Goal: Information Seeking & Learning: Learn about a topic

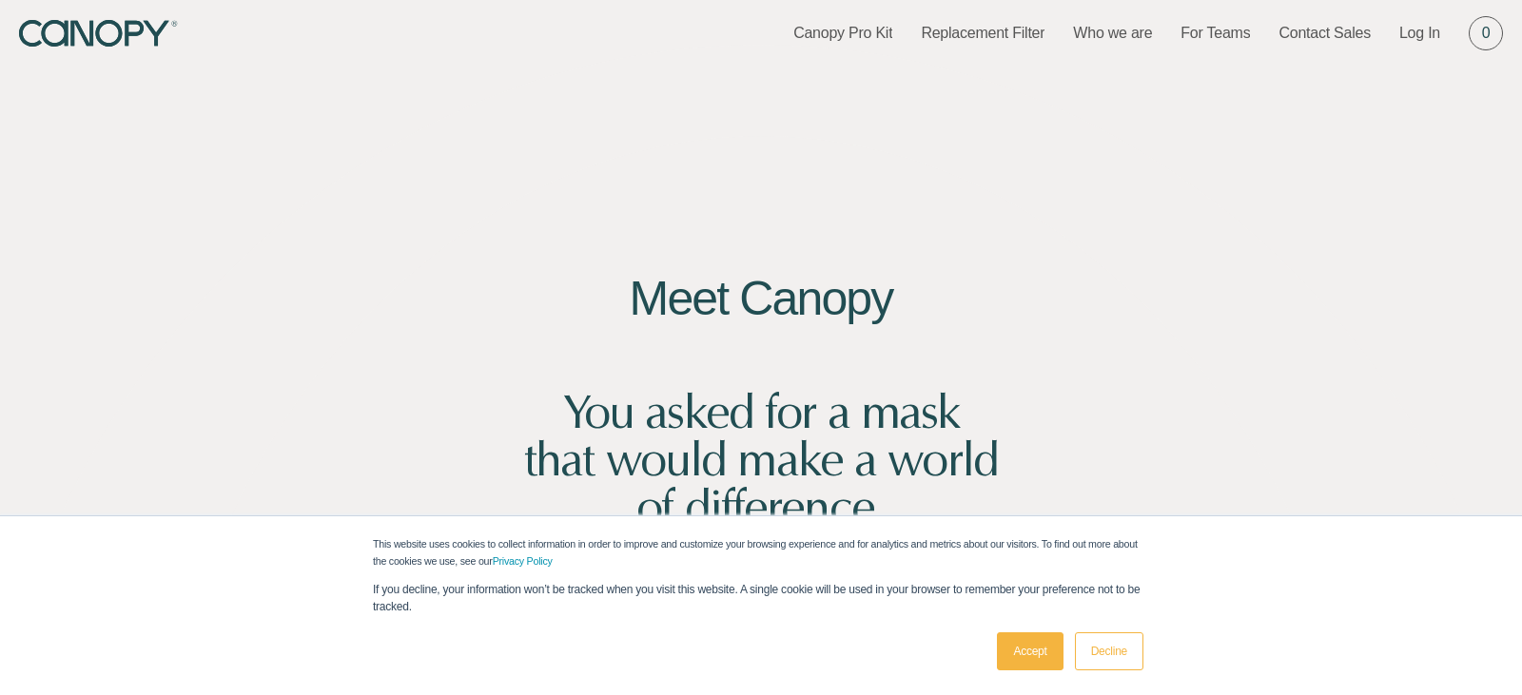
click at [1115, 651] on link "Decline" at bounding box center [1109, 652] width 68 height 38
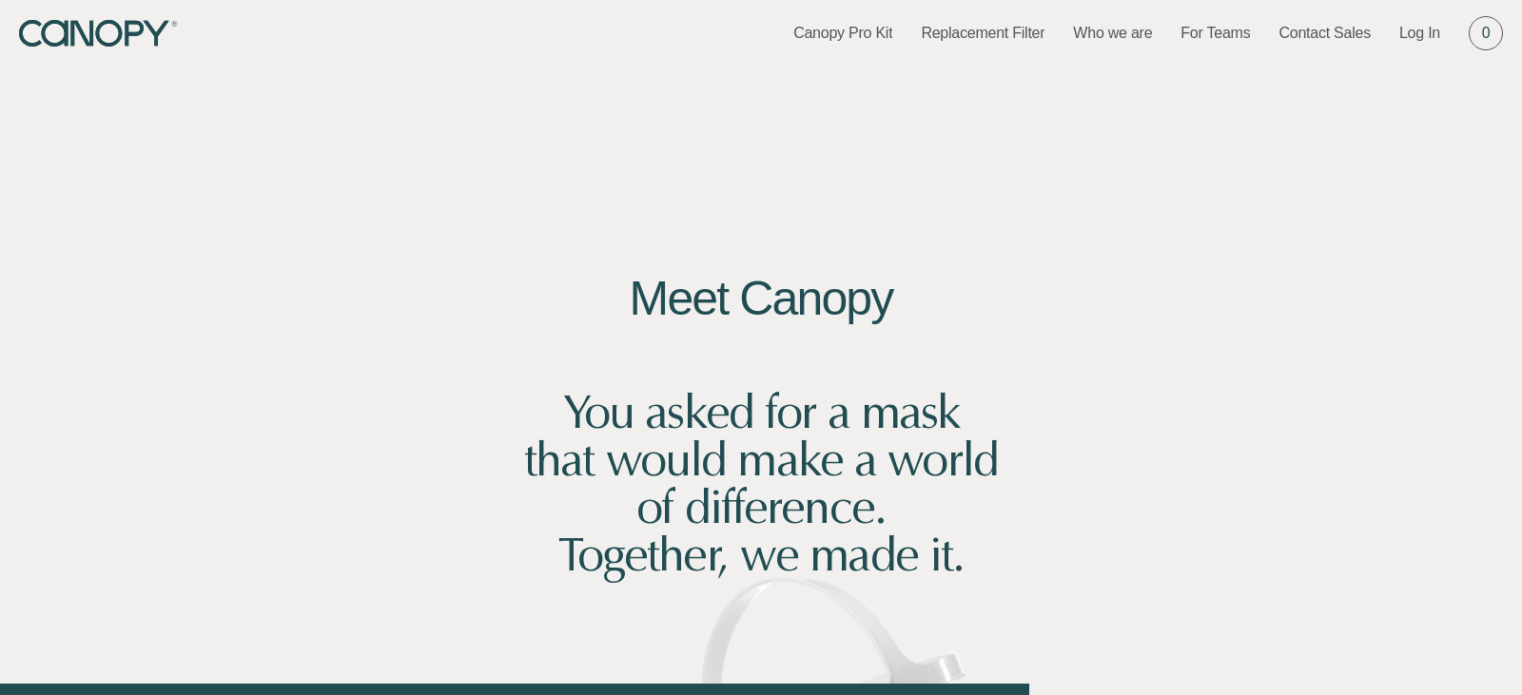
click at [1007, 450] on div at bounding box center [761, 347] width 1522 height 695
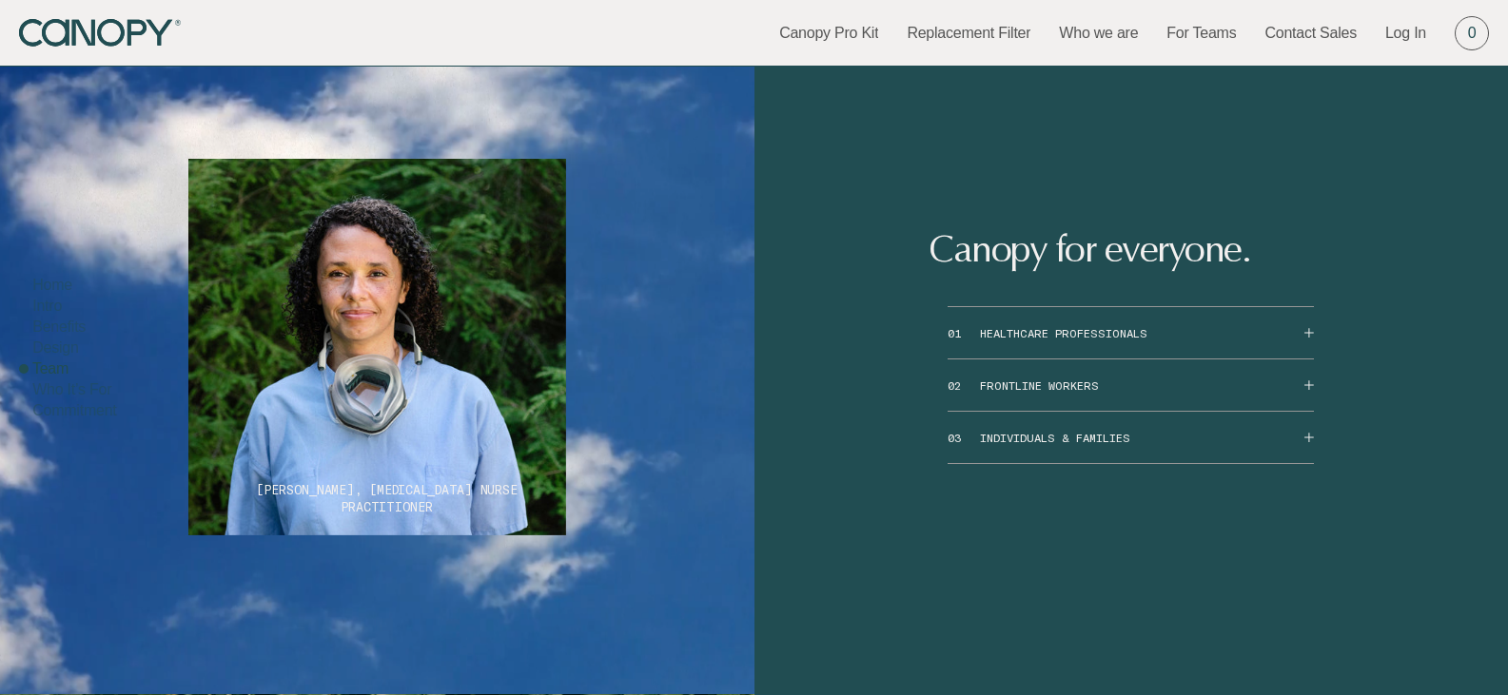
scroll to position [10385, 0]
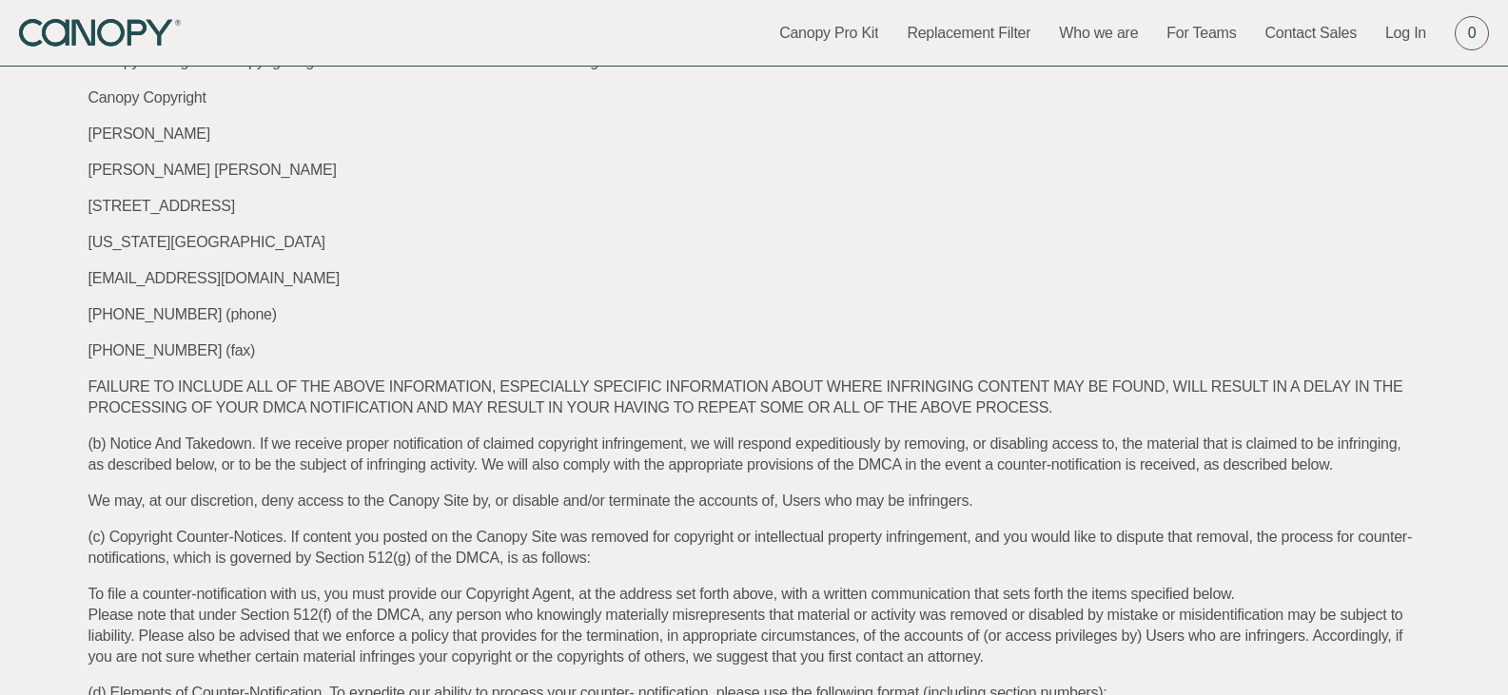
scroll to position [7317, 0]
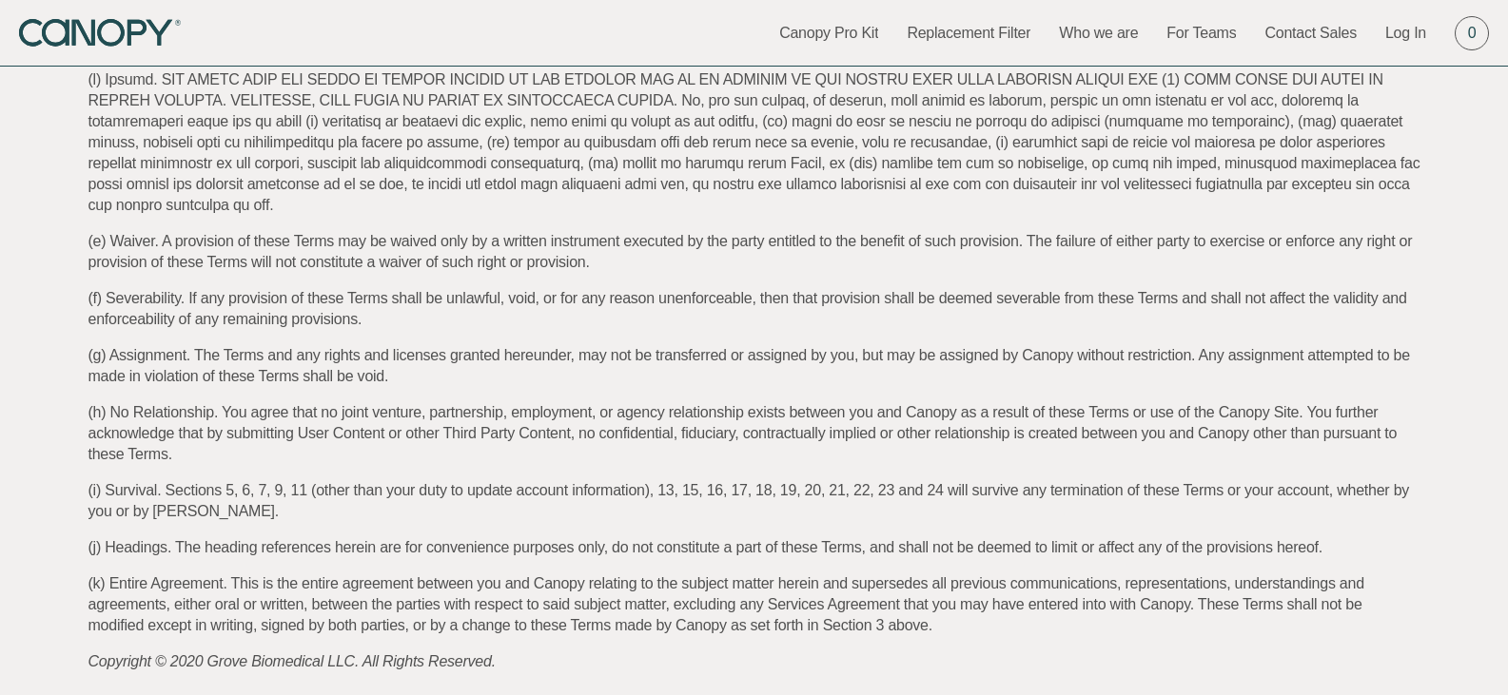
scroll to position [8333, 0]
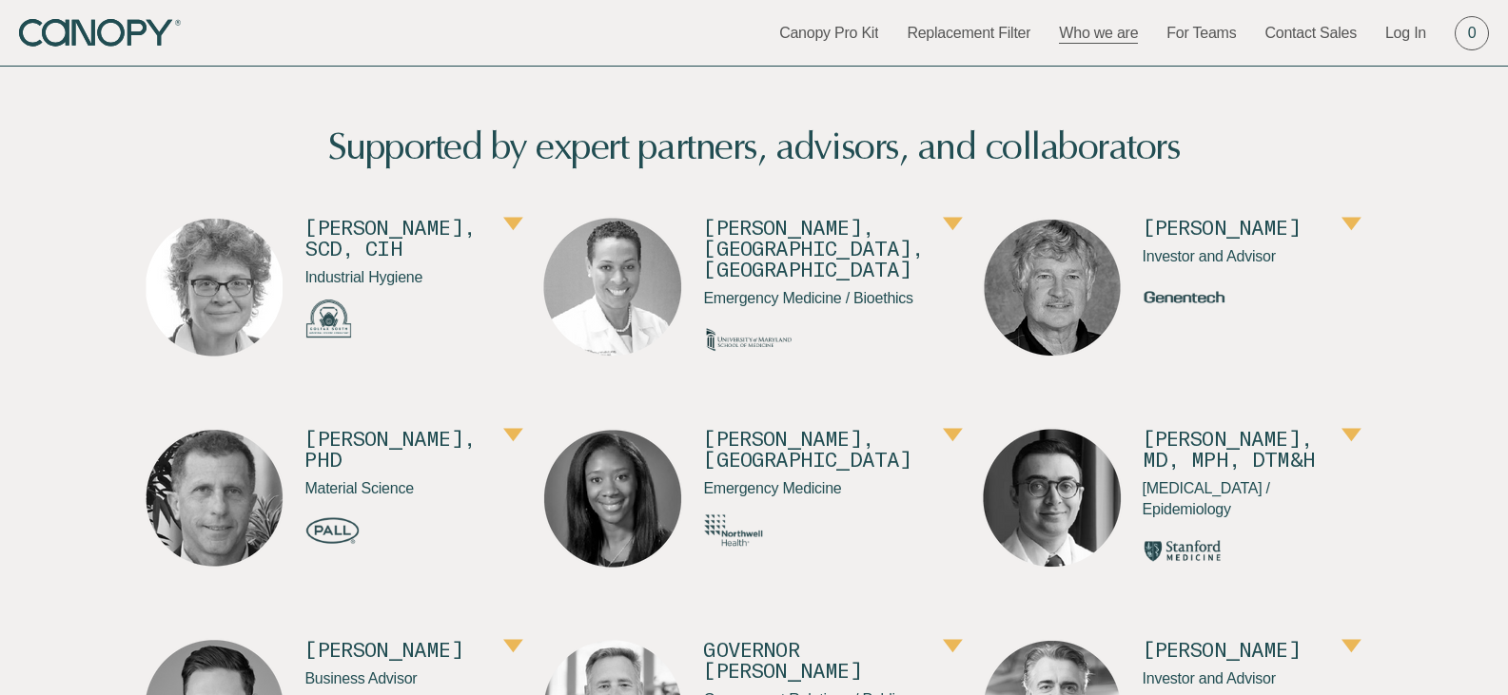
scroll to position [761, 0]
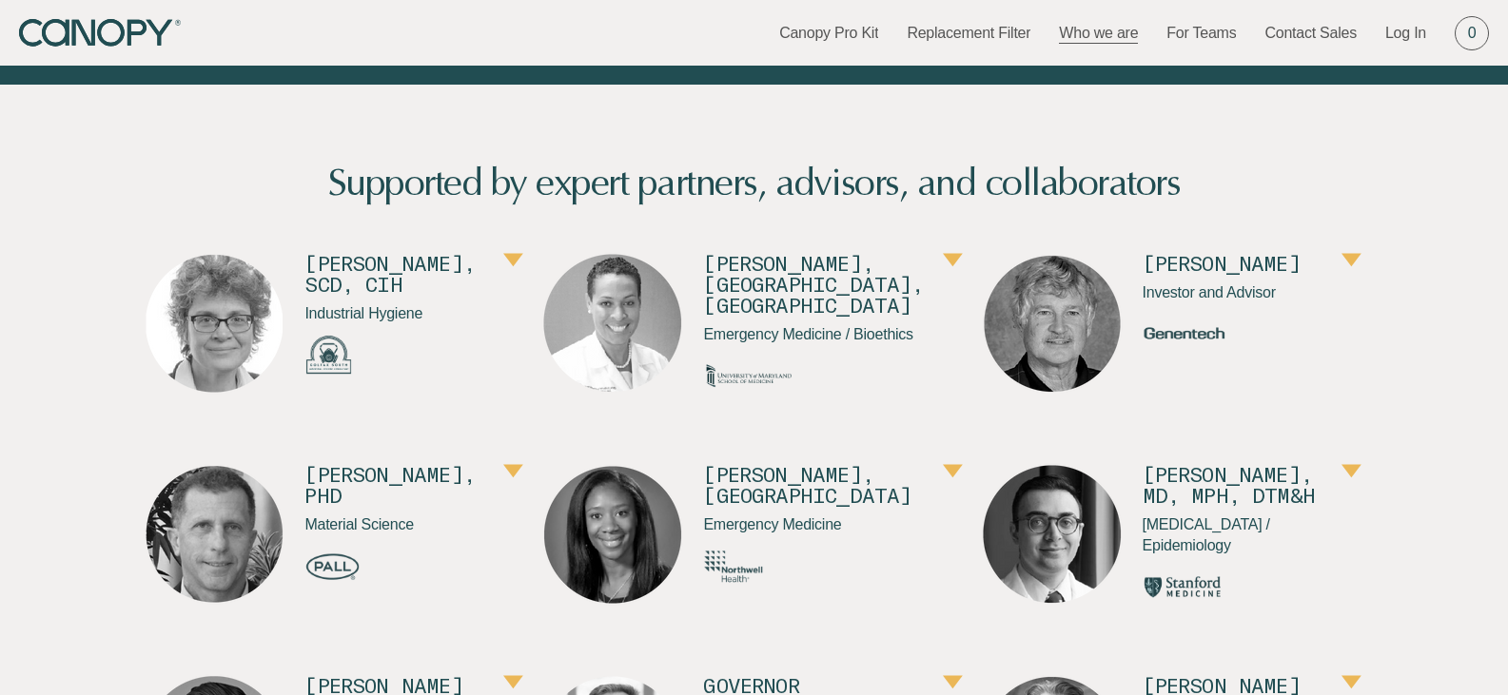
click at [1341, 270] on button "button" at bounding box center [1351, 261] width 20 height 17
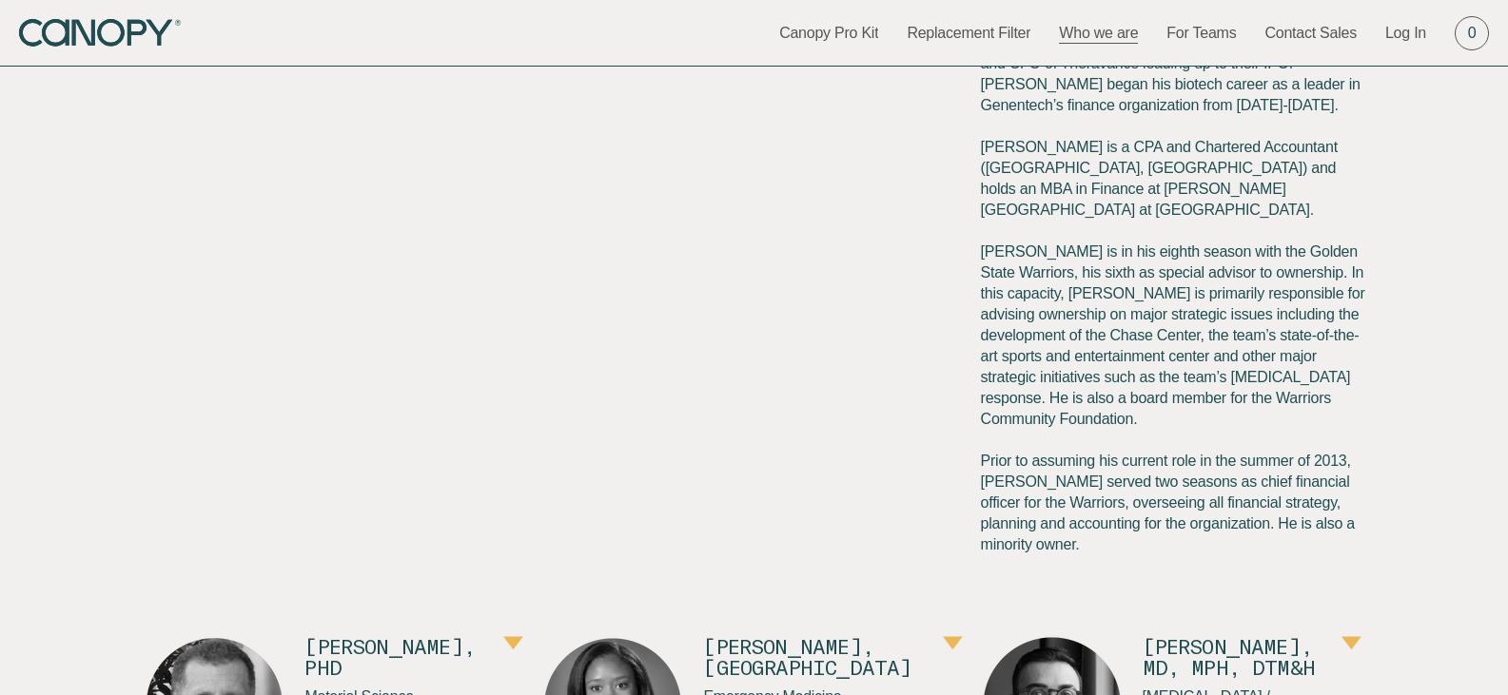
scroll to position [1268, 0]
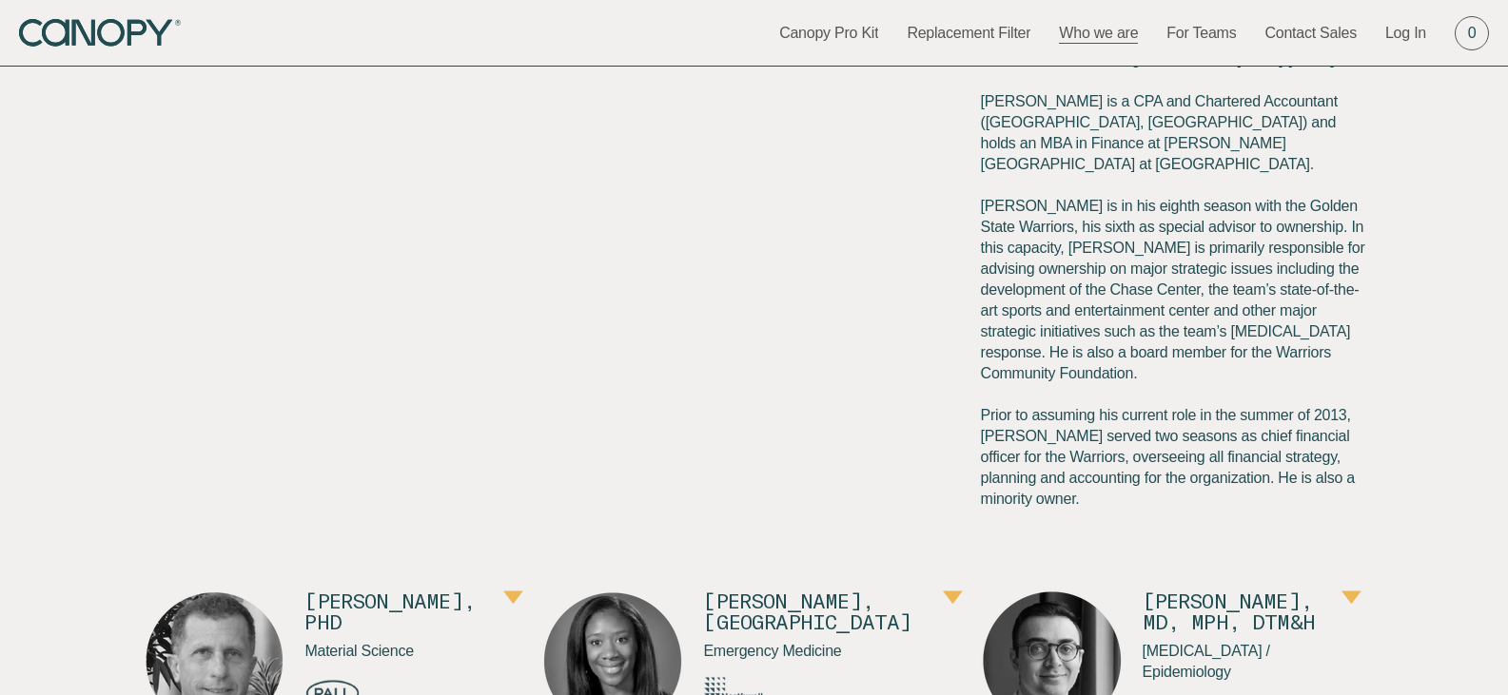
click at [1001, 525] on link "LinkedIn" at bounding box center [1173, 535] width 384 height 21
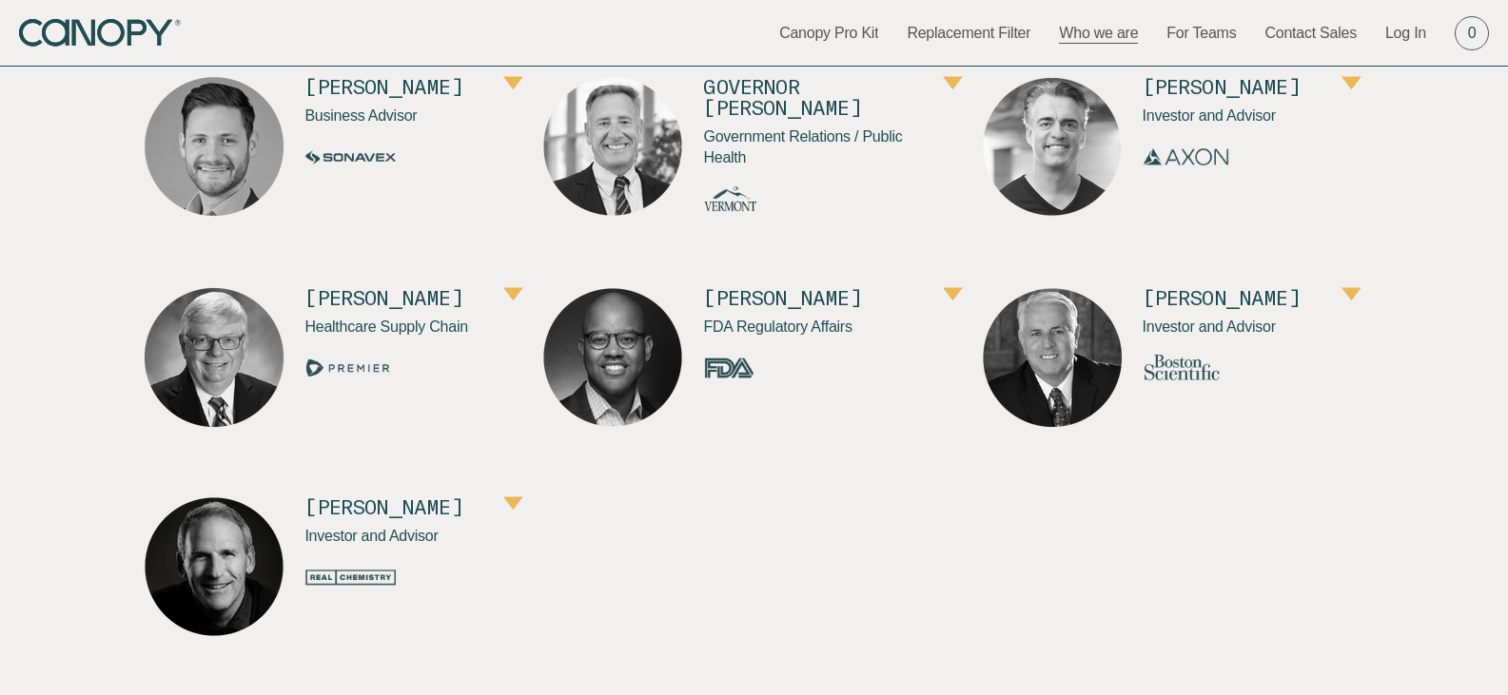
scroll to position [2029, 0]
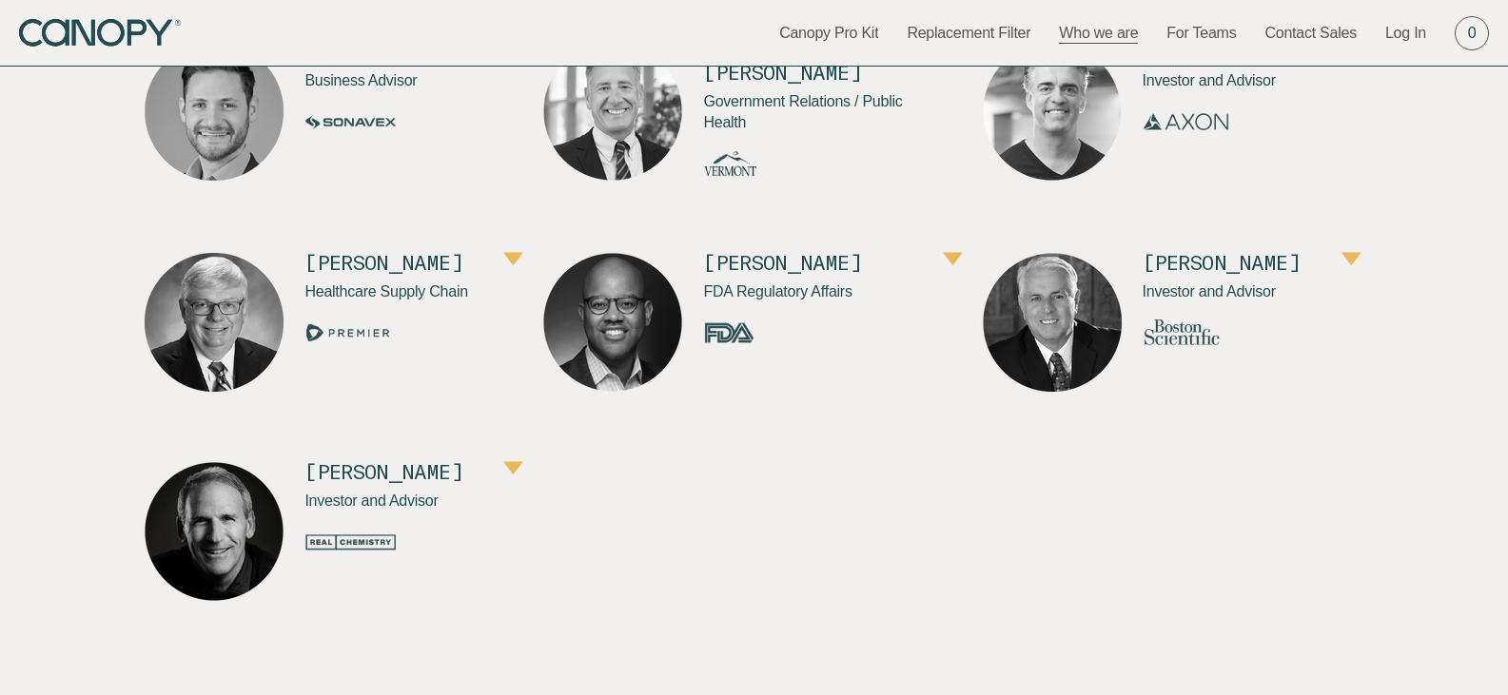
click at [503, 469] on button "button" at bounding box center [513, 469] width 20 height 17
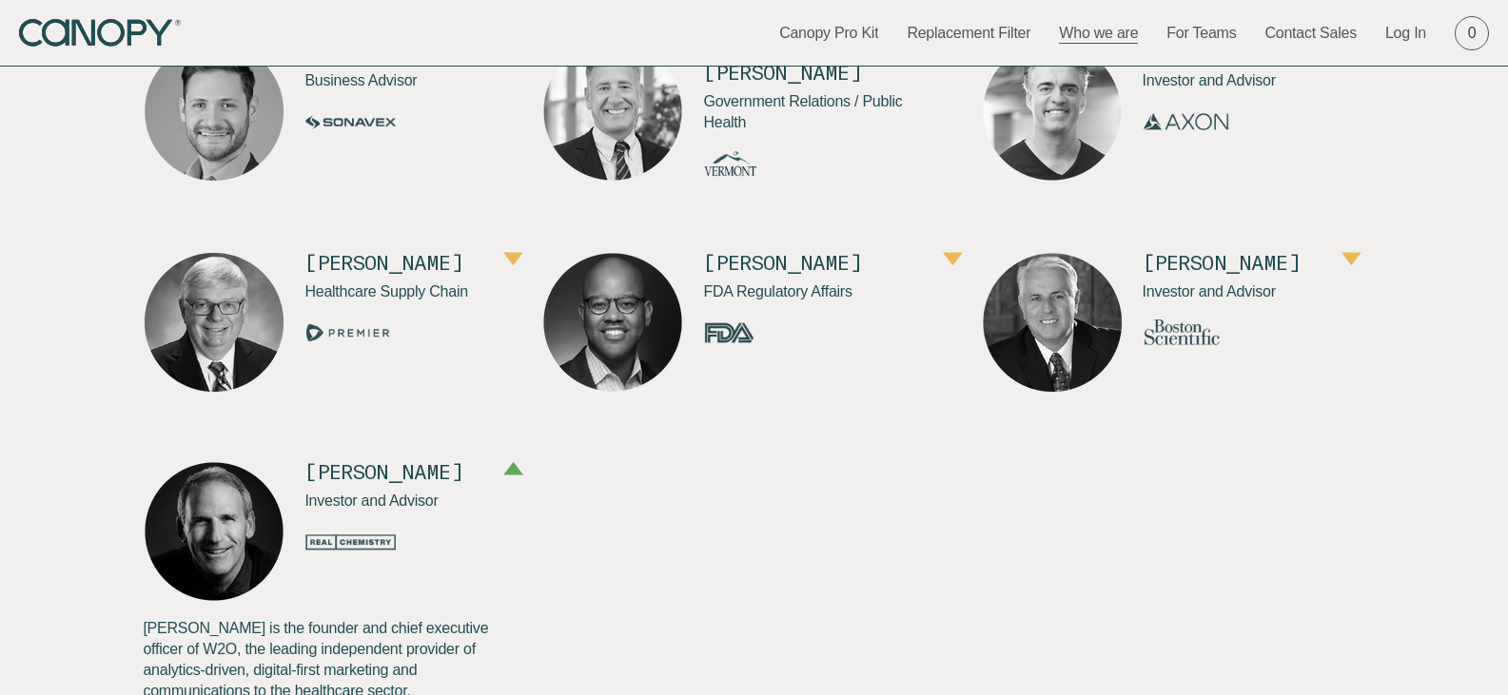
drag, startPoint x: 303, startPoint y: 466, endPoint x: 368, endPoint y: 479, distance: 67.0
click at [503, 479] on button "button" at bounding box center [513, 469] width 20 height 17
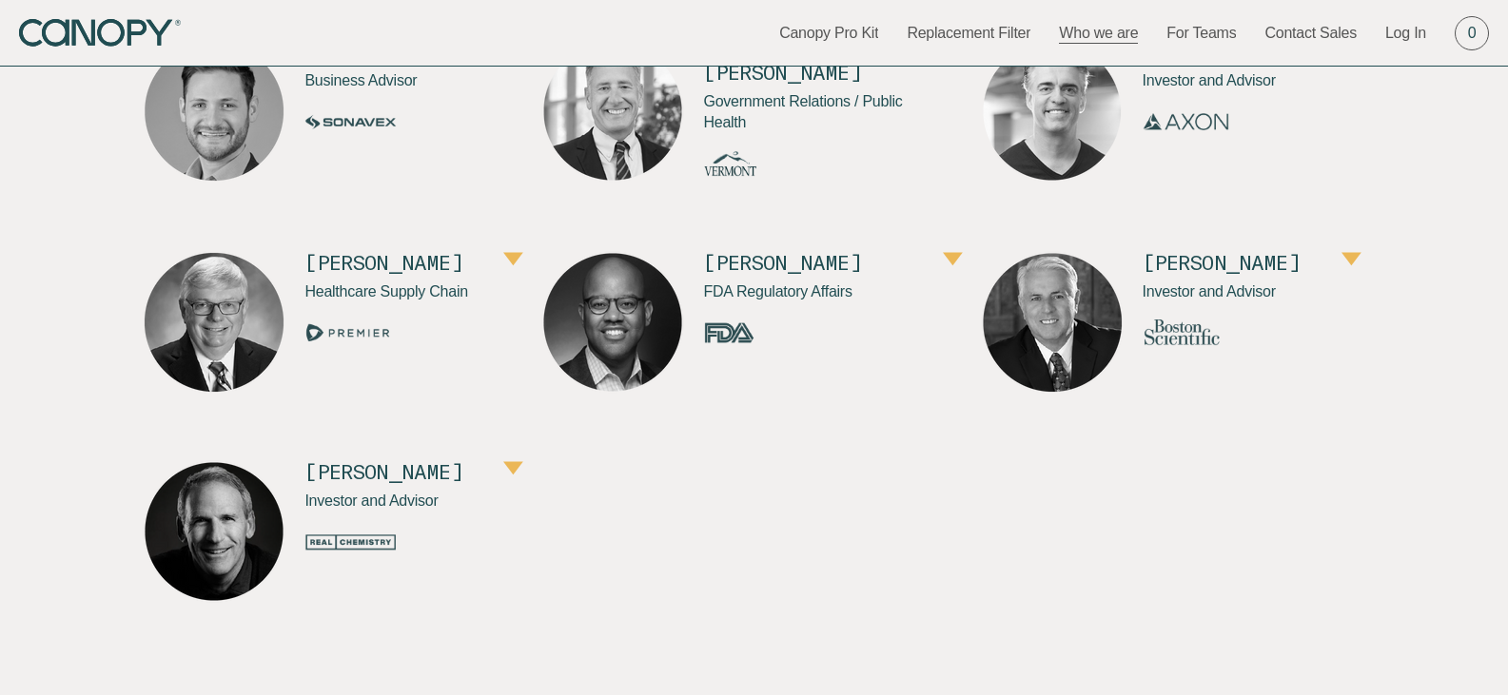
click at [503, 479] on button "button" at bounding box center [513, 469] width 20 height 17
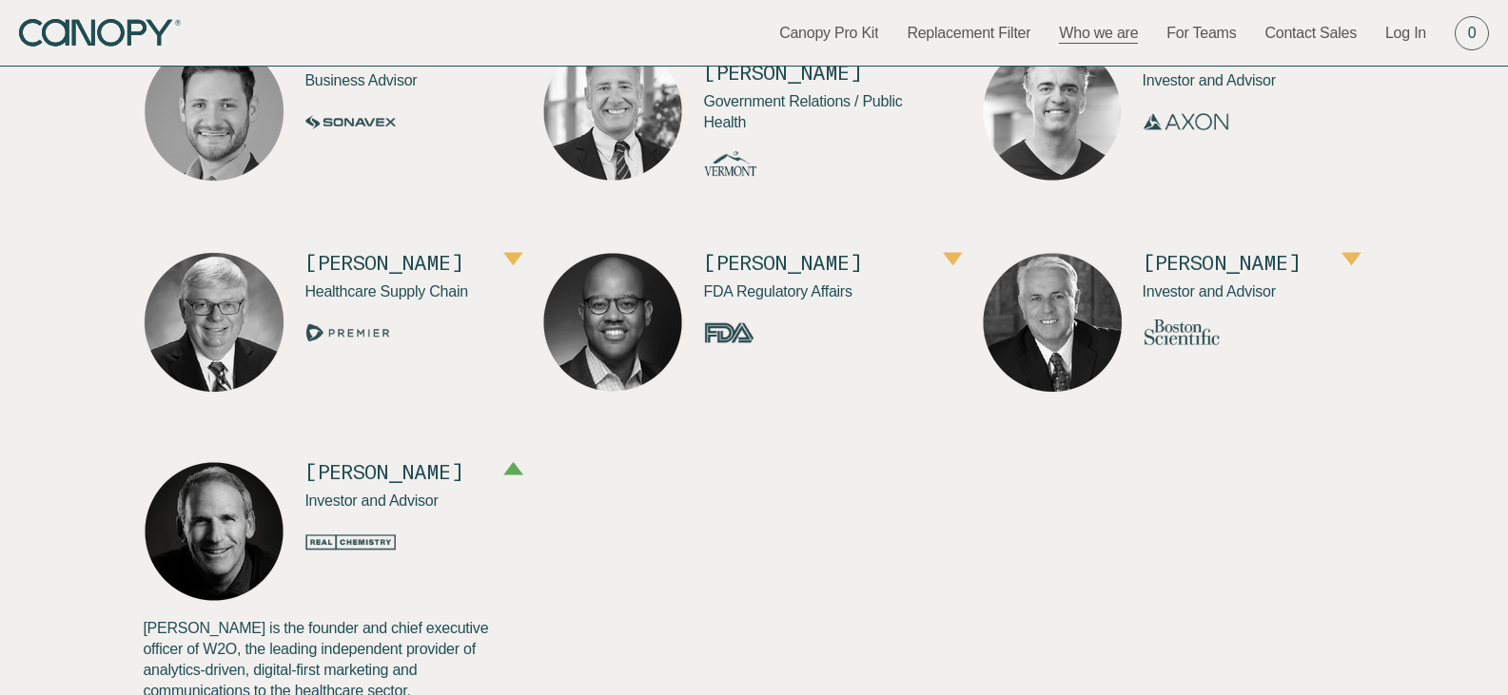
drag, startPoint x: 158, startPoint y: 631, endPoint x: 211, endPoint y: 626, distance: 53.5
copy p "Jim Weiss"
click at [850, 574] on div "Lisa Brosseau, ScD, CIH Industrial Hygiene Dr. Brosseau is the among the world’…" at bounding box center [753, 385] width 1221 height 2802
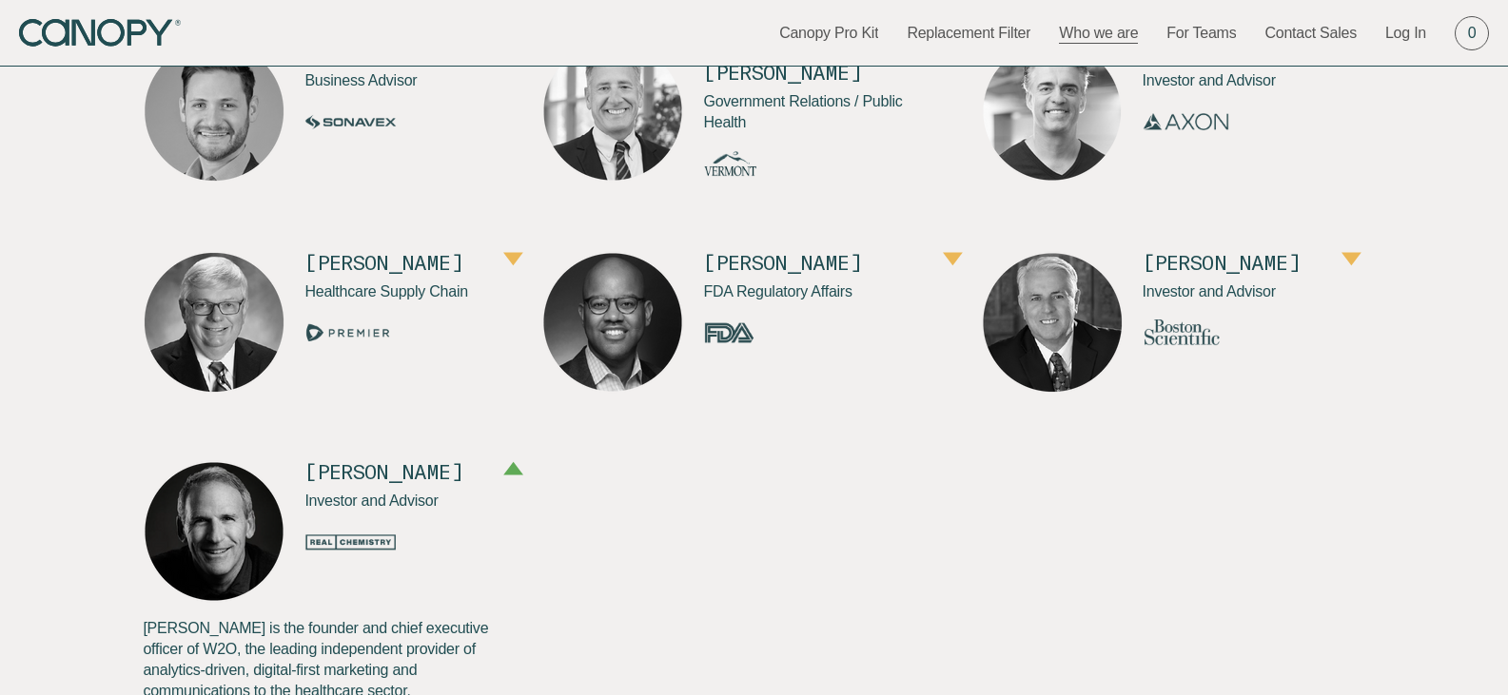
click at [137, 630] on div "Supported by expert partners, advisors, and collaborators Lisa Brosseau, ScD, C…" at bounding box center [754, 301] width 1508 height 2969
click at [118, 624] on div "Supported by expert partners, advisors, and collaborators Lisa Brosseau, ScD, C…" at bounding box center [754, 301] width 1508 height 2969
drag, startPoint x: 156, startPoint y: 622, endPoint x: 207, endPoint y: 622, distance: 51.4
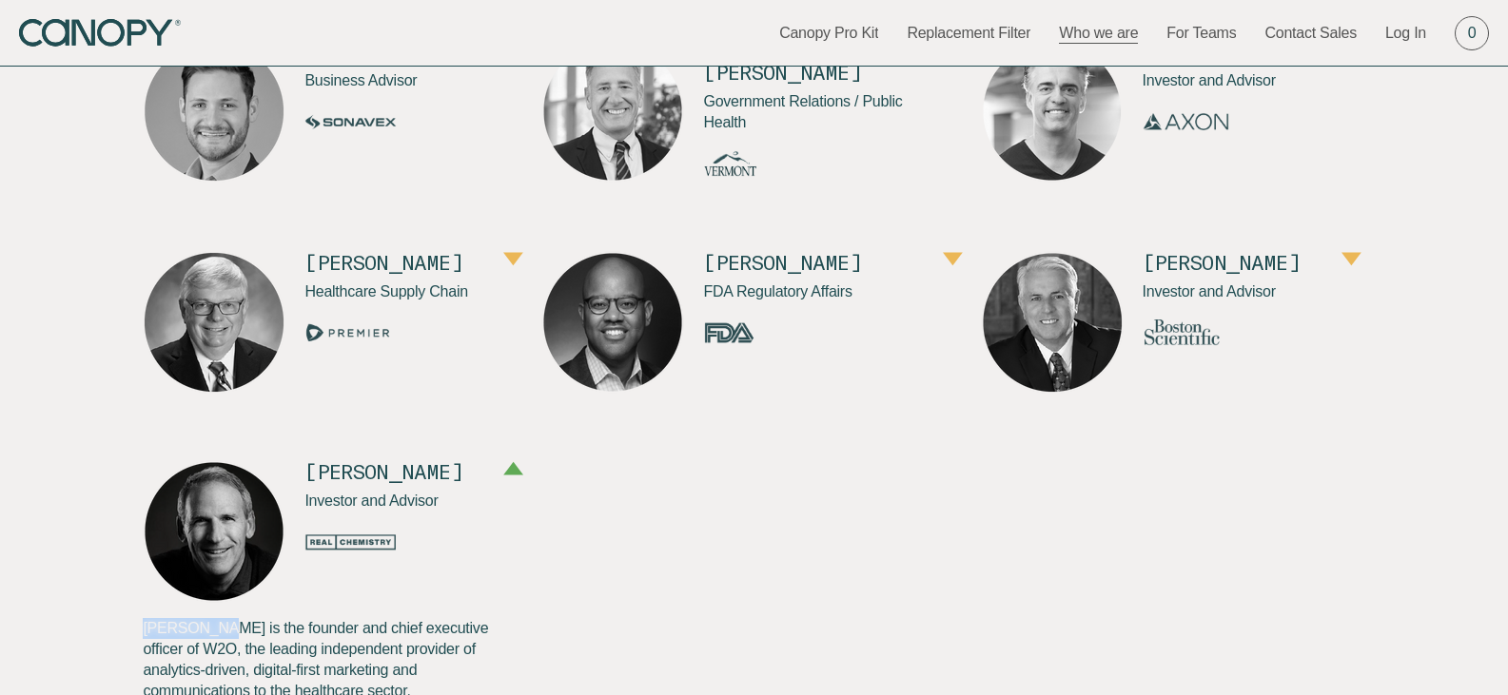
copy p "Jim Weiss"
click at [1341, 260] on button "button" at bounding box center [1351, 260] width 20 height 17
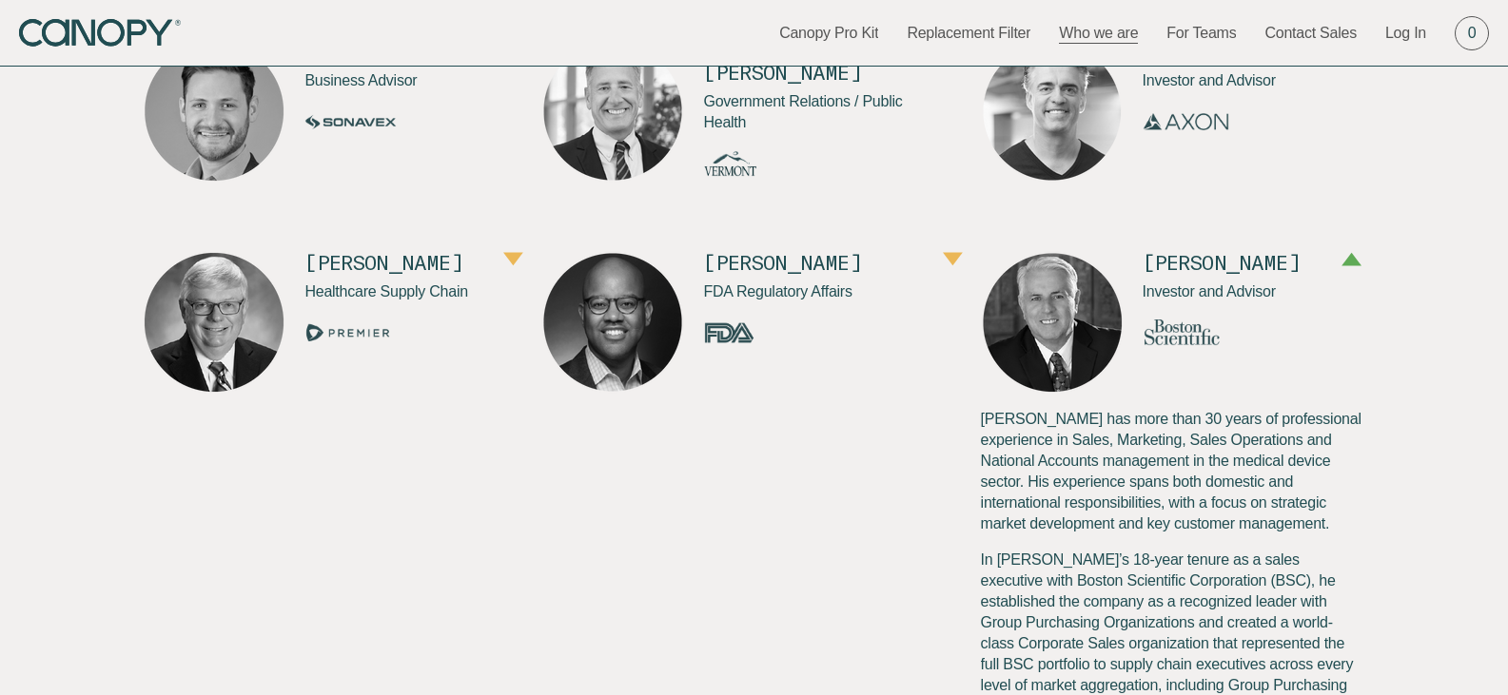
click at [1341, 269] on button "button" at bounding box center [1351, 260] width 20 height 17
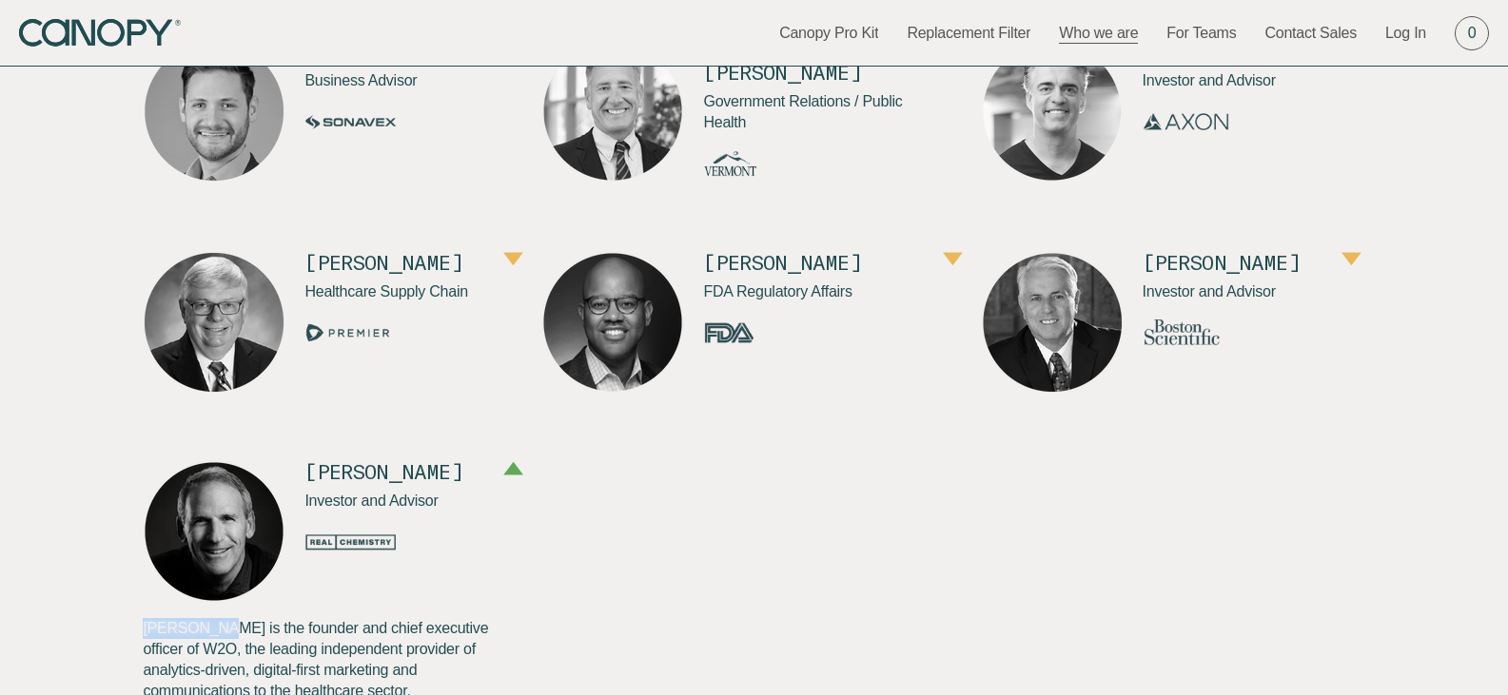
click at [1341, 269] on button "button" at bounding box center [1351, 260] width 20 height 17
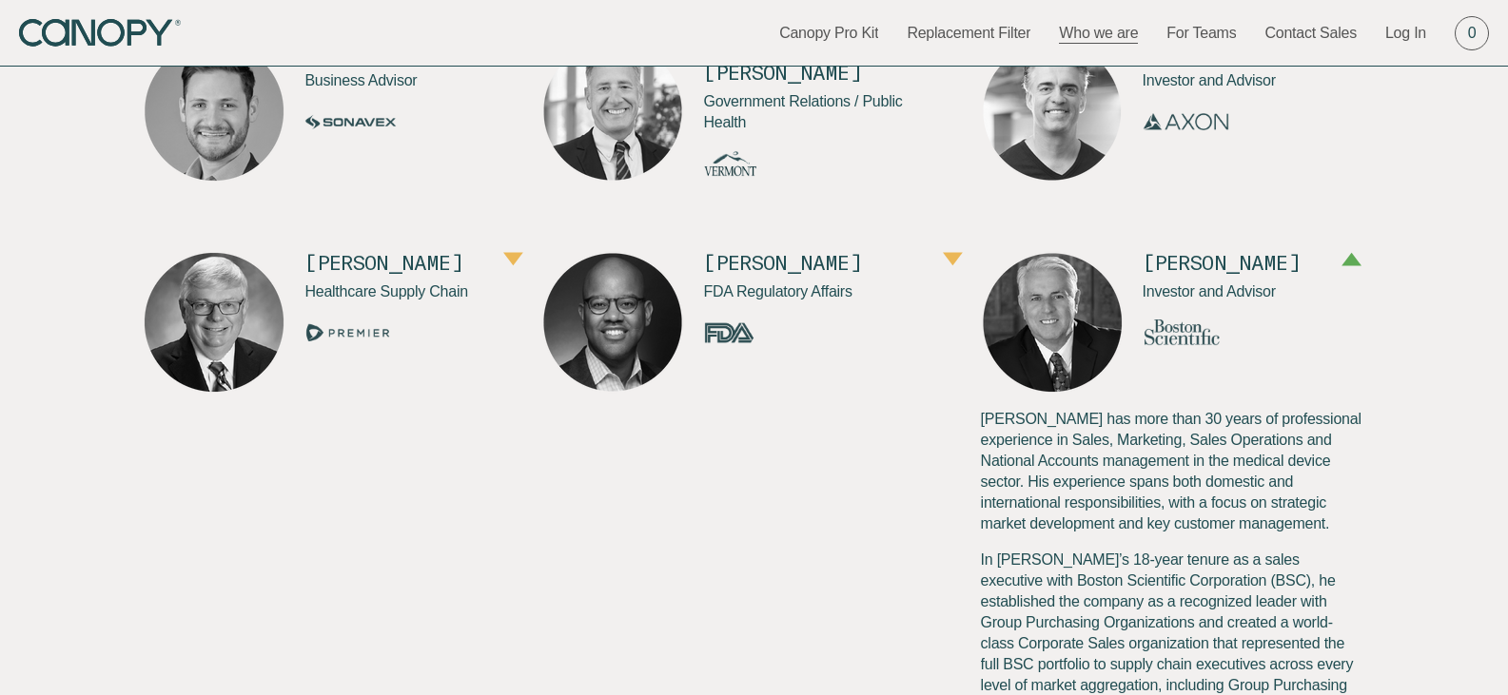
click at [1341, 269] on button "button" at bounding box center [1351, 260] width 20 height 17
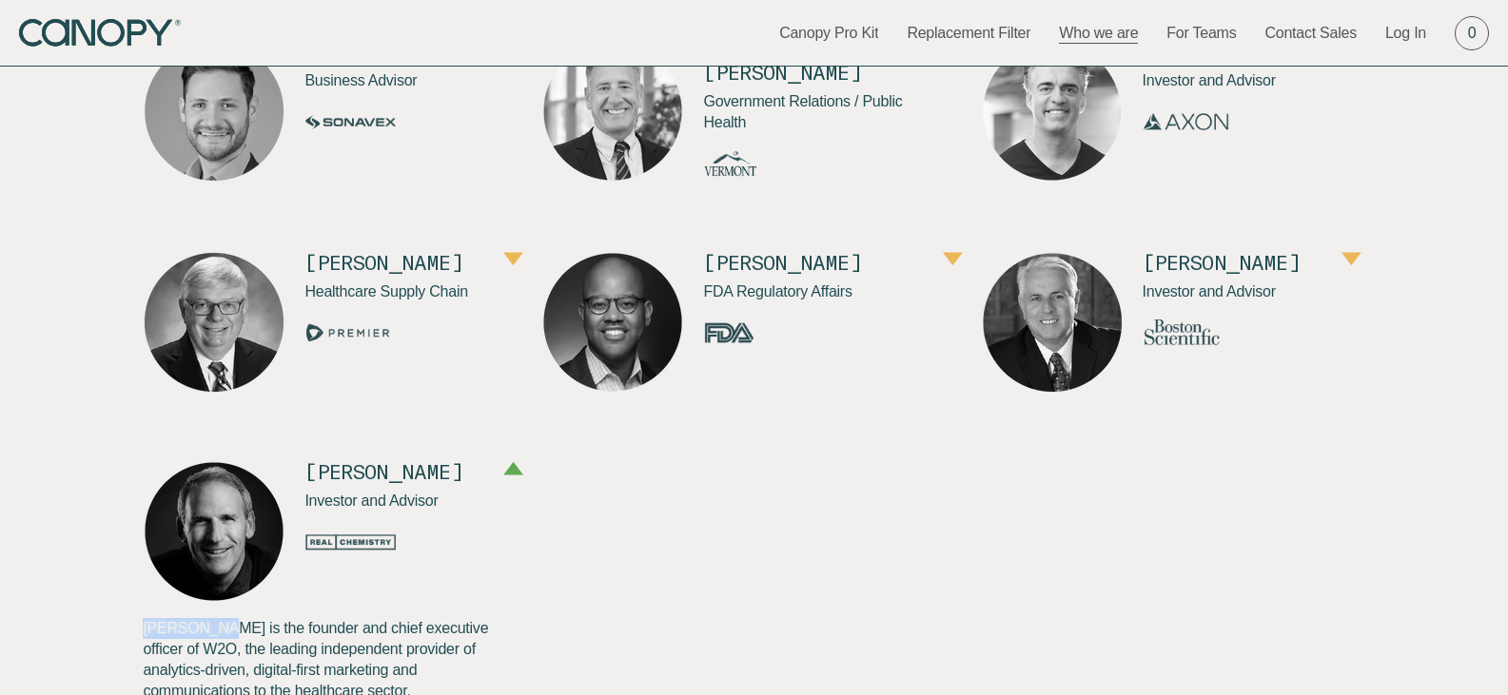
click at [1341, 269] on button "button" at bounding box center [1351, 260] width 20 height 17
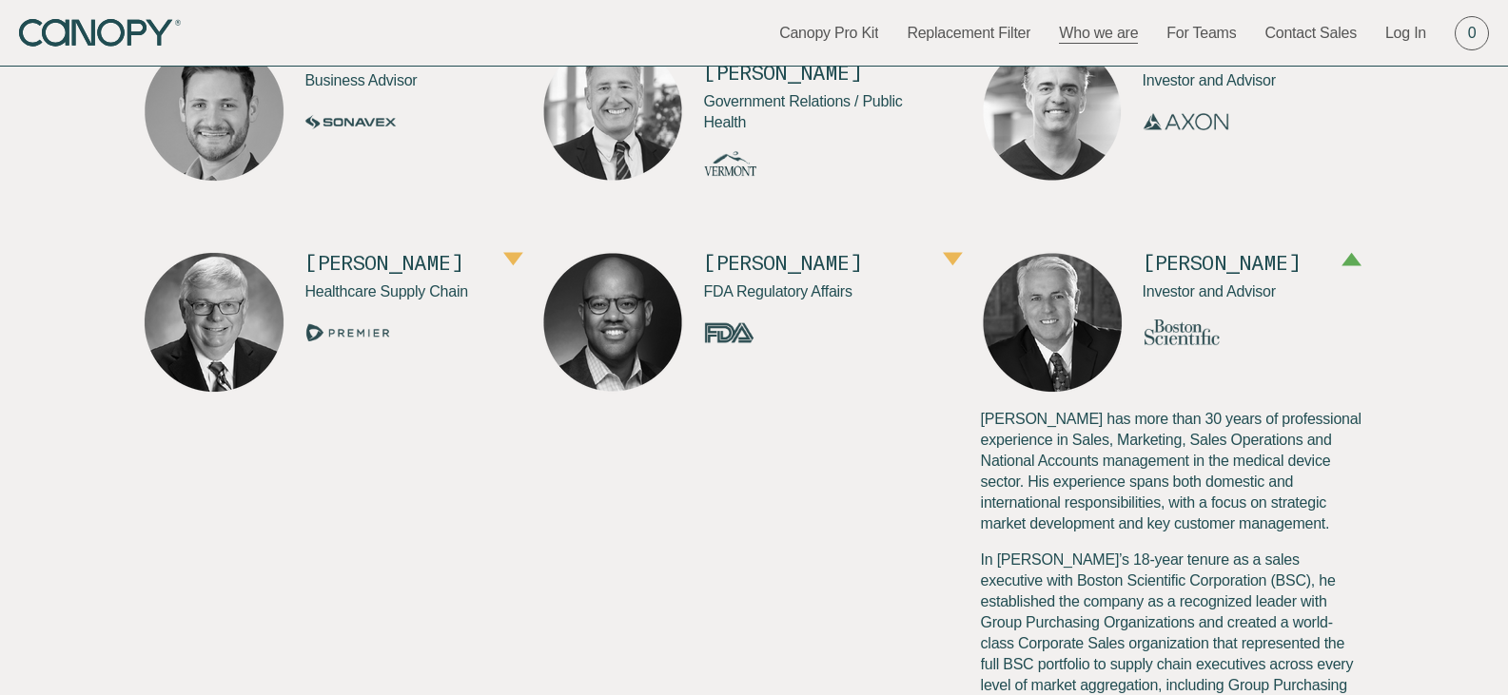
click at [981, 418] on p "Jim has more than 30 years of professional experience in Sales, Marketing, Sale…" at bounding box center [1173, 472] width 384 height 126
copy p "Jim"
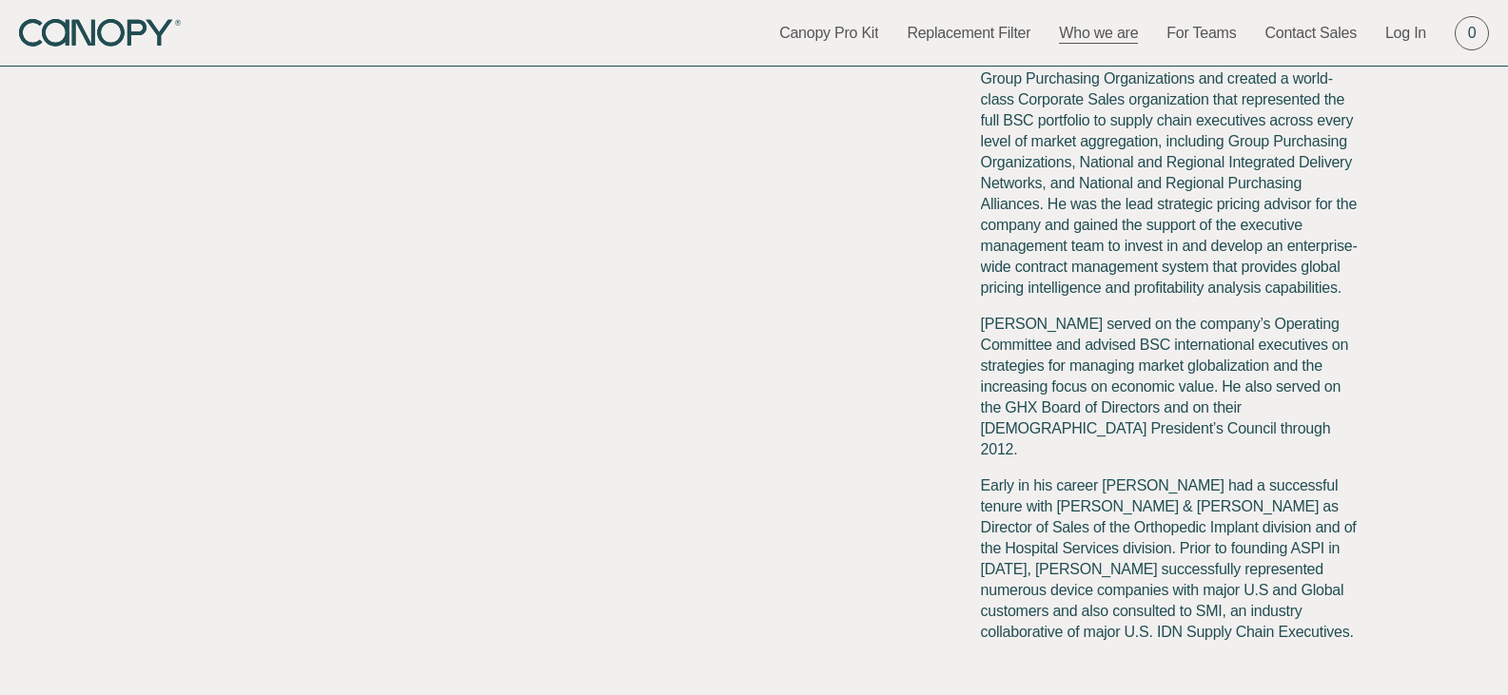
scroll to position [2537, 0]
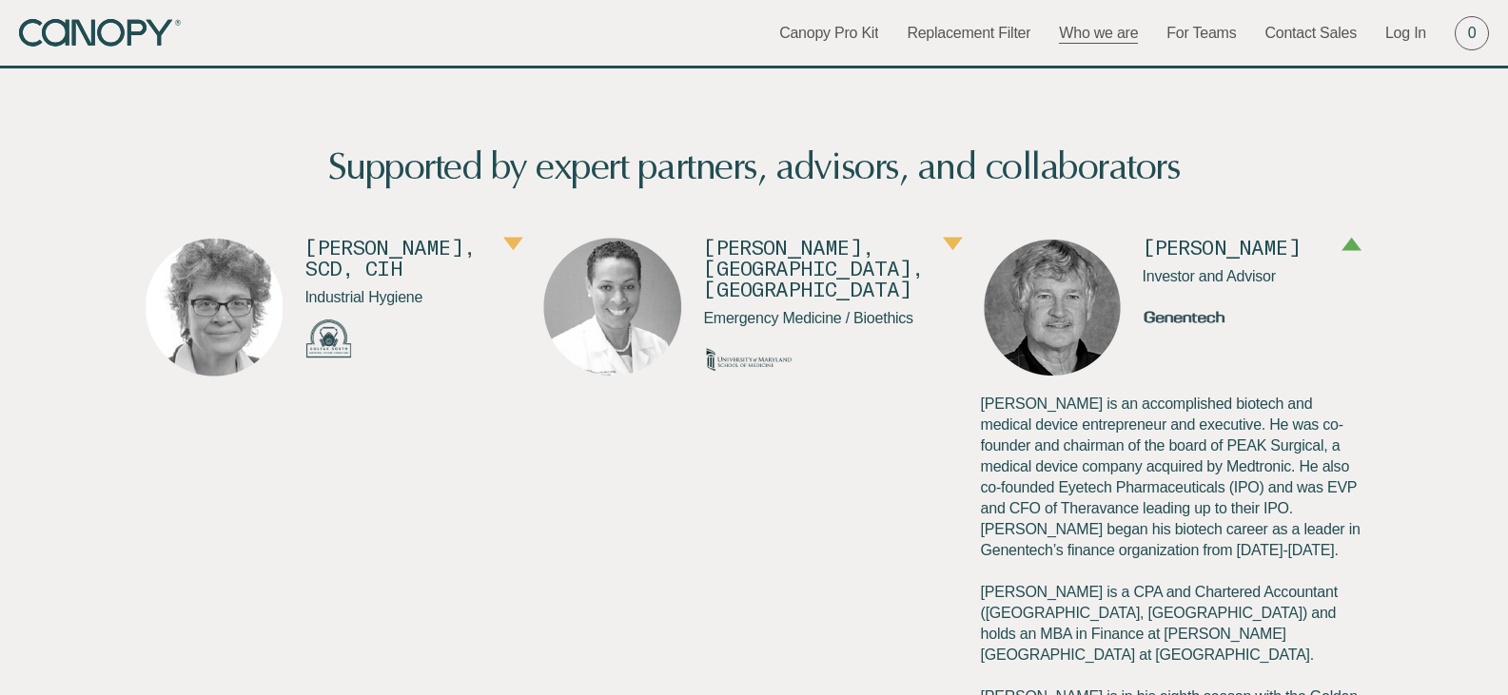
scroll to position [761, 0]
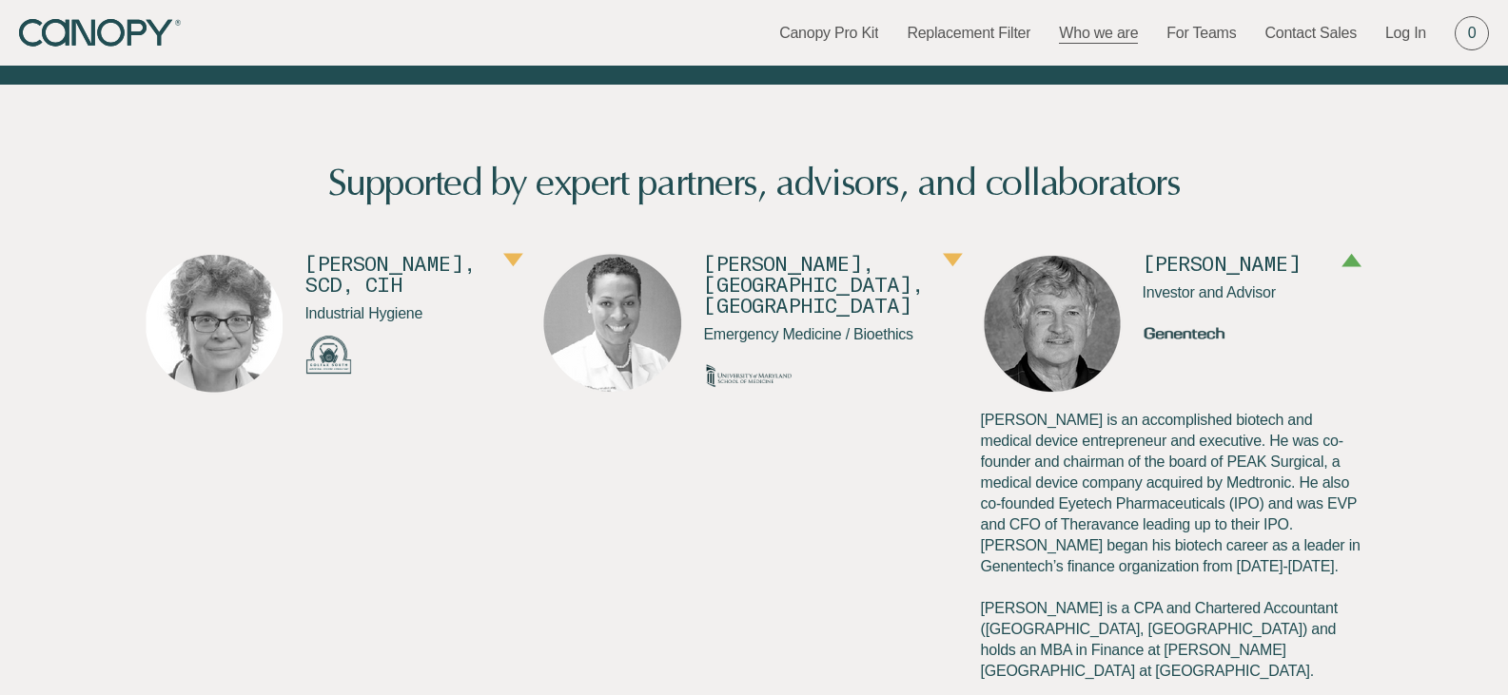
click at [1353, 263] on button "button" at bounding box center [1351, 261] width 20 height 17
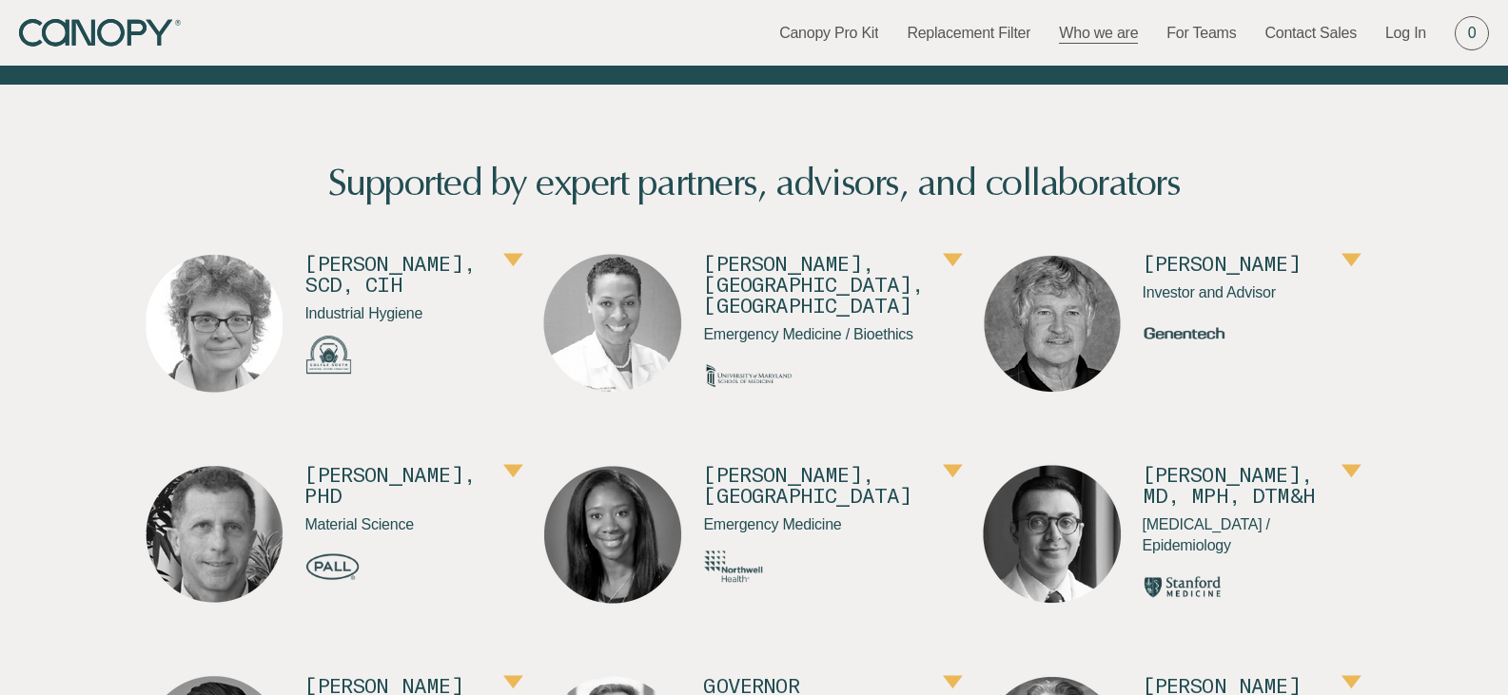
click at [1341, 270] on button "button" at bounding box center [1351, 261] width 20 height 17
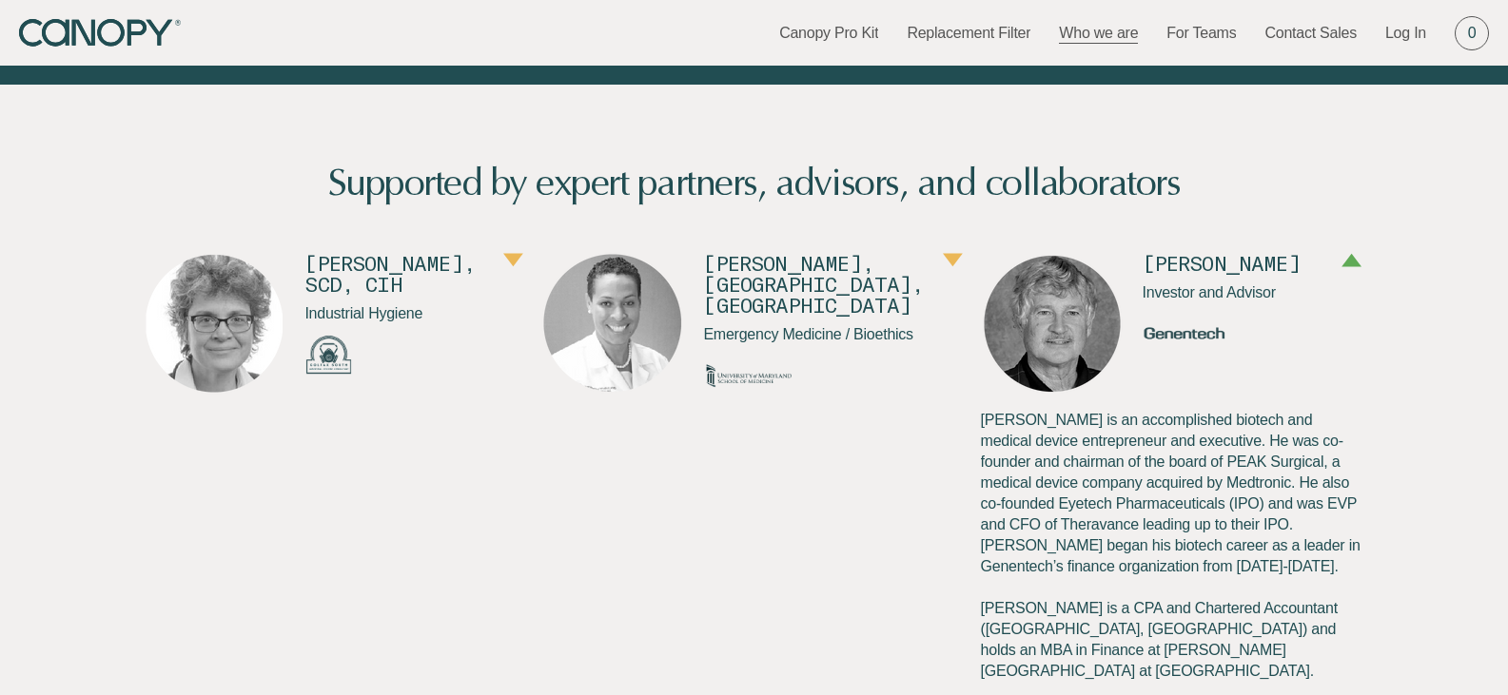
copy p "Marty"
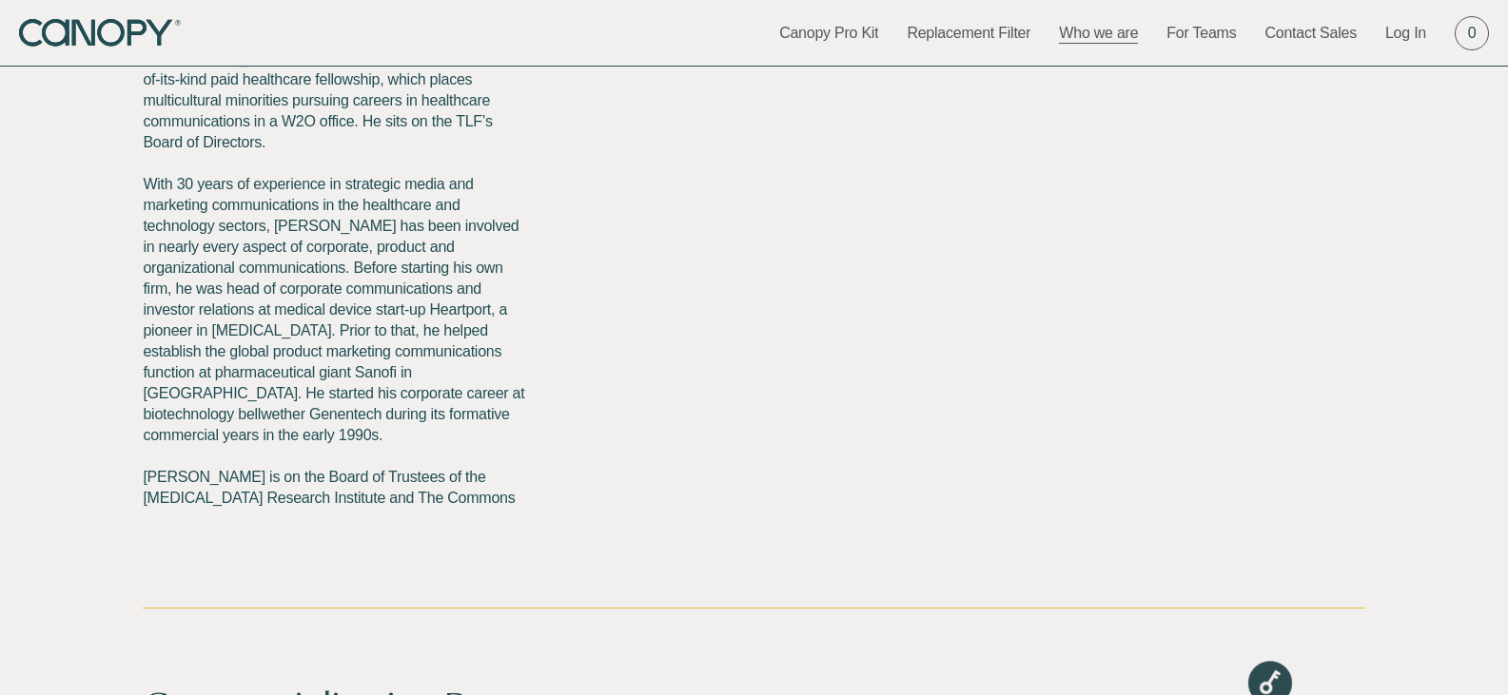
scroll to position [4039, 0]
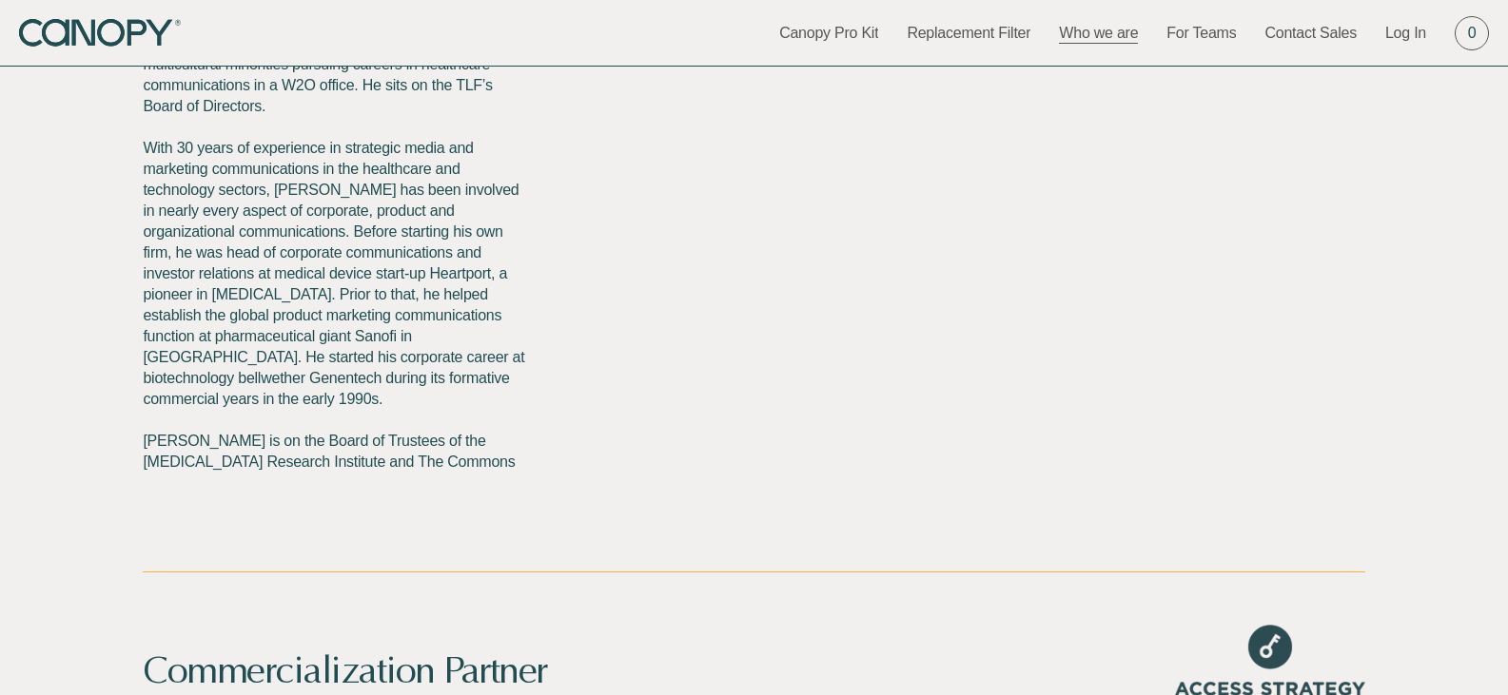
click at [163, 614] on link "LinkedIn" at bounding box center [335, 624] width 384 height 21
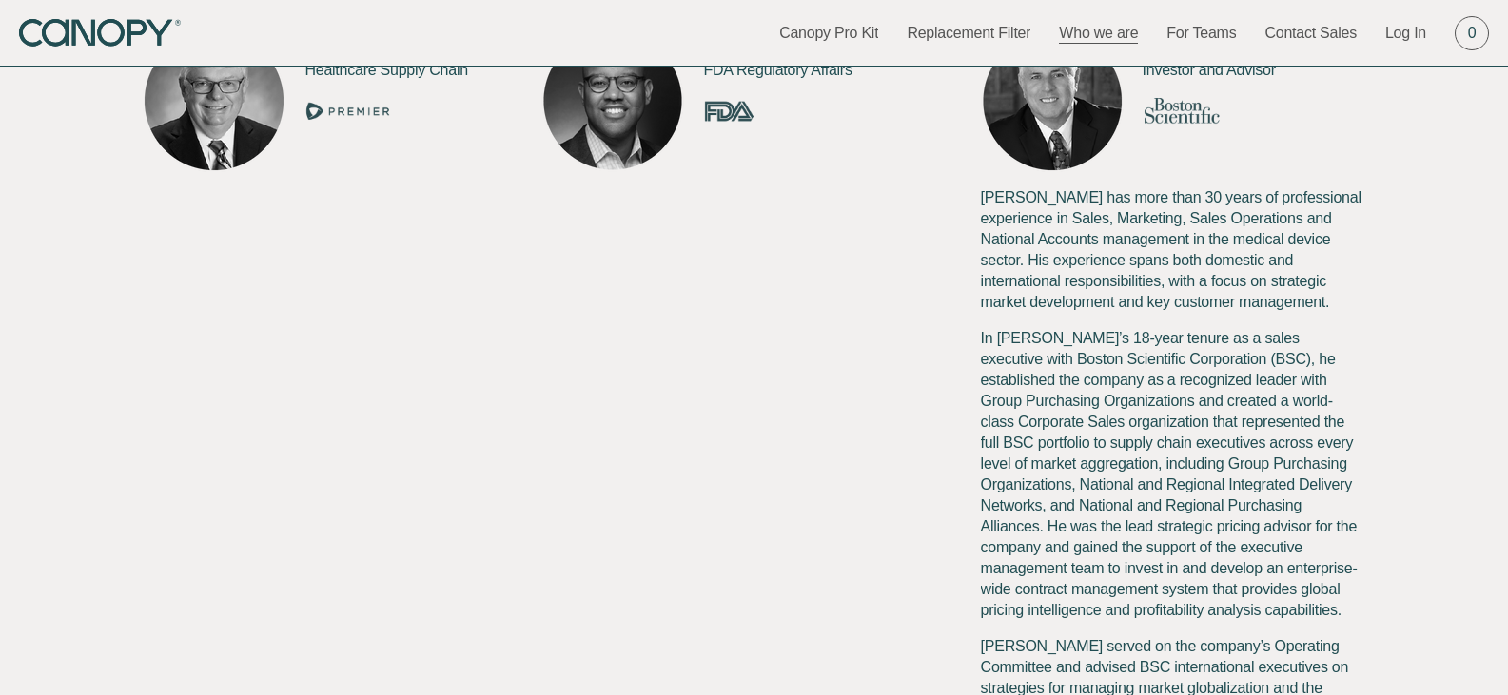
scroll to position [2010, 0]
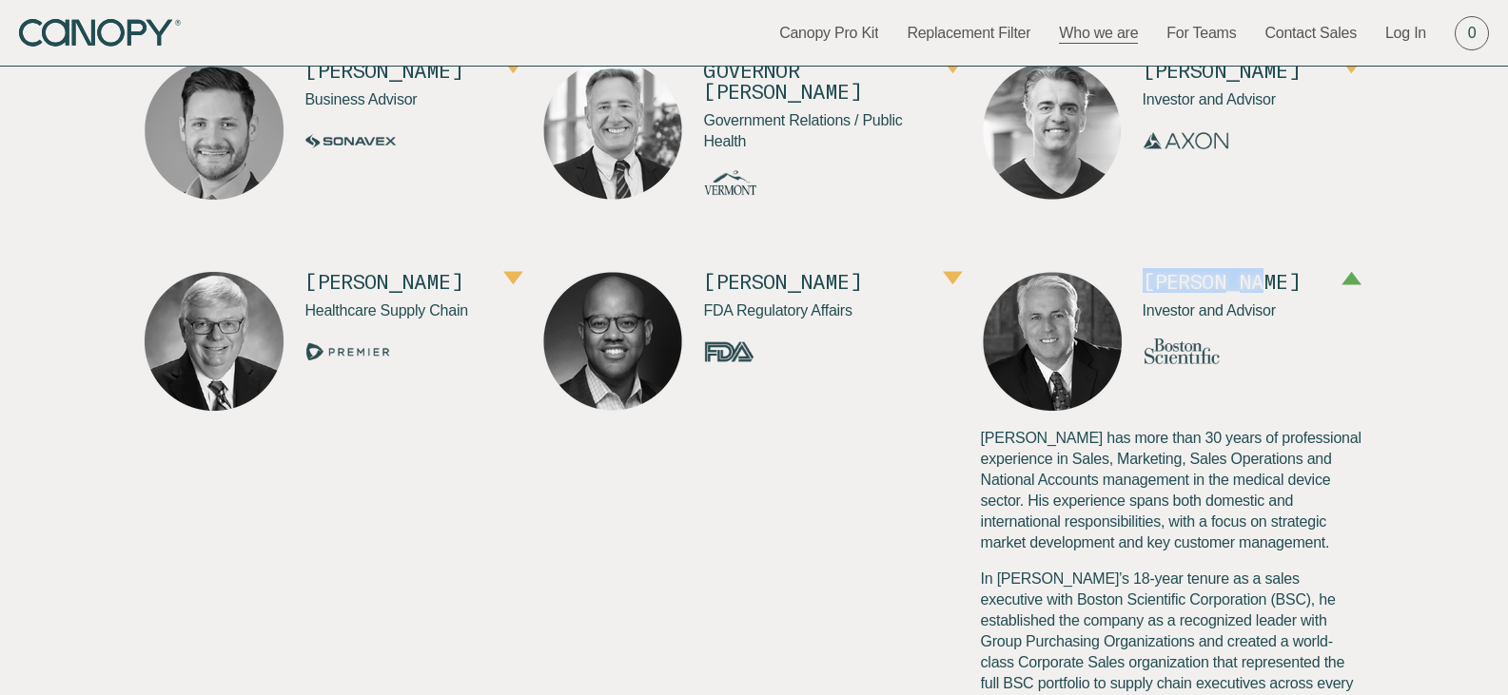
drag, startPoint x: 1123, startPoint y: 266, endPoint x: 1259, endPoint y: 267, distance: 135.1
copy h4 "Jim Walker"
click at [981, 434] on p "Jim has more than 30 years of professional experience in Sales, Marketing, Sale…" at bounding box center [1173, 491] width 384 height 126
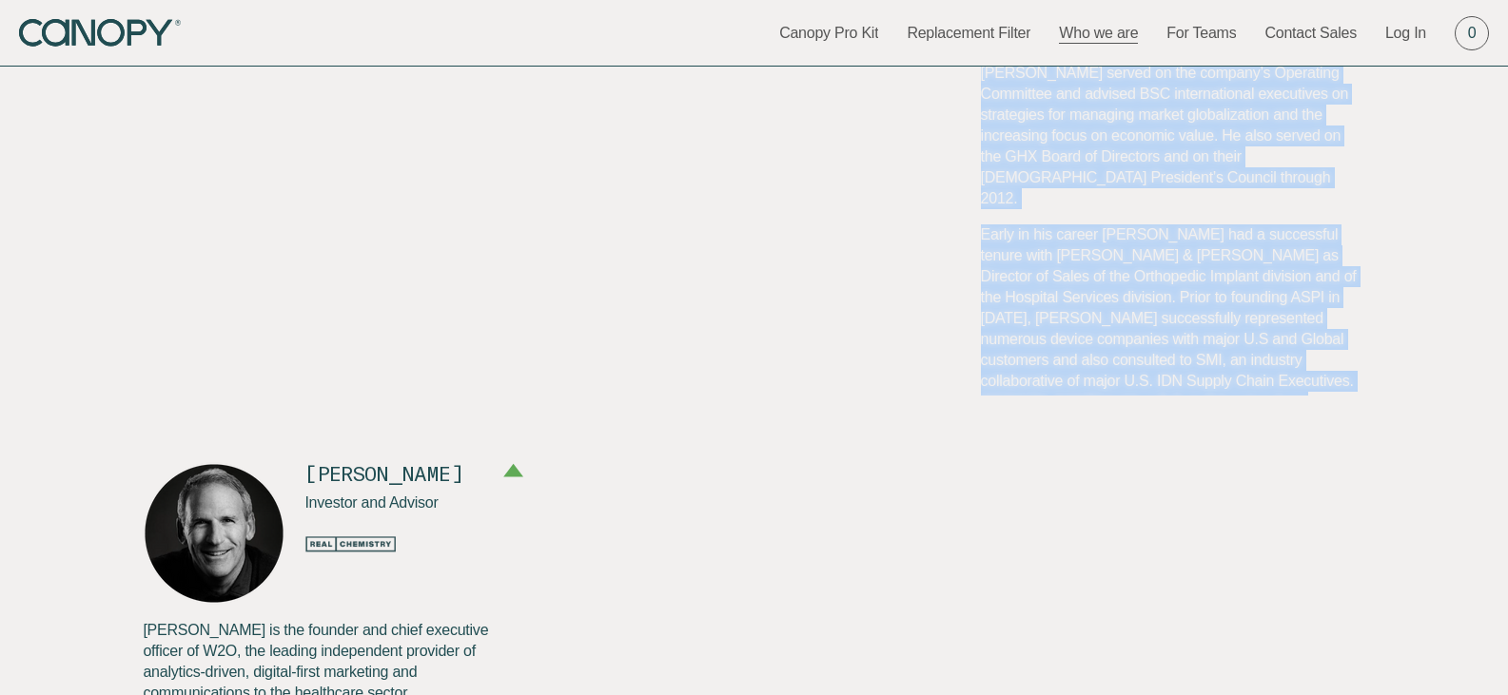
scroll to position [3243, 0]
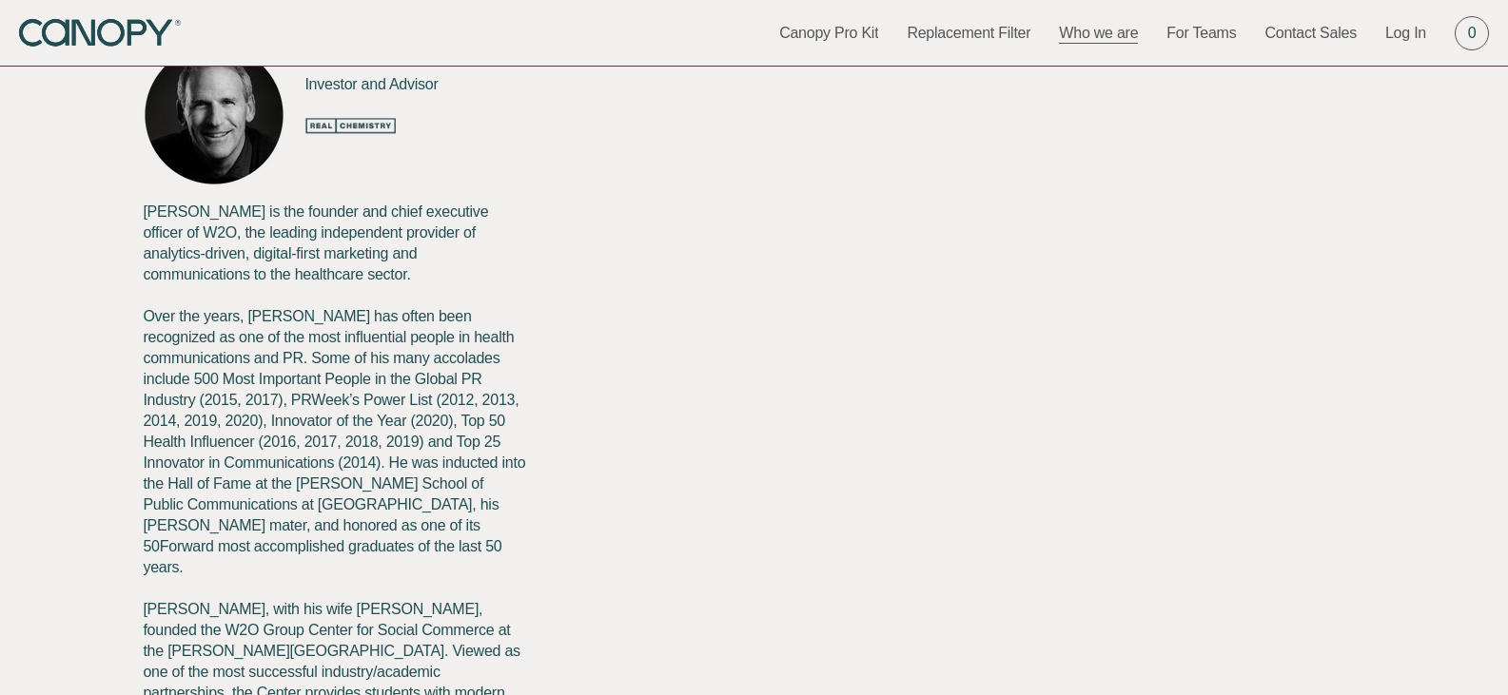
drag, startPoint x: 971, startPoint y: 434, endPoint x: 1206, endPoint y: 91, distance: 415.3
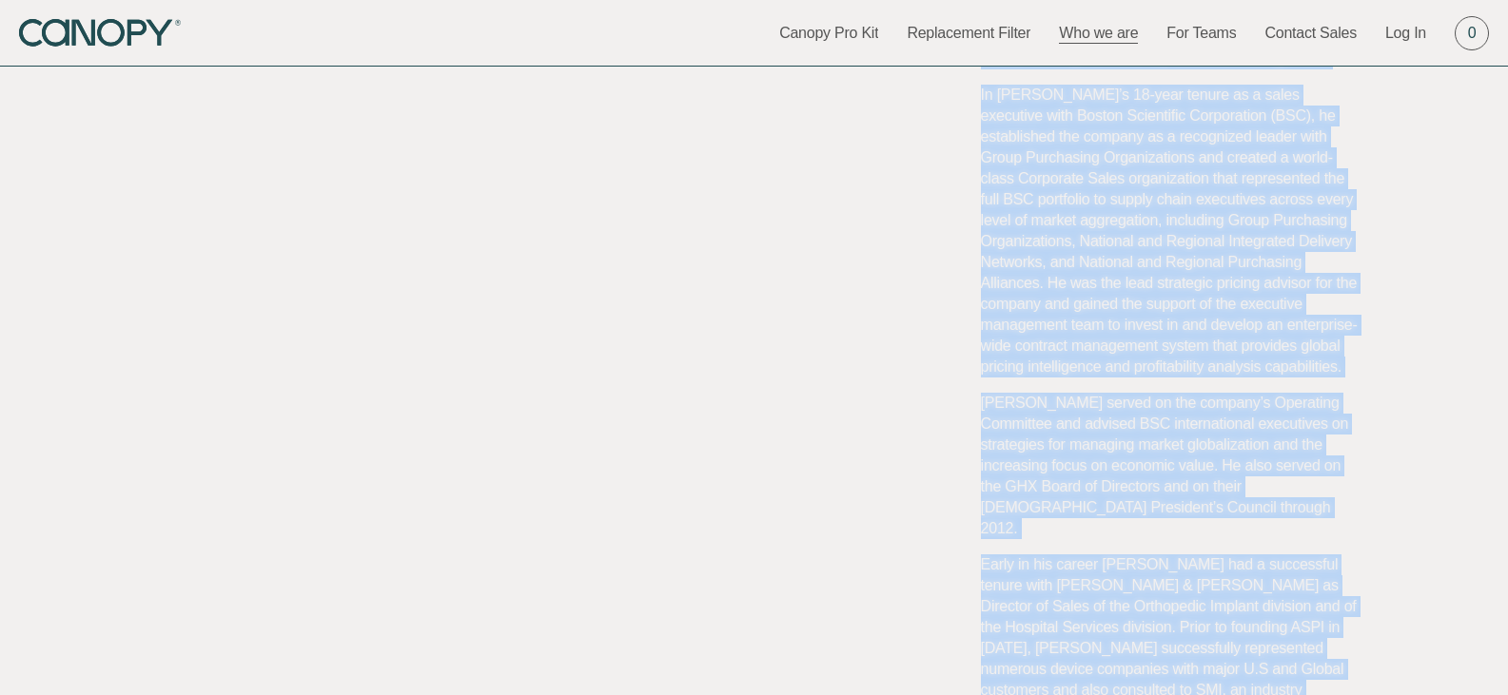
scroll to position [2228, 0]
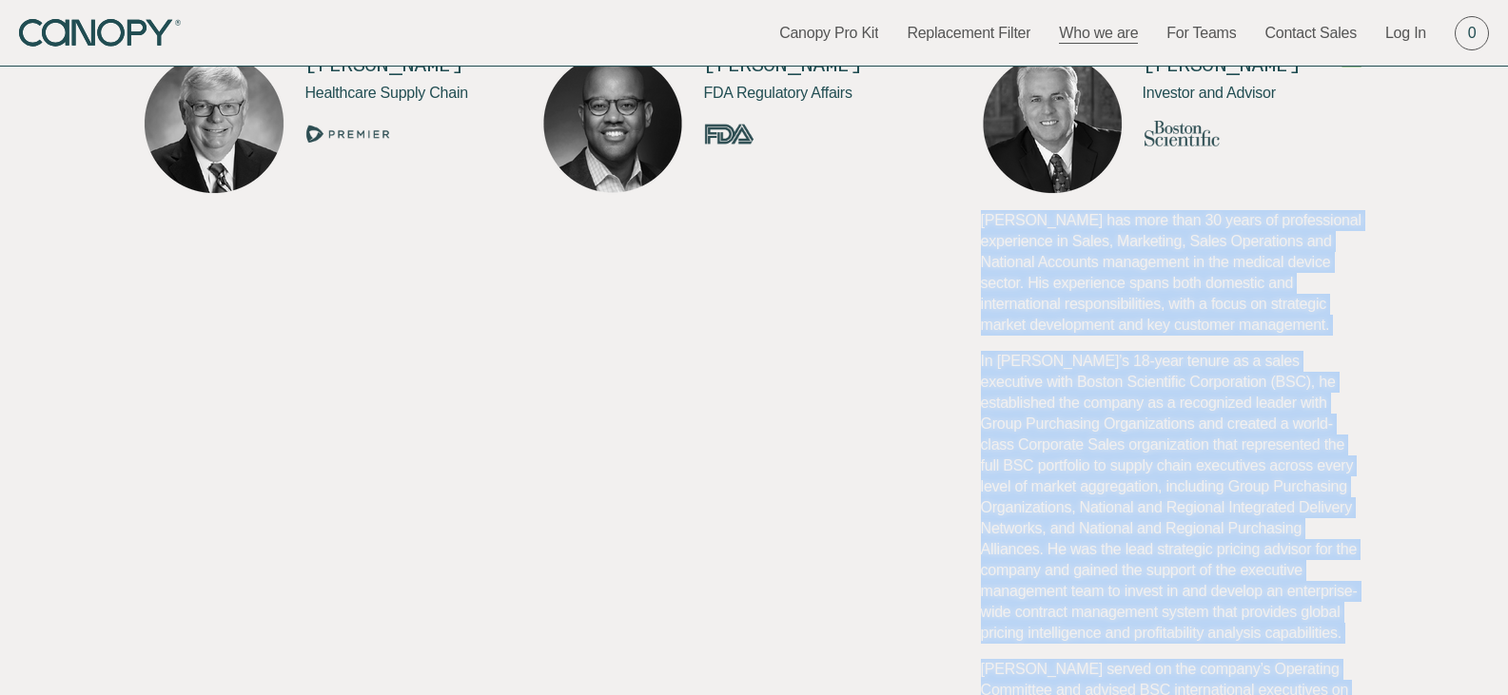
copy div "Jim has more than 30 years of professional experience in Sales, Marketing, Sale…"
click at [1045, 425] on p "In Jim’s 18-year tenure as a sales executive with Boston Scientific Corporation…" at bounding box center [1173, 497] width 384 height 293
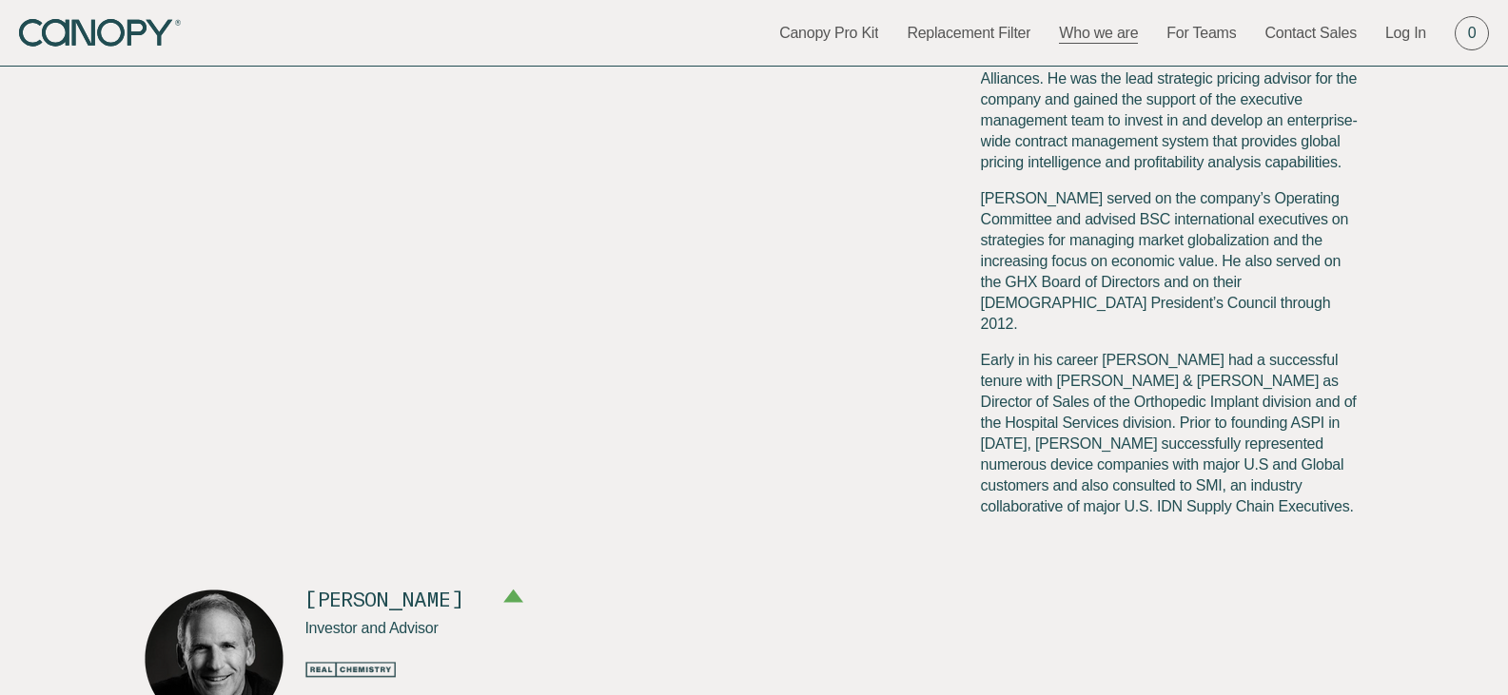
scroll to position [2735, 0]
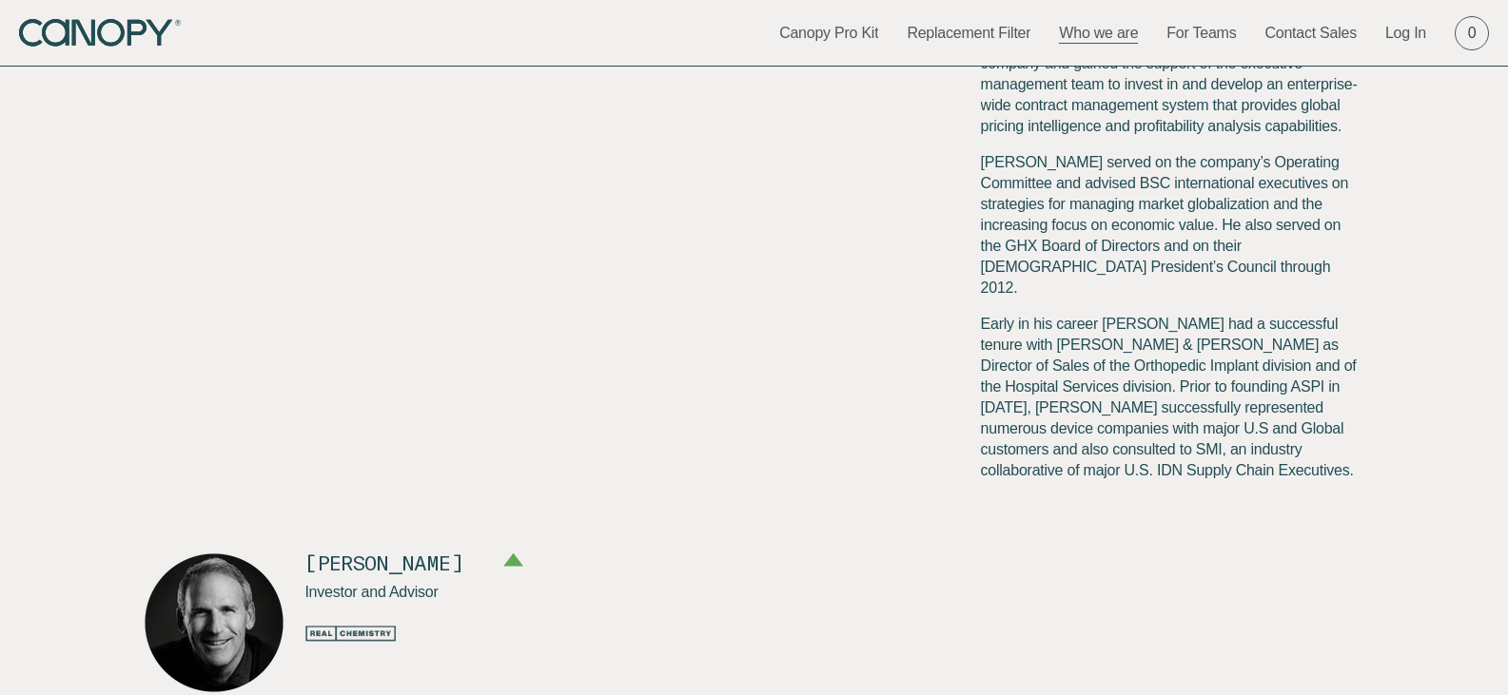
click at [1048, 429] on p "Early in his career Jim had a successful tenure with Johnson & Johnson as Direc…" at bounding box center [1173, 418] width 384 height 209
drag, startPoint x: 1048, startPoint y: 429, endPoint x: 1063, endPoint y: 429, distance: 14.3
click at [1063, 429] on p "Early in his career Jim had a successful tenure with Johnson & Johnson as Direc…" at bounding box center [1173, 418] width 384 height 209
copy p "B.S"
click at [1100, 427] on p "Early in his career Jim had a successful tenure with Johnson & Johnson as Direc…" at bounding box center [1173, 418] width 384 height 209
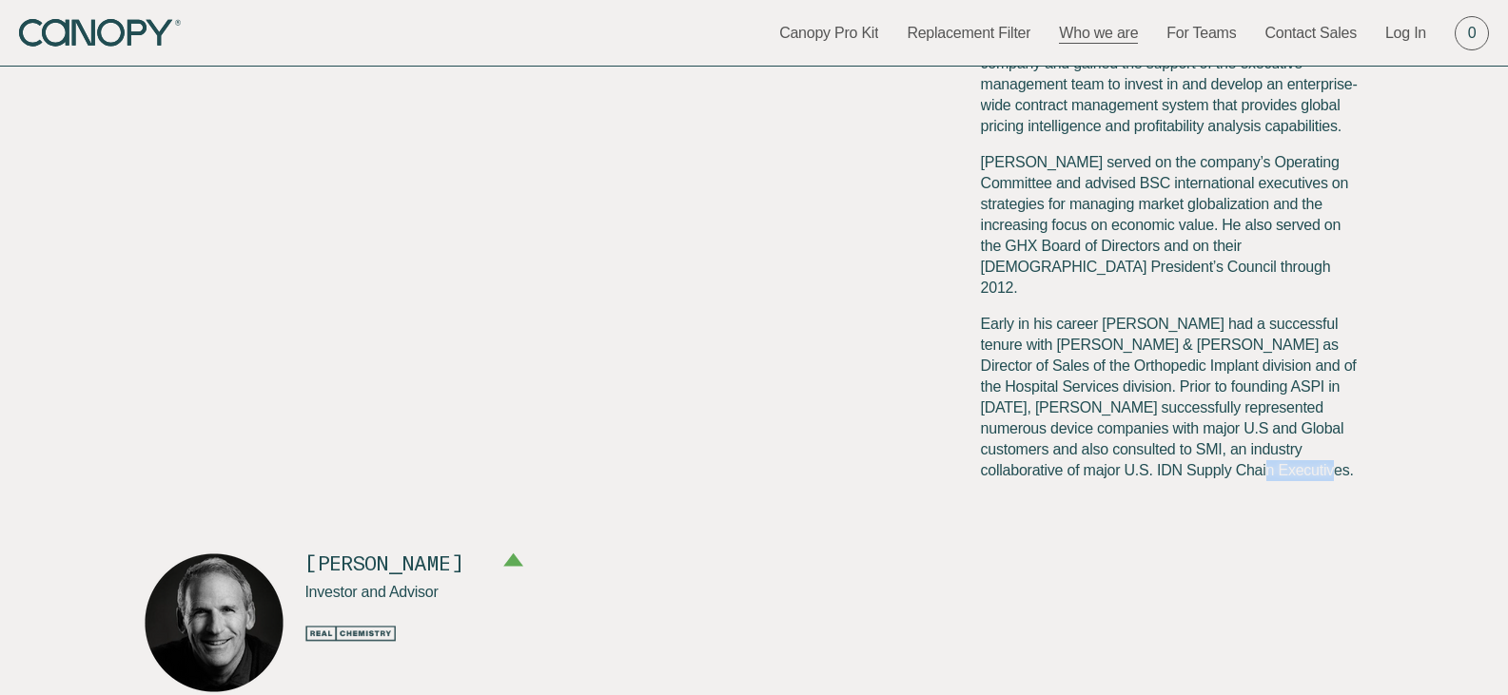
click at [1100, 427] on p "Early in his career Jim had a successful tenure with Johnson & Johnson as Direc…" at bounding box center [1173, 418] width 384 height 209
copy p "Education"
click at [1241, 431] on p "Early in his career Jim had a successful tenure with Johnson & Johnson as Direc…" at bounding box center [1173, 418] width 384 height 209
drag, startPoint x: 1241, startPoint y: 431, endPoint x: 1312, endPoint y: 436, distance: 71.5
click at [1312, 436] on p "Early in his career Jim had a successful tenure with Johnson & Johnson as Direc…" at bounding box center [1173, 418] width 384 height 209
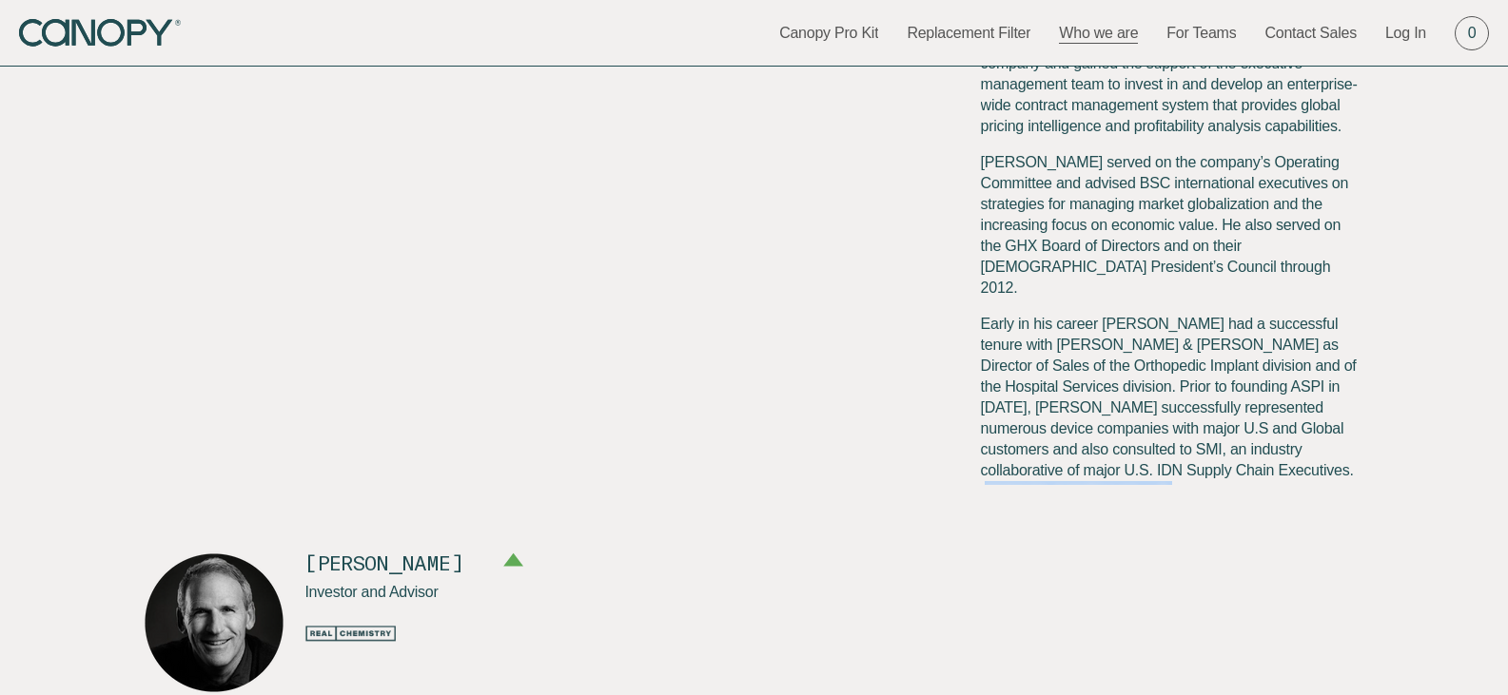
copy p "Northeastern University"
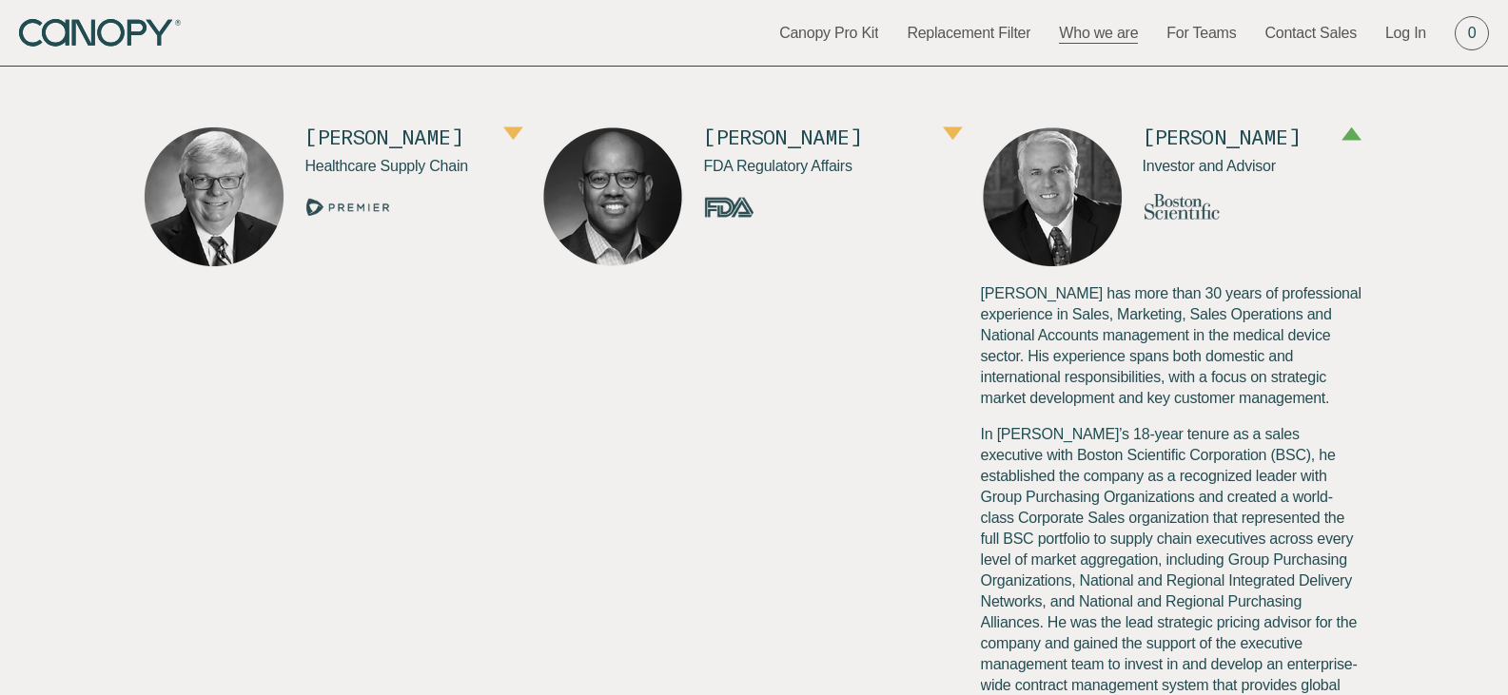
scroll to position [1974, 0]
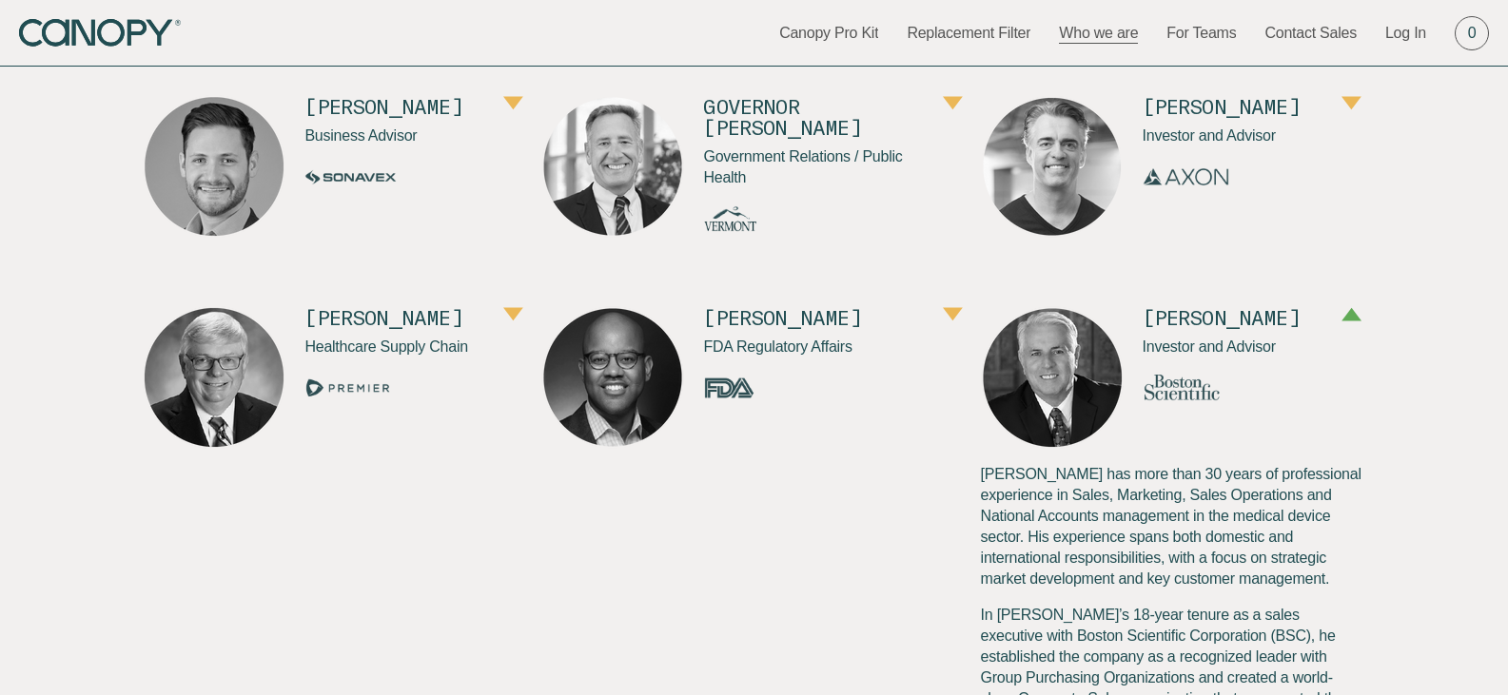
drag, startPoint x: 1025, startPoint y: 386, endPoint x: 1208, endPoint y: 451, distance: 194.7
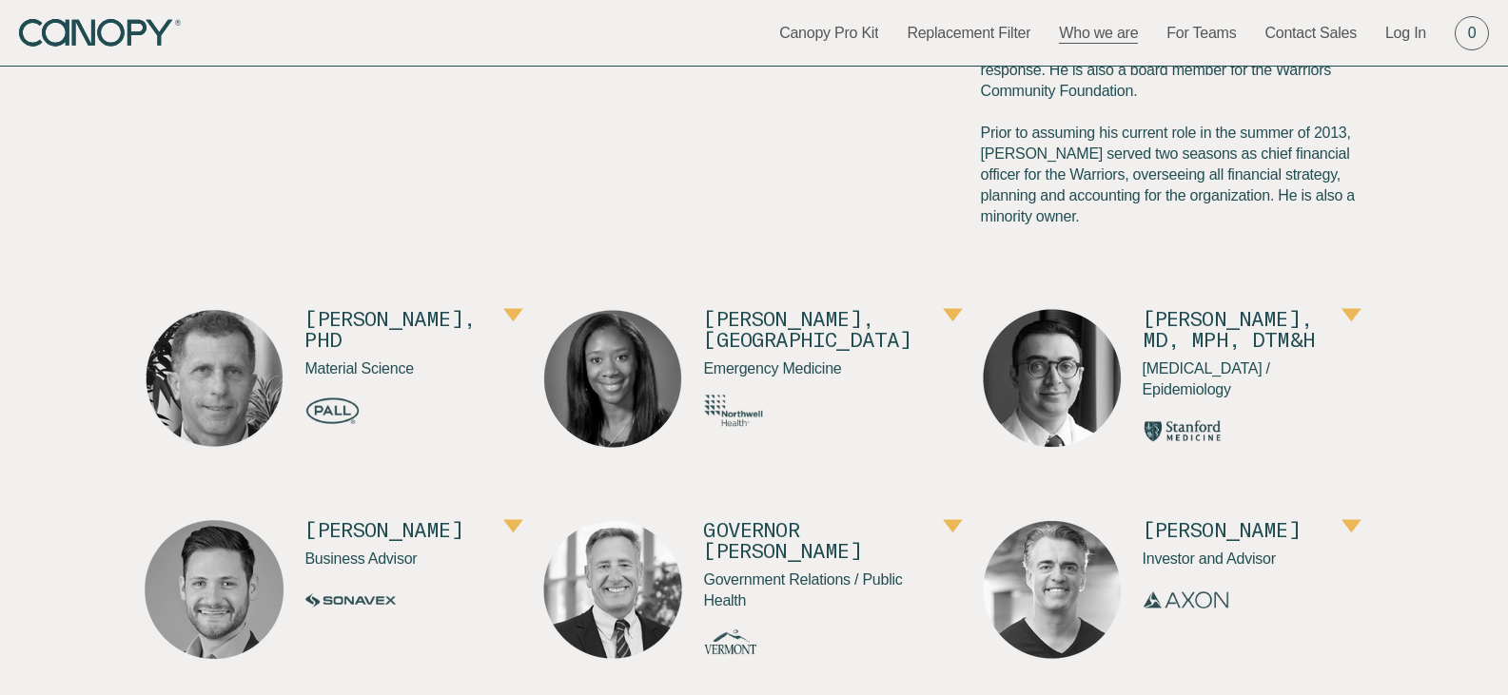
scroll to position [1721, 0]
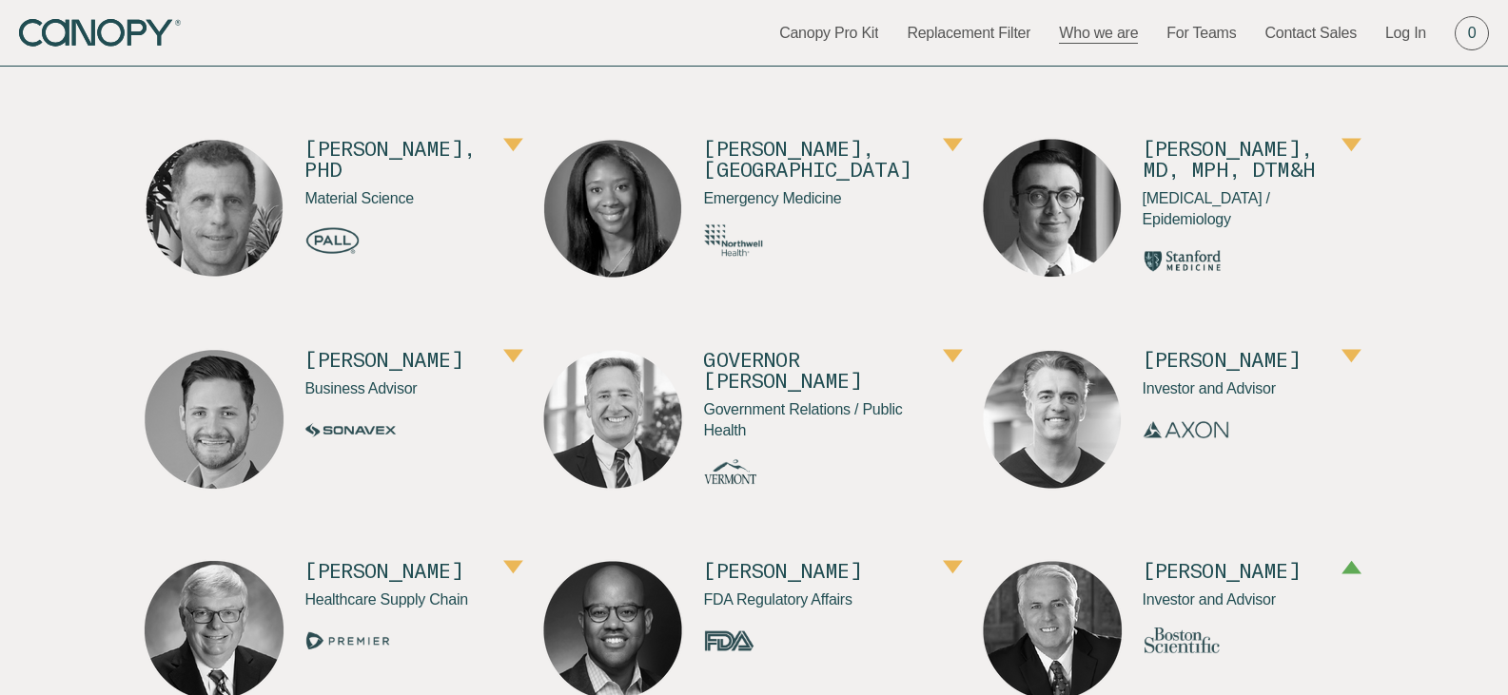
click at [1341, 363] on button "button" at bounding box center [1351, 357] width 20 height 17
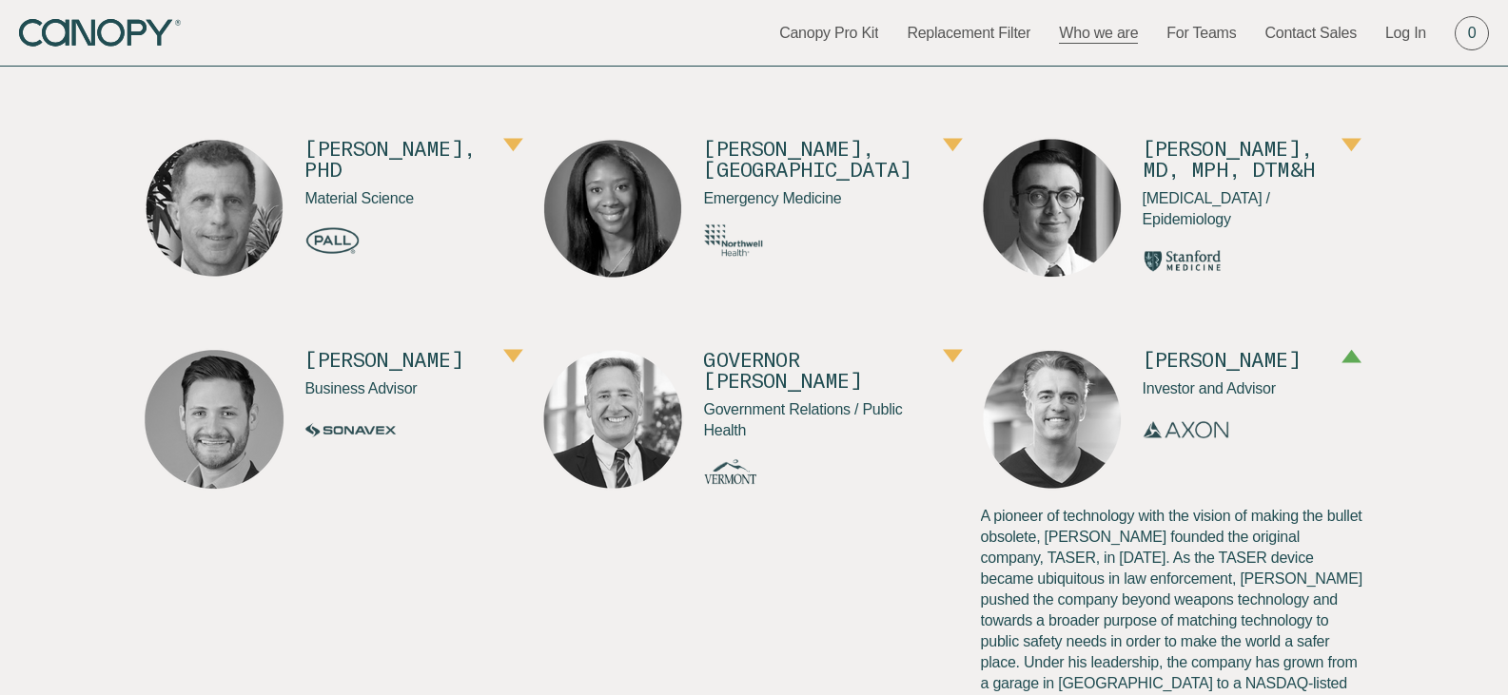
drag, startPoint x: 1123, startPoint y: 350, endPoint x: 1211, endPoint y: 374, distance: 91.6
click at [1341, 366] on button "button" at bounding box center [1351, 357] width 20 height 17
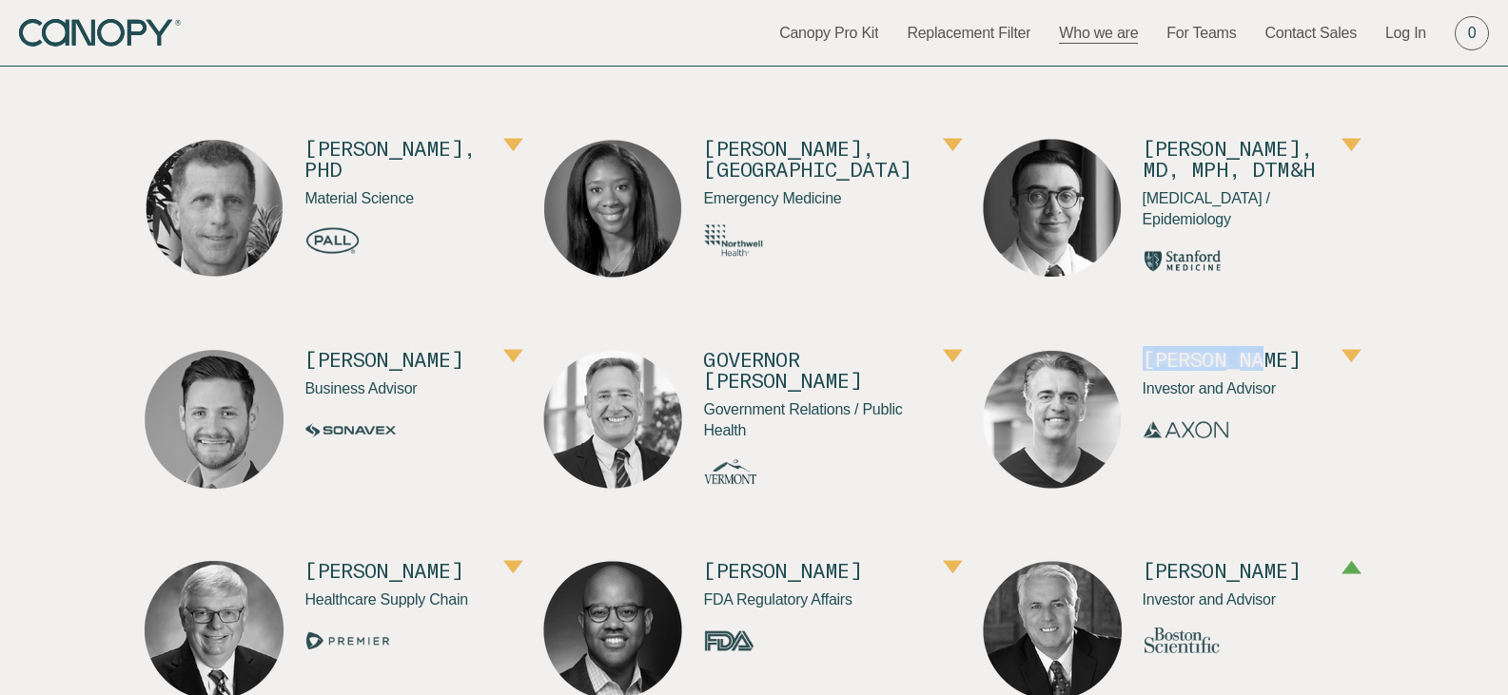
drag, startPoint x: 1128, startPoint y: 340, endPoint x: 1263, endPoint y: 343, distance: 135.1
copy h4 "Rick Smith"
click at [1353, 362] on button "button" at bounding box center [1351, 357] width 20 height 17
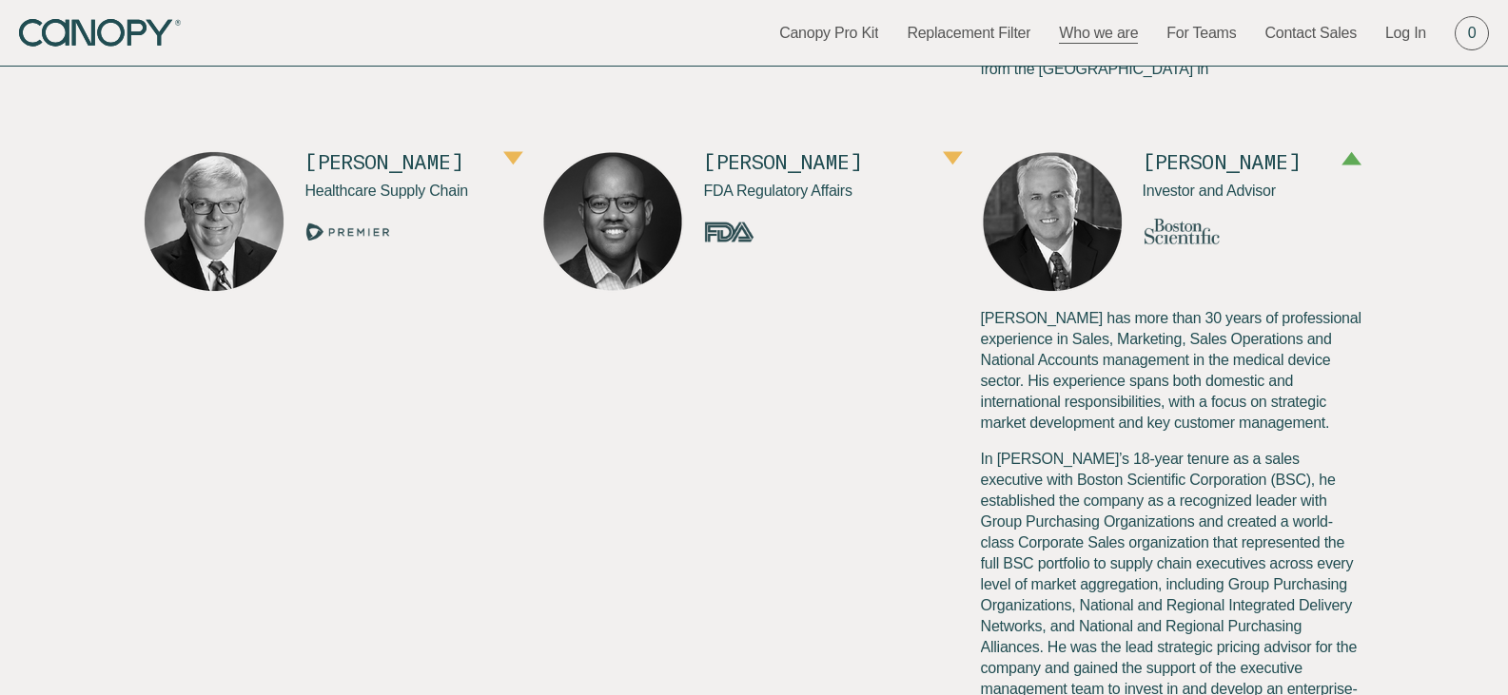
scroll to position [2228, 0]
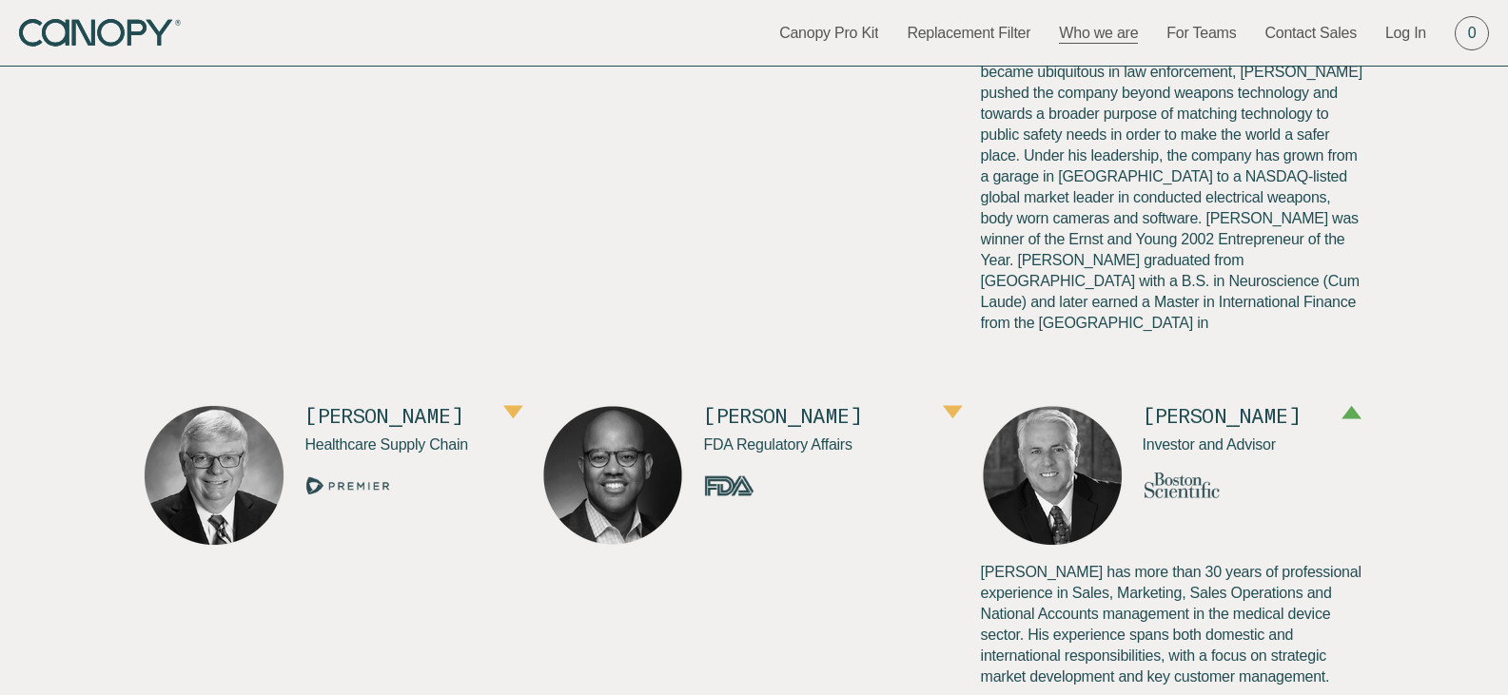
click at [987, 391] on link "LinkedIn" at bounding box center [1173, 401] width 384 height 21
click at [910, 42] on link "Replacement Filter" at bounding box center [969, 33] width 124 height 21
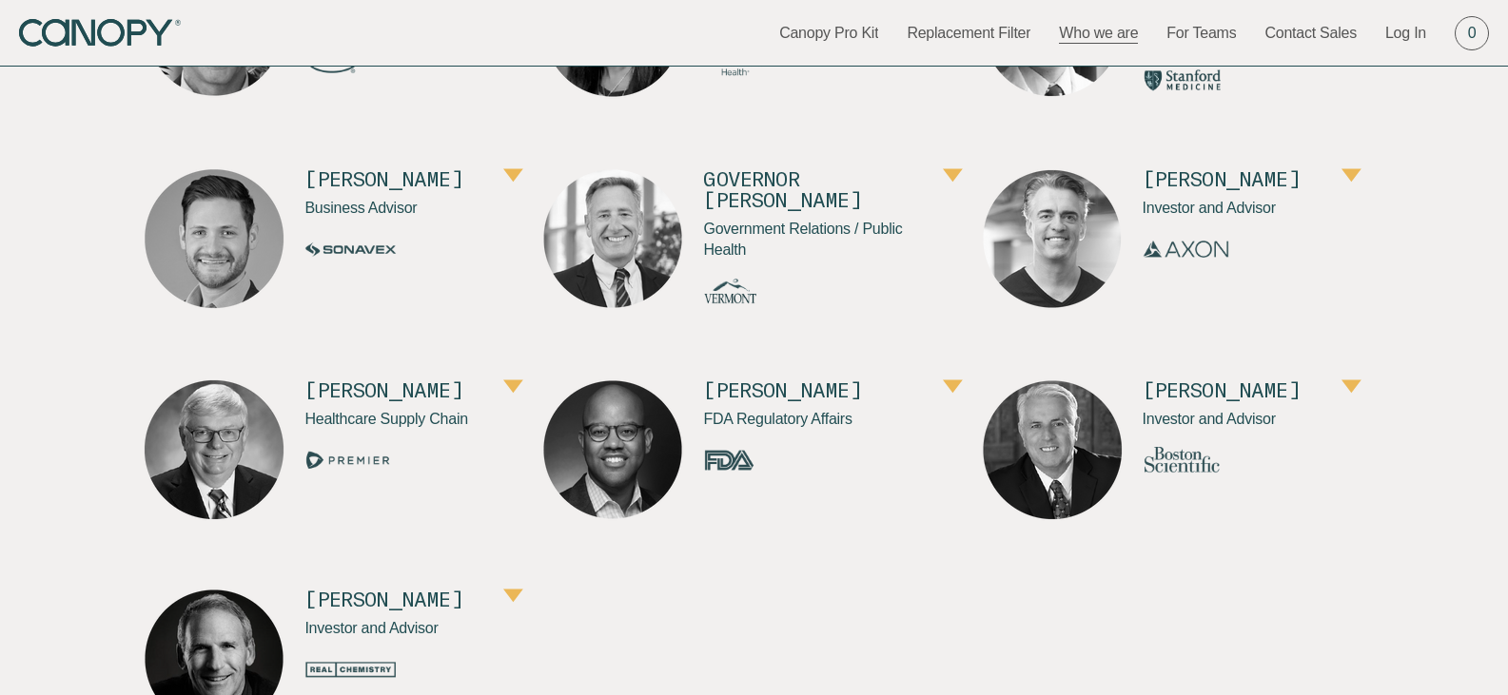
scroll to position [1015, 0]
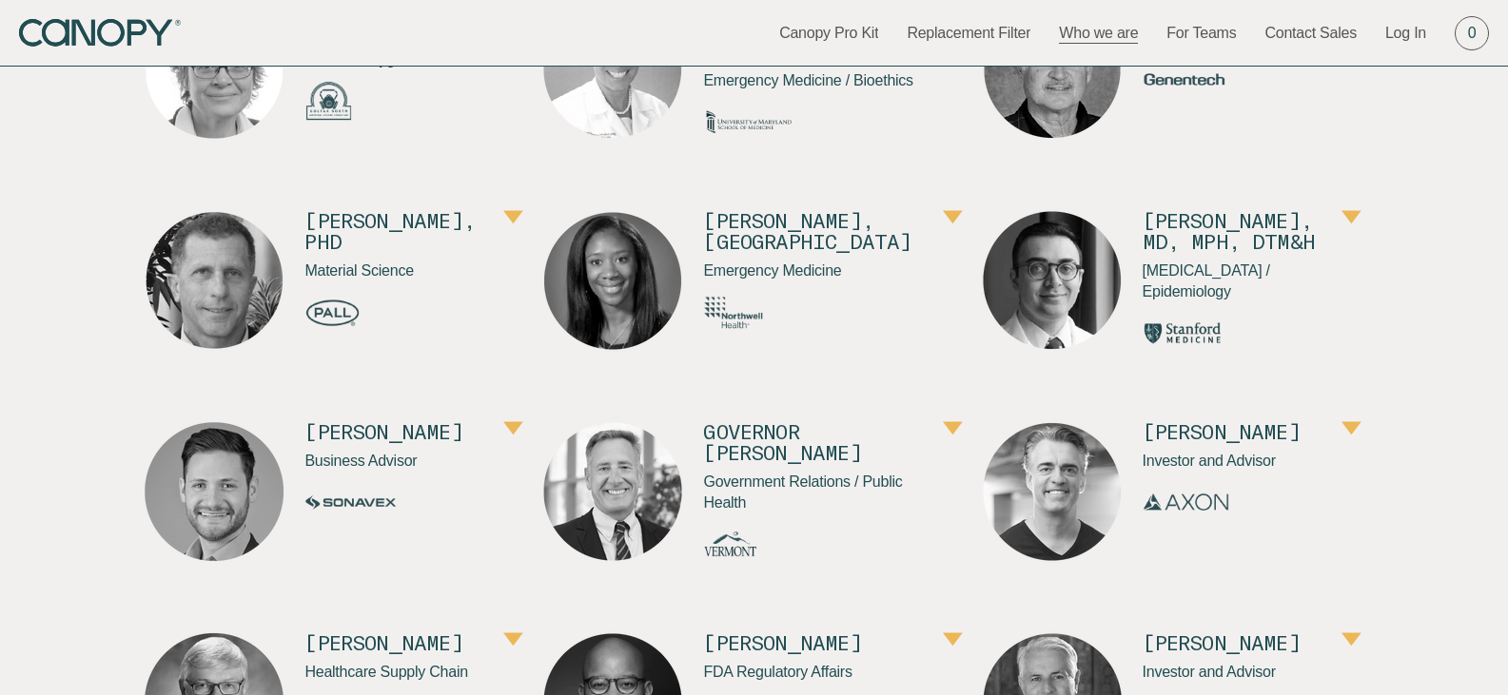
click at [1341, 439] on button "button" at bounding box center [1351, 429] width 20 height 17
click at [1356, 439] on button "button" at bounding box center [1351, 429] width 20 height 17
click at [1354, 439] on button "button" at bounding box center [1351, 429] width 20 height 17
click at [1341, 439] on button "button" at bounding box center [1351, 429] width 20 height 17
click at [1345, 439] on button "button" at bounding box center [1351, 429] width 20 height 17
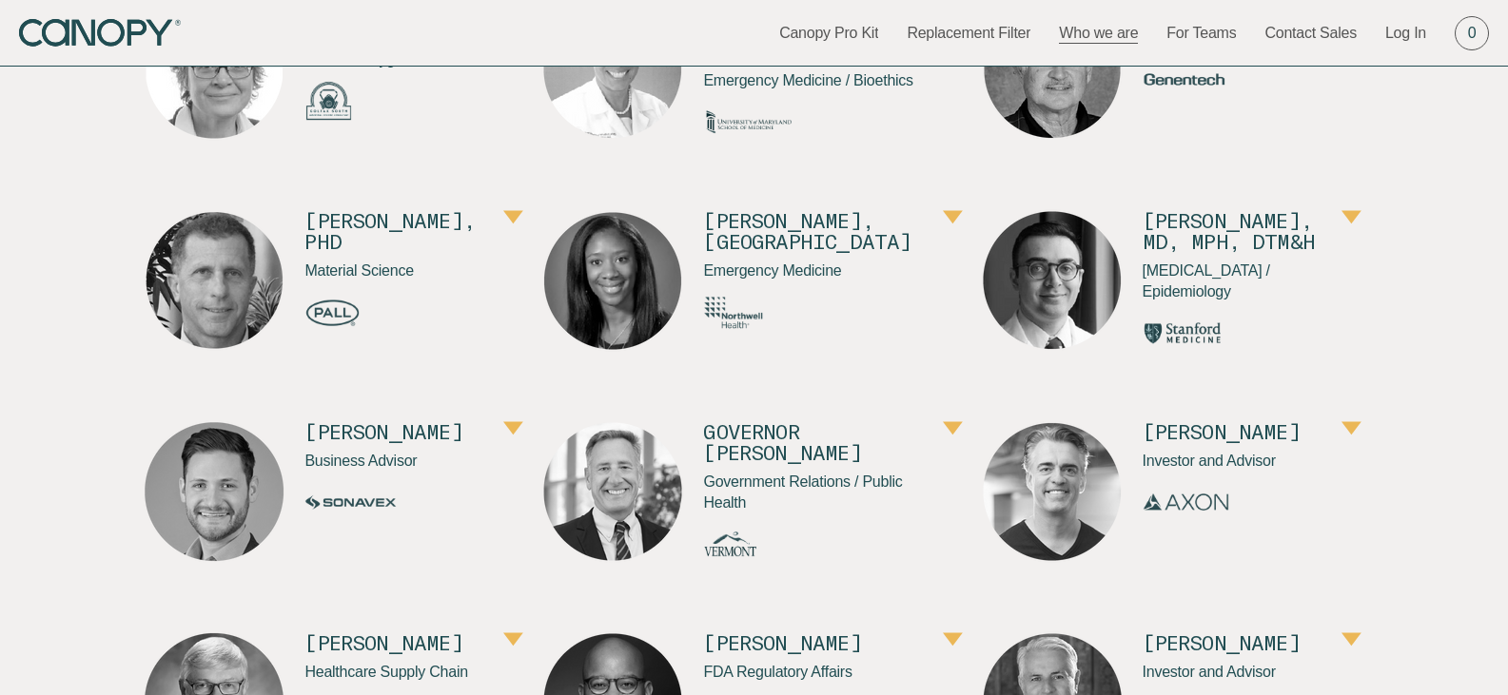
click at [1341, 439] on button "button" at bounding box center [1351, 429] width 20 height 17
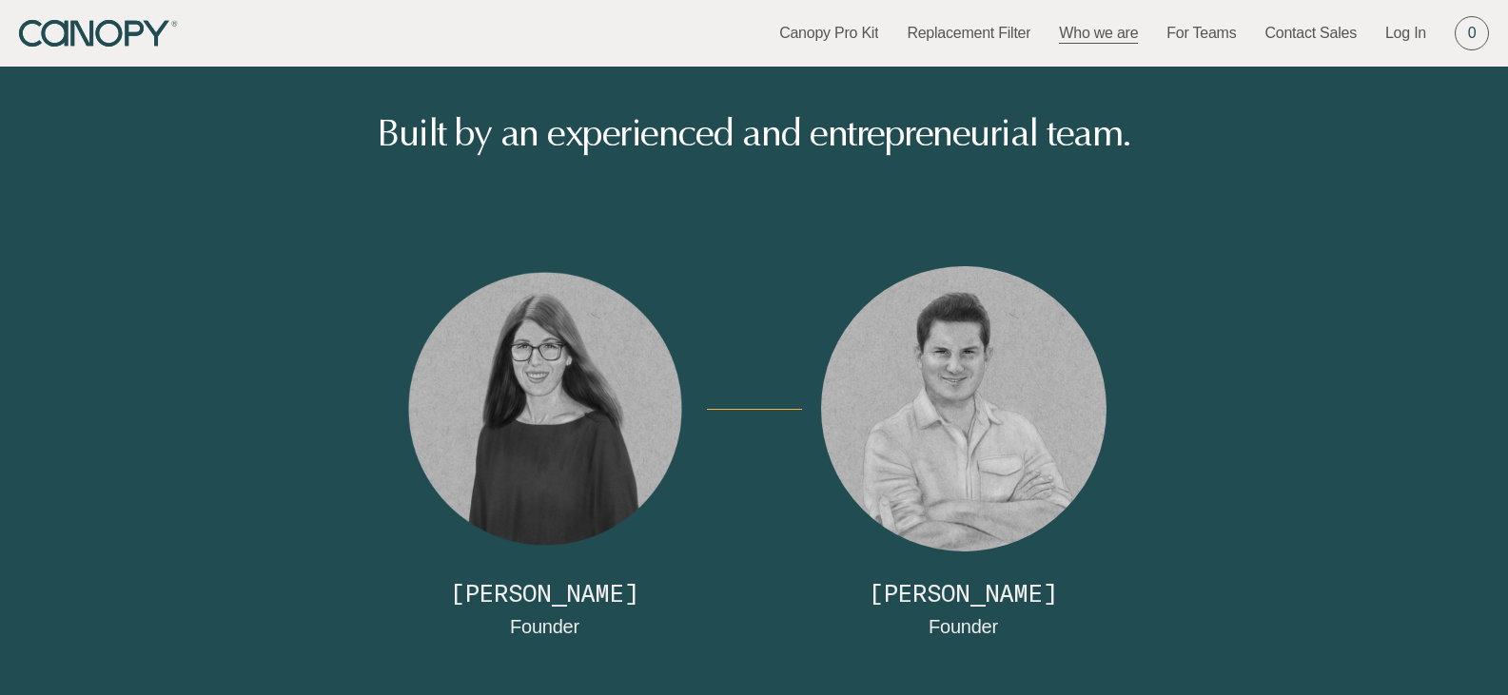
scroll to position [1015, 0]
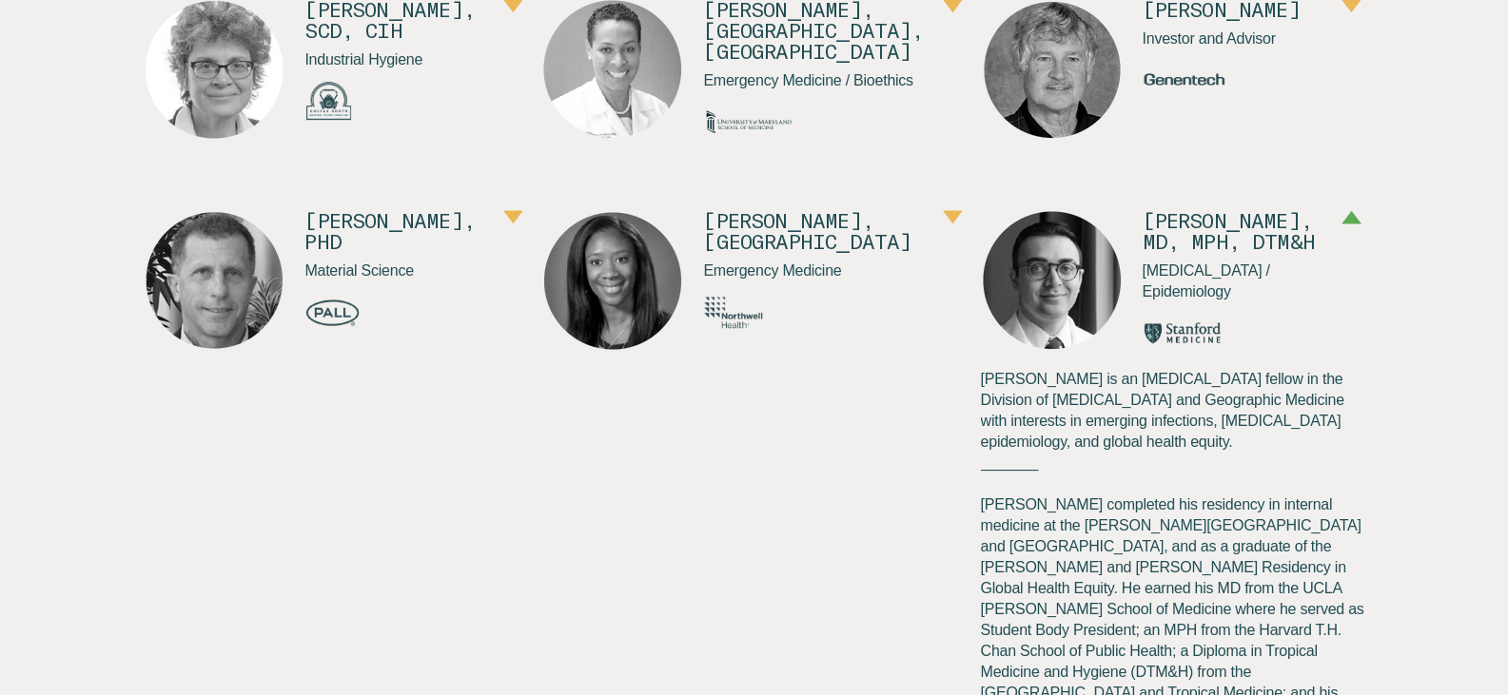
click at [1341, 227] on button "button" at bounding box center [1351, 218] width 20 height 17
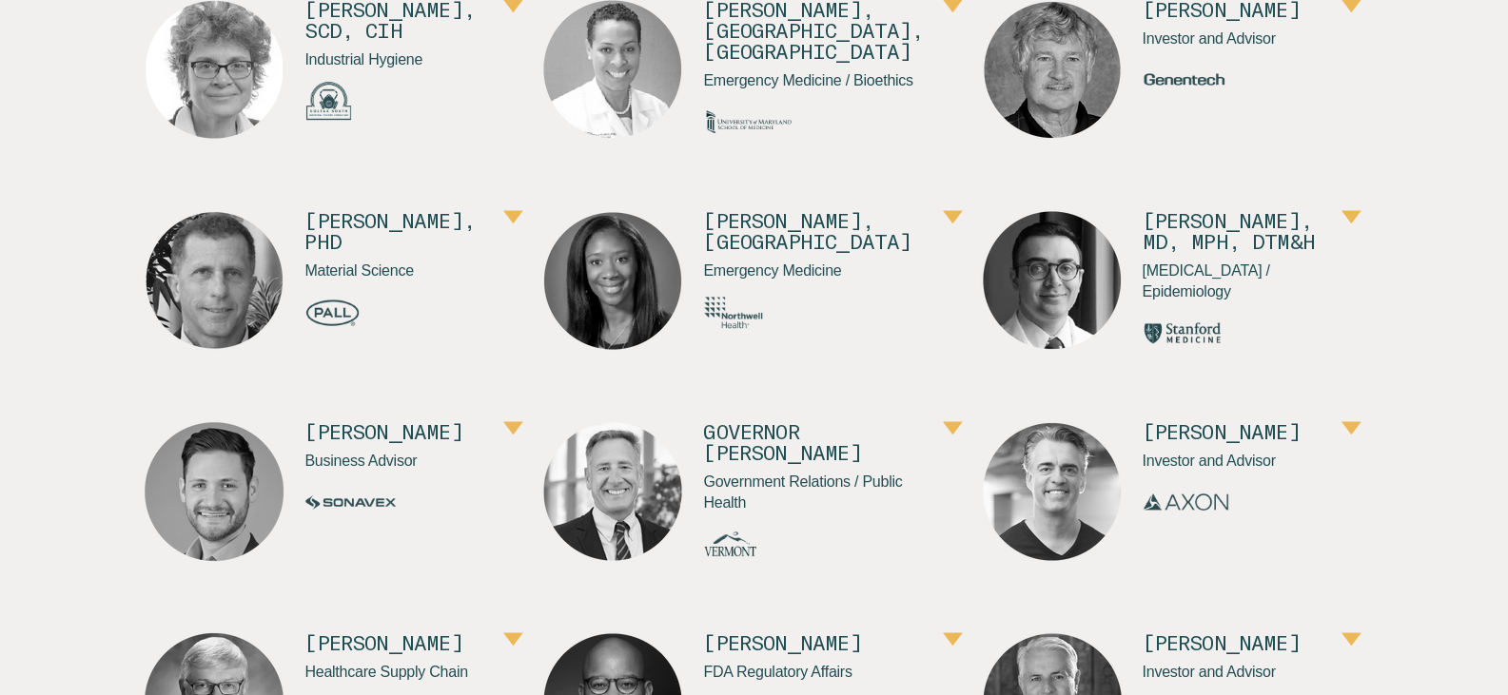
click at [1341, 439] on button "button" at bounding box center [1351, 429] width 20 height 17
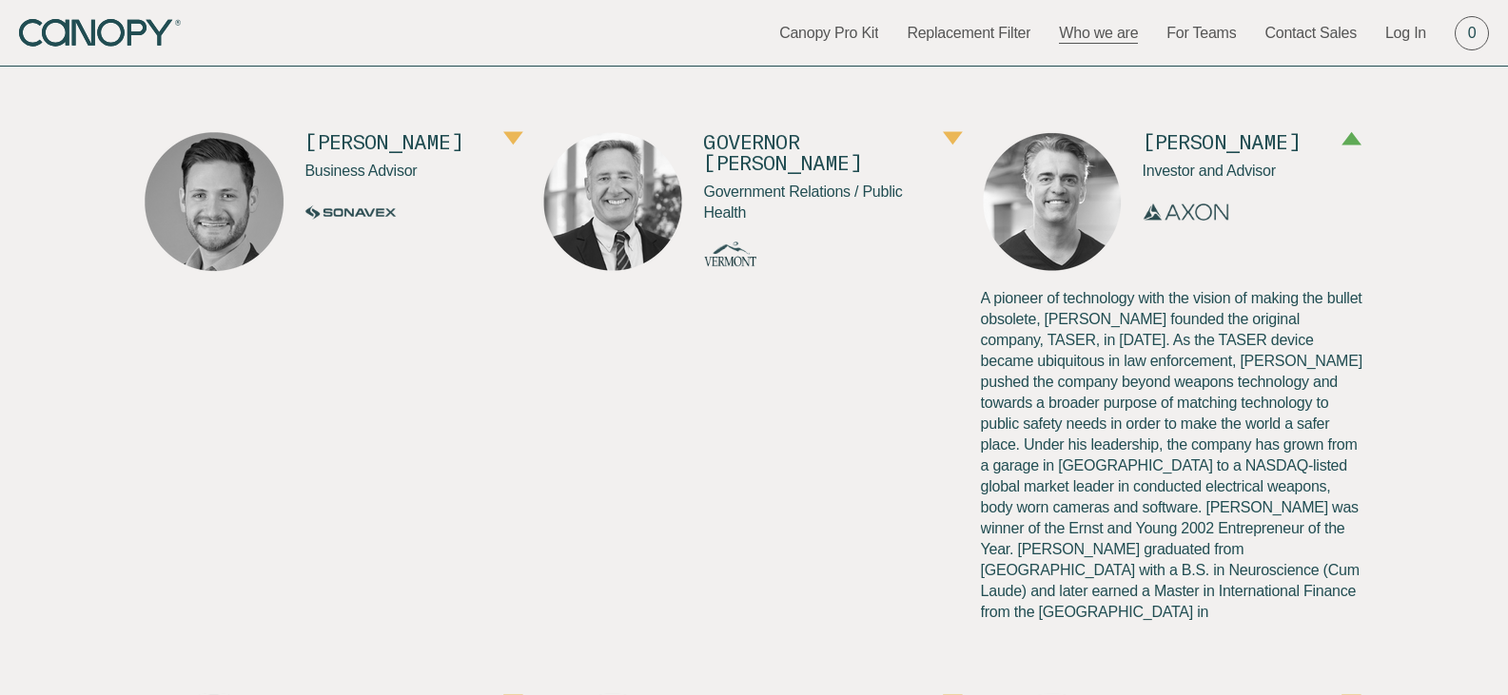
scroll to position [1269, 0]
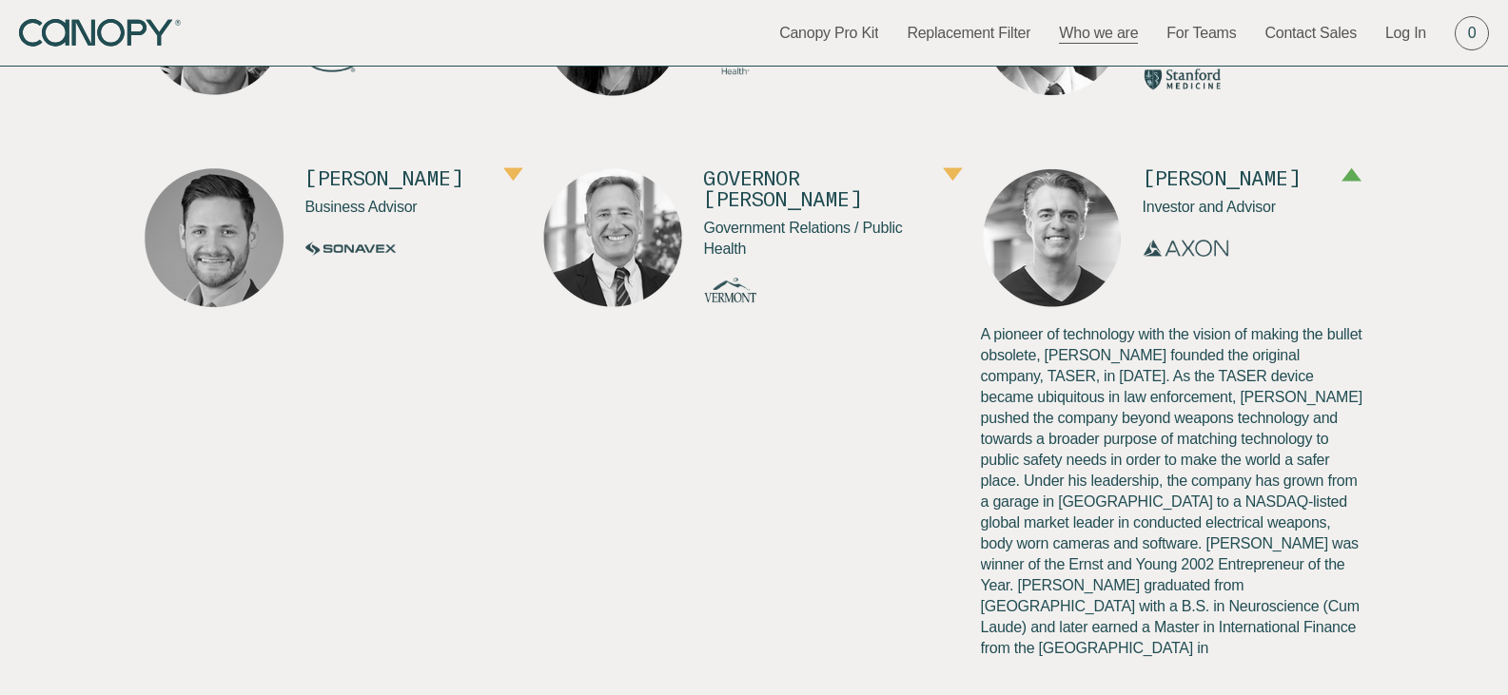
click at [981, 350] on p "A pioneer of technology with the vision of making the bullet obsolete, Rick fou…" at bounding box center [1173, 512] width 384 height 377
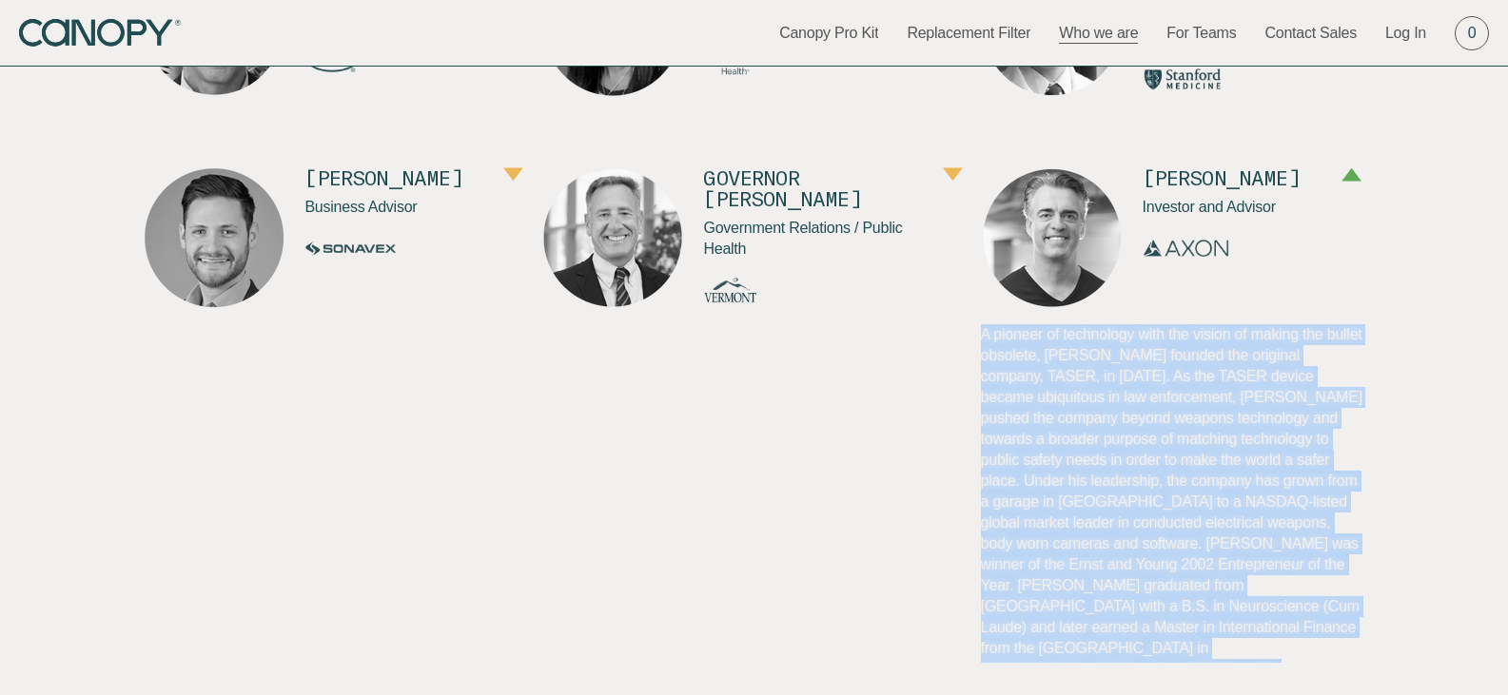
drag, startPoint x: 970, startPoint y: 350, endPoint x: 1338, endPoint y: 628, distance: 460.4
click at [1338, 628] on p "A pioneer of technology with the vision of making the bullet obsolete, Rick fou…" at bounding box center [1173, 512] width 384 height 377
copy div "A pioneer of technology with the vision of making the bullet obsolete, Rick fou…"
click at [1417, 406] on div "Supported by expert partners, advisors, and collaborators Lisa Brosseau, ScD, C…" at bounding box center [754, 377] width 1508 height 1601
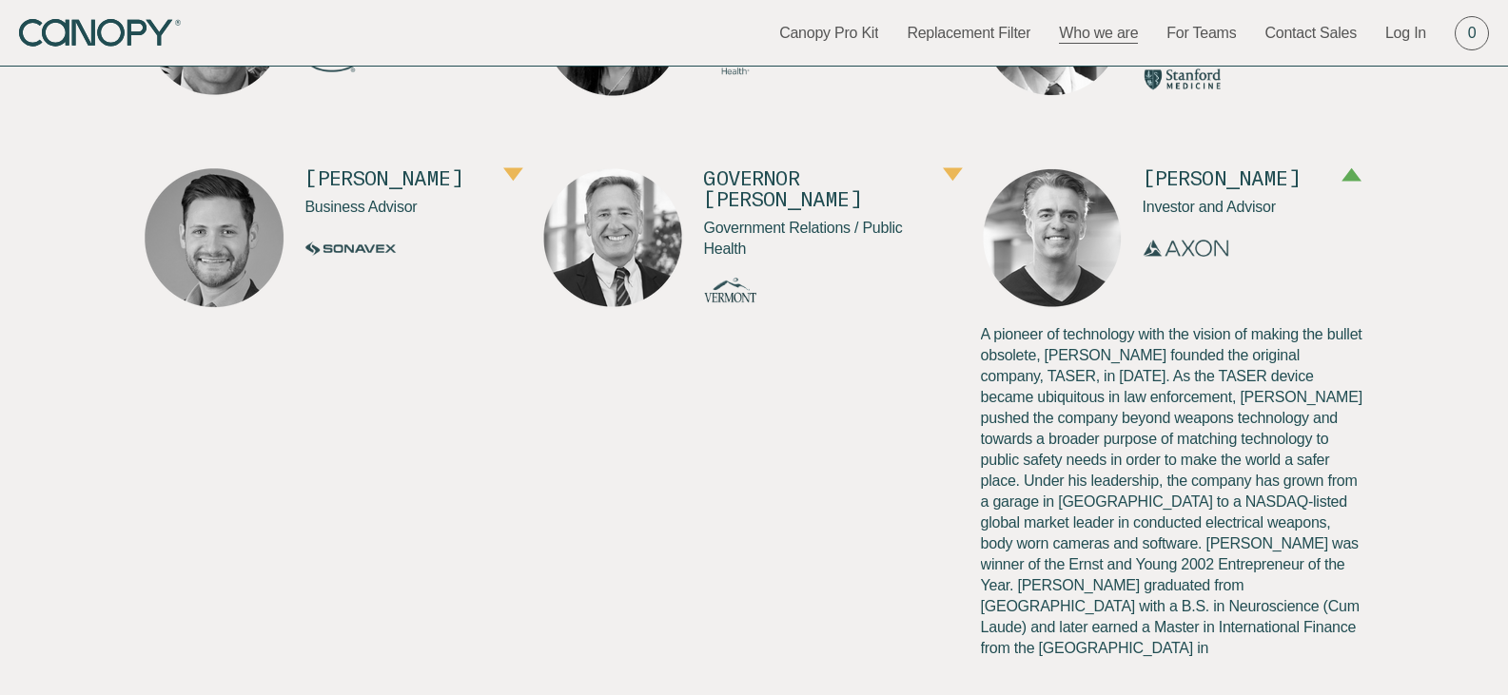
click at [1294, 559] on p "A pioneer of technology with the vision of making the bullet obsolete, Rick fou…" at bounding box center [1173, 512] width 384 height 377
copy p "Harvard"
drag, startPoint x: 1060, startPoint y: 571, endPoint x: 1049, endPoint y: 576, distance: 11.9
click at [1060, 571] on p "A pioneer of technology with the vision of making the bullet obsolete, Rick fou…" at bounding box center [1173, 512] width 384 height 377
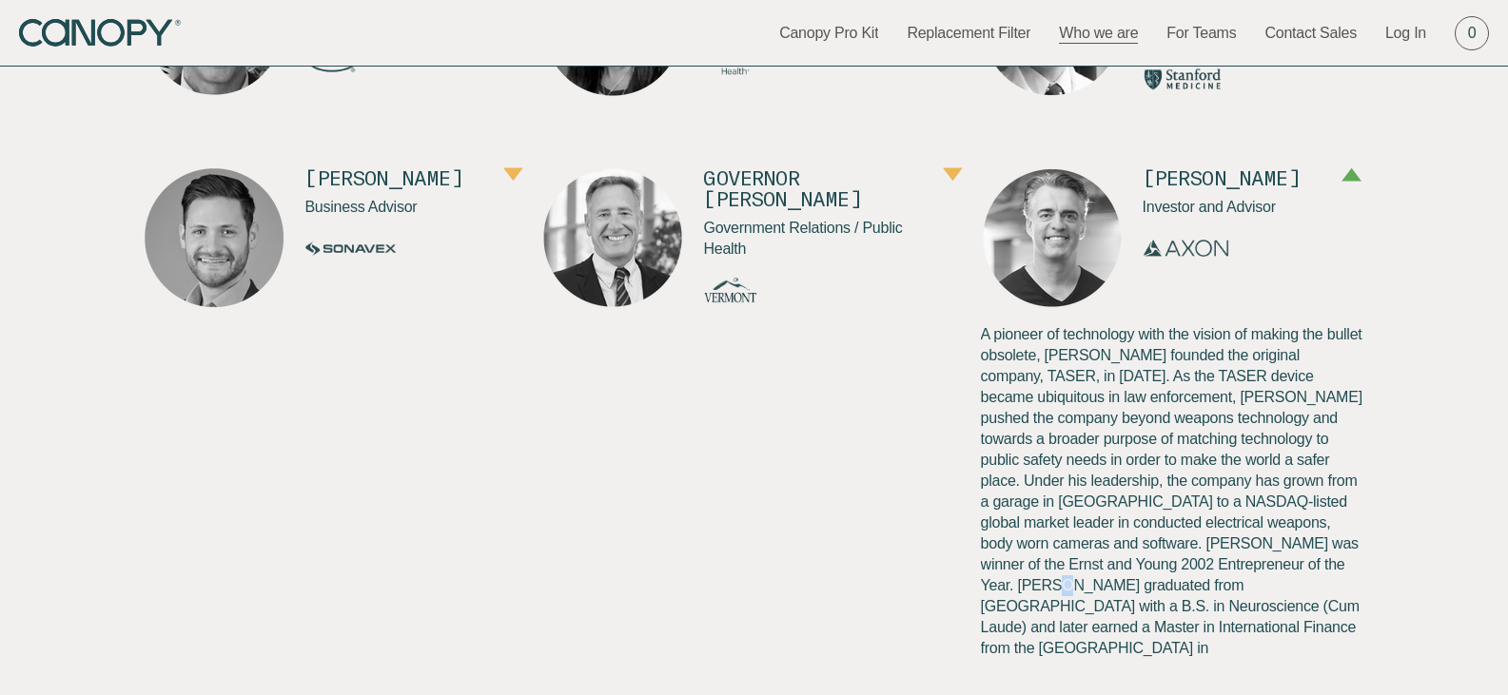
click at [1050, 582] on p "A pioneer of technology with the vision of making the bullet obsolete, Rick fou…" at bounding box center [1173, 512] width 384 height 377
click at [1053, 582] on p "A pioneer of technology with the vision of making the bullet obsolete, Rick fou…" at bounding box center [1173, 512] width 384 height 377
copy p "u"
click at [1055, 578] on p "A pioneer of technology with the vision of making the bullet obsolete, Rick fou…" at bounding box center [1173, 512] width 384 height 377
click at [1056, 578] on p "A pioneer of technology with the vision of making the bullet obsolete, Rick fou…" at bounding box center [1173, 512] width 384 height 377
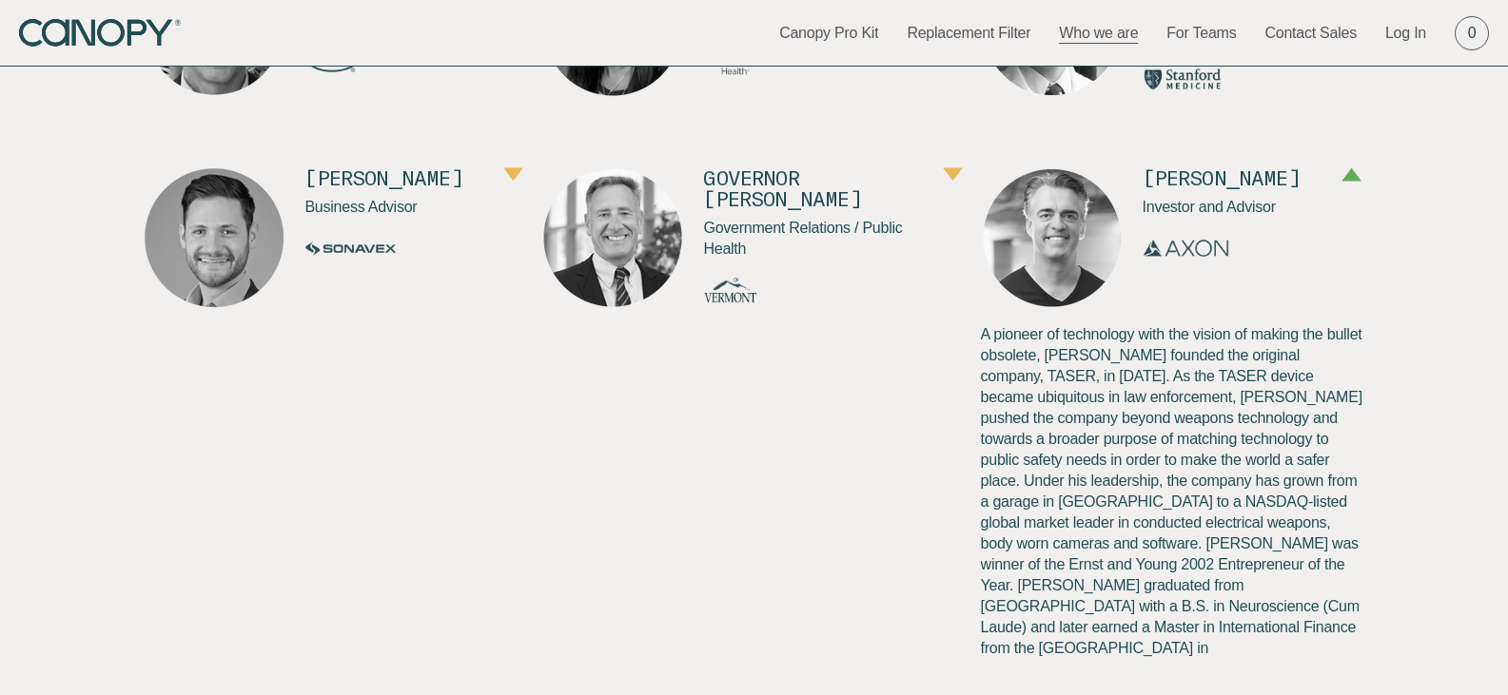
click at [1001, 612] on p "A pioneer of technology with the vision of making the bullet obsolete, Rick fou…" at bounding box center [1173, 512] width 384 height 377
click at [1001, 612] on p "A pioneer of technology with the vision of making the bullet obsolete, [PERSON_…" at bounding box center [1173, 512] width 384 height 377
copy p "Master"
click at [1062, 604] on p "A pioneer of technology with the vision of making the bullet obsolete, [PERSON_…" at bounding box center [1173, 512] width 384 height 377
drag, startPoint x: 1062, startPoint y: 604, endPoint x: 1161, endPoint y: 596, distance: 99.2
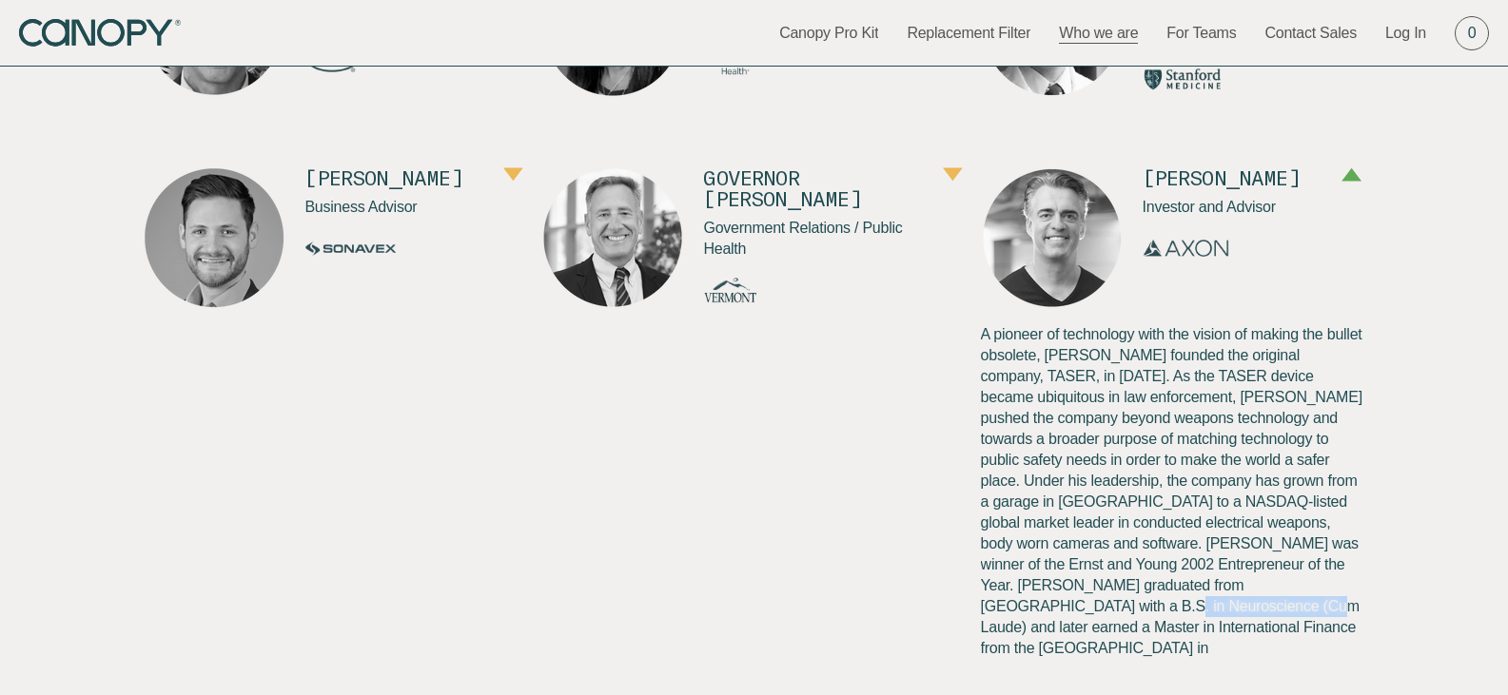
click at [1161, 596] on p "A pioneer of technology with the vision of making the bullet obsolete, [PERSON_…" at bounding box center [1173, 512] width 384 height 377
copy p "International Finance"
click at [1260, 606] on p "A pioneer of technology with the vision of making the bullet obsolete, [PERSON_…" at bounding box center [1173, 512] width 384 height 377
drag, startPoint x: 1260, startPoint y: 606, endPoint x: 1358, endPoint y: 615, distance: 98.4
click at [1358, 615] on p "A pioneer of technology with the vision of making the bullet obsolete, [PERSON_…" at bounding box center [1173, 512] width 384 height 377
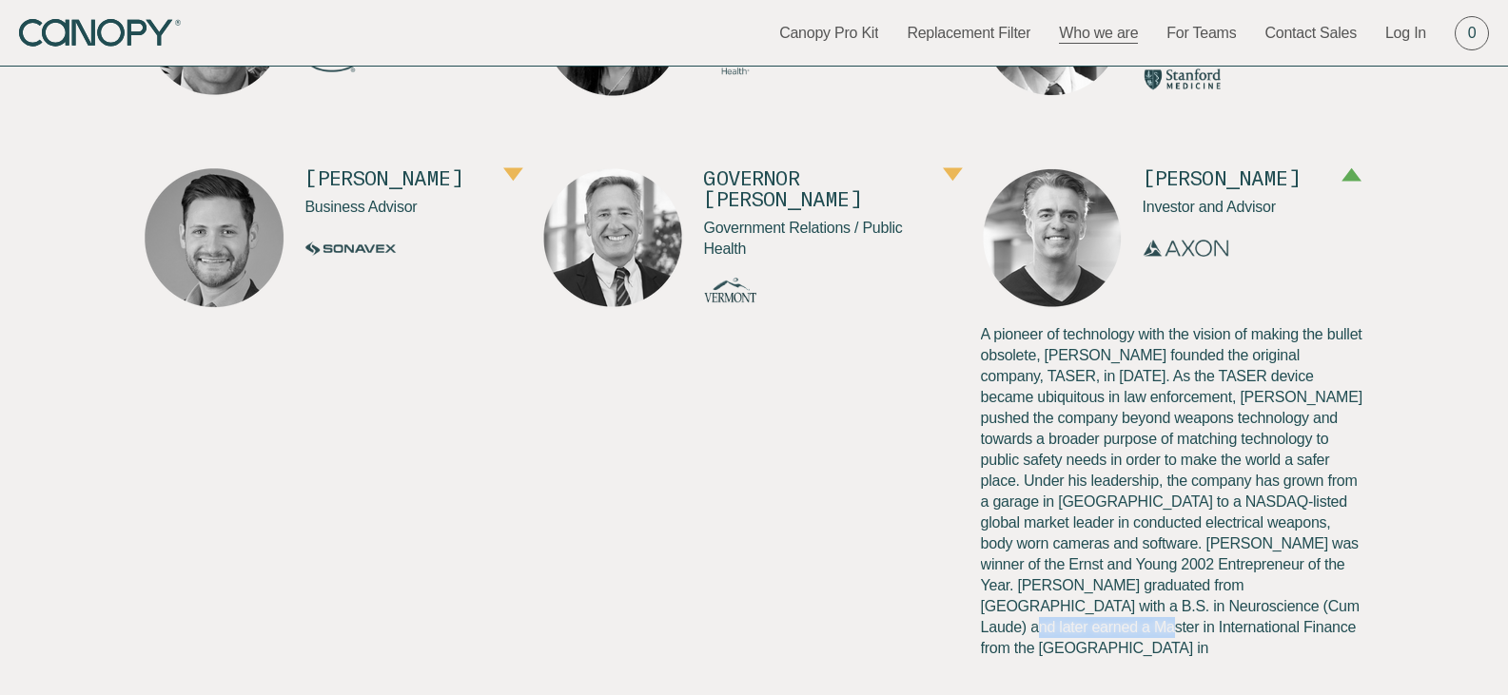
copy p "University of Leuven"
click at [1128, 652] on div "A pioneer of technology with the vision of making the bullet obsolete, Rick fou…" at bounding box center [1173, 486] width 384 height 354
click at [1109, 628] on p "A pioneer of technology with the vision of making the bullet obsolete, [PERSON_…" at bounding box center [1173, 512] width 384 height 377
copy p "MBA"
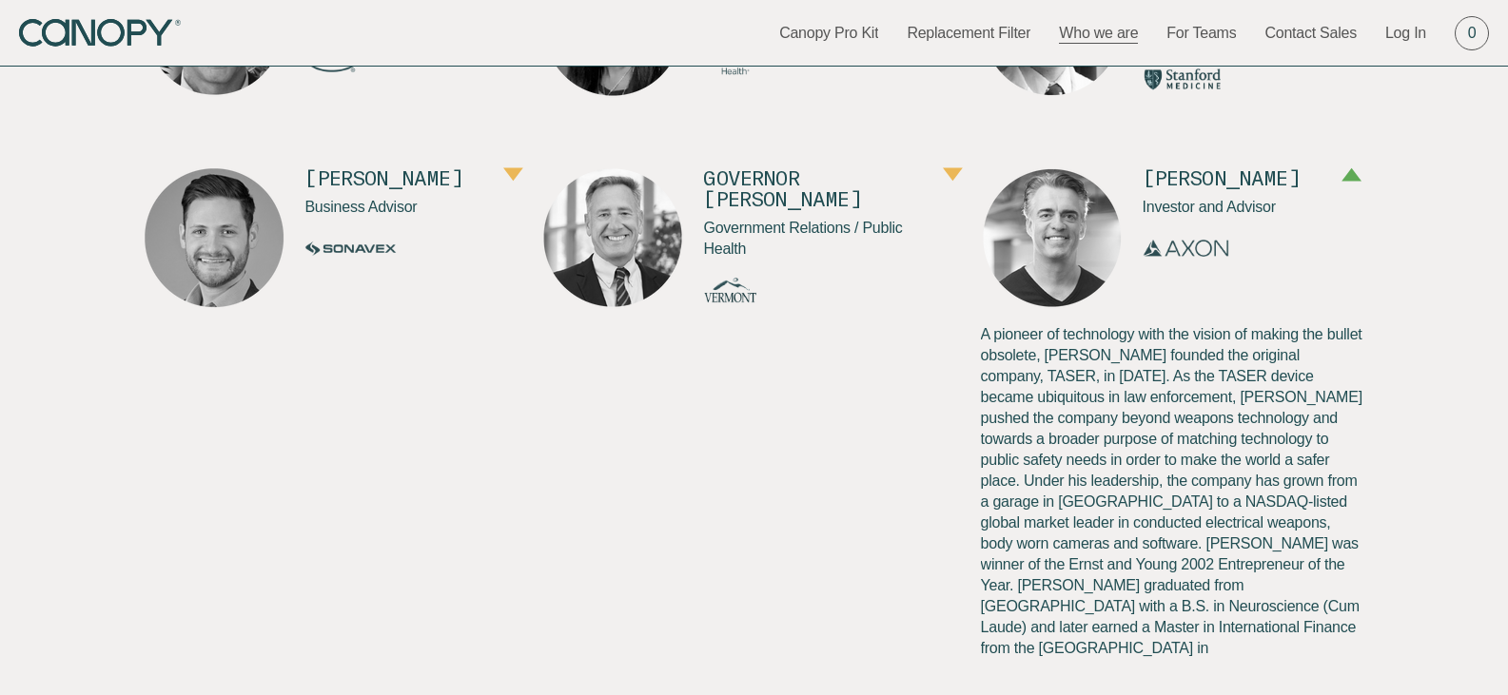
click at [1228, 614] on p "A pioneer of technology with the vision of making the bullet obsolete, [PERSON_…" at bounding box center [1173, 512] width 384 height 377
click at [1219, 625] on p "A pioneer of technology with the vision of making the bullet obsolete, [PERSON_…" at bounding box center [1173, 512] width 384 height 377
drag, startPoint x: 1219, startPoint y: 625, endPoint x: 1299, endPoint y: 621, distance: 81.0
click at [1299, 621] on p "A pioneer of technology with the vision of making the bullet obsolete, [PERSON_…" at bounding box center [1173, 512] width 384 height 377
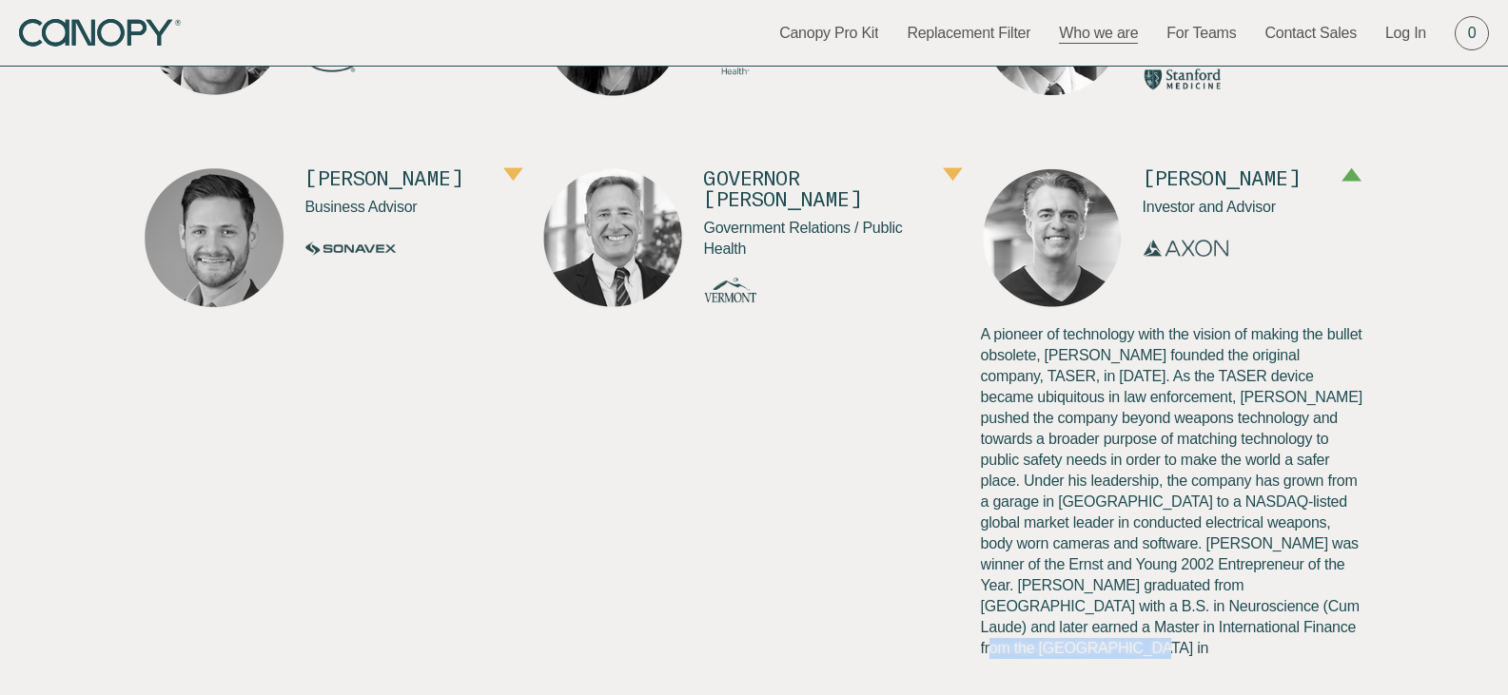
copy p "University of Chicago"
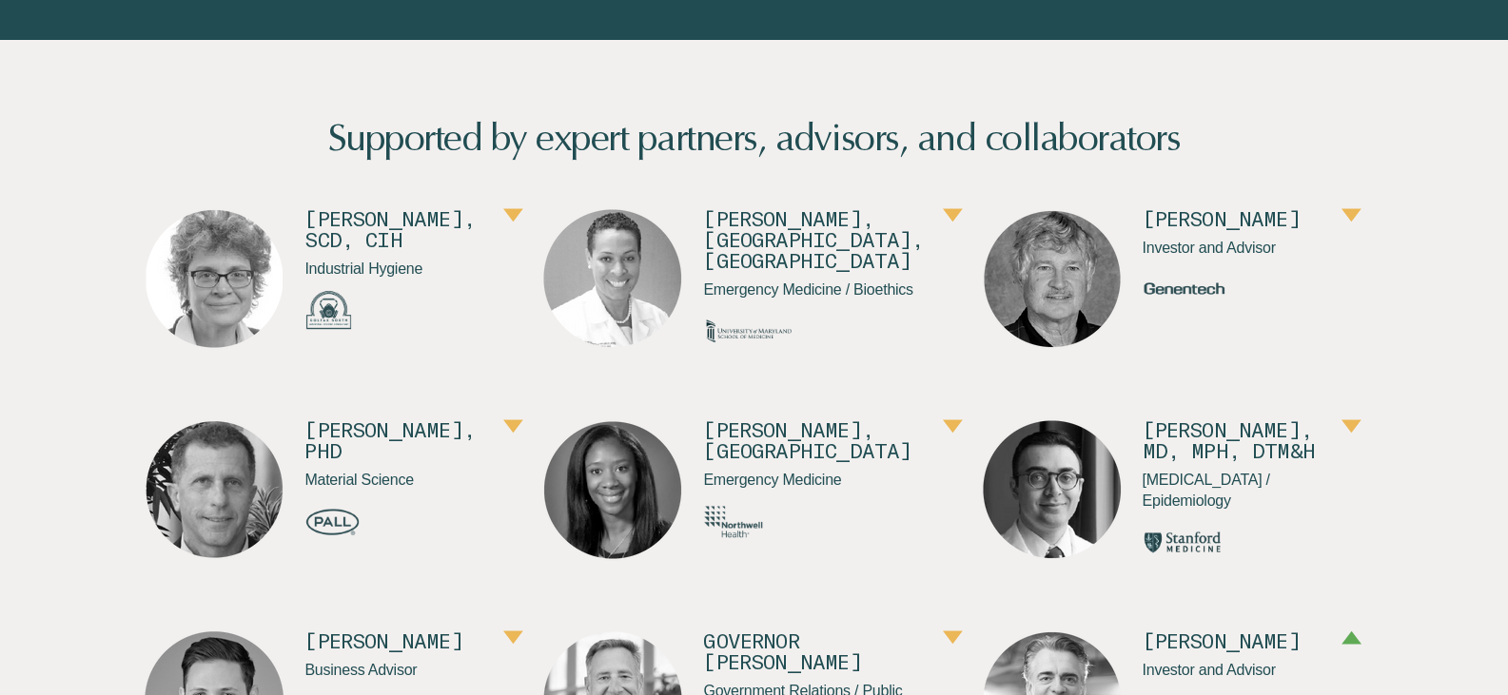
scroll to position [1015, 0]
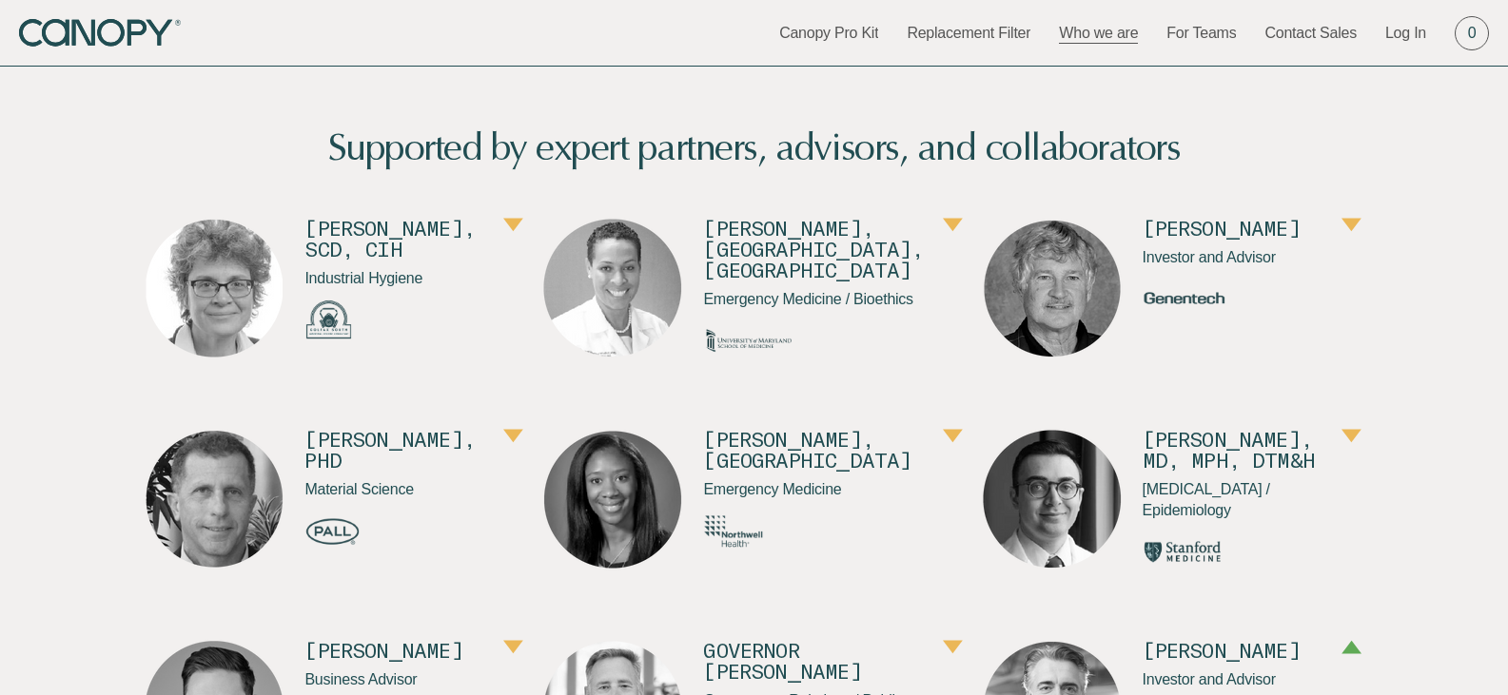
scroll to position [761, 0]
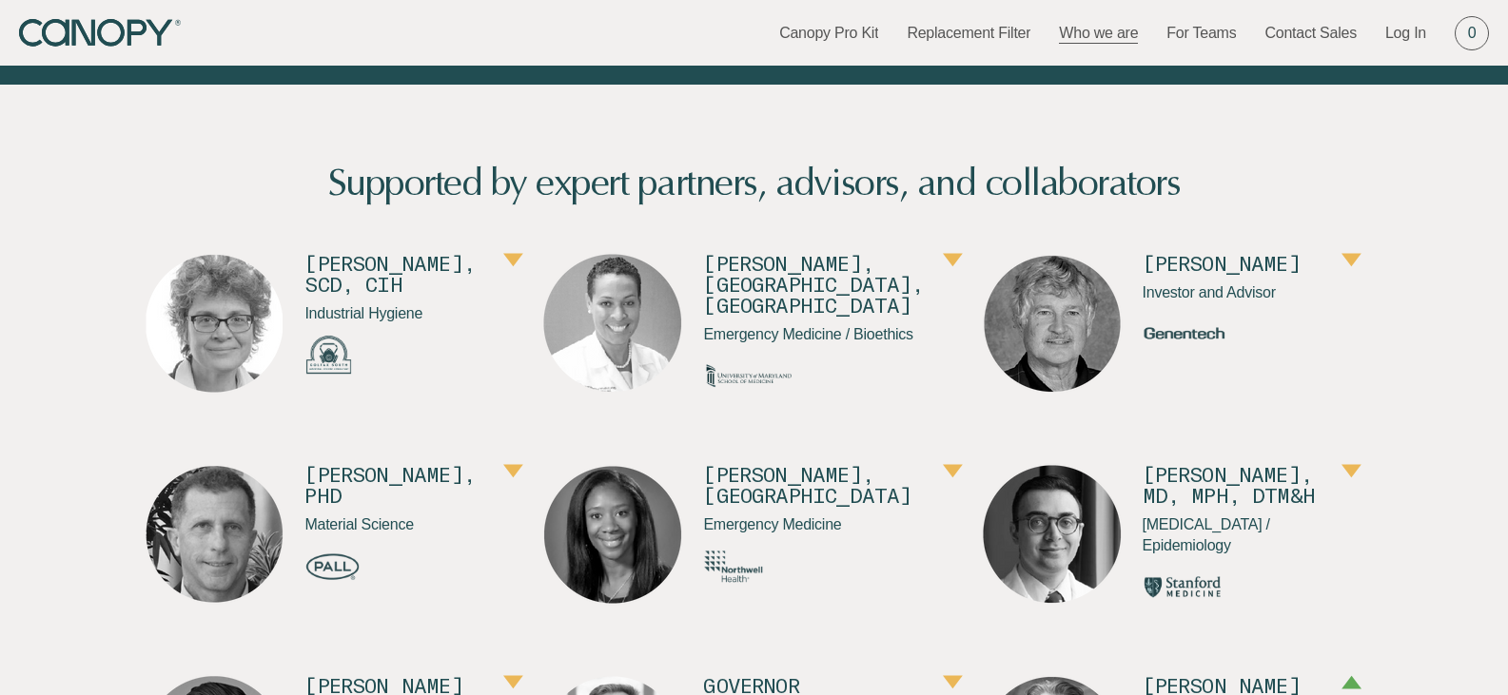
click at [1341, 269] on button "button" at bounding box center [1351, 261] width 20 height 17
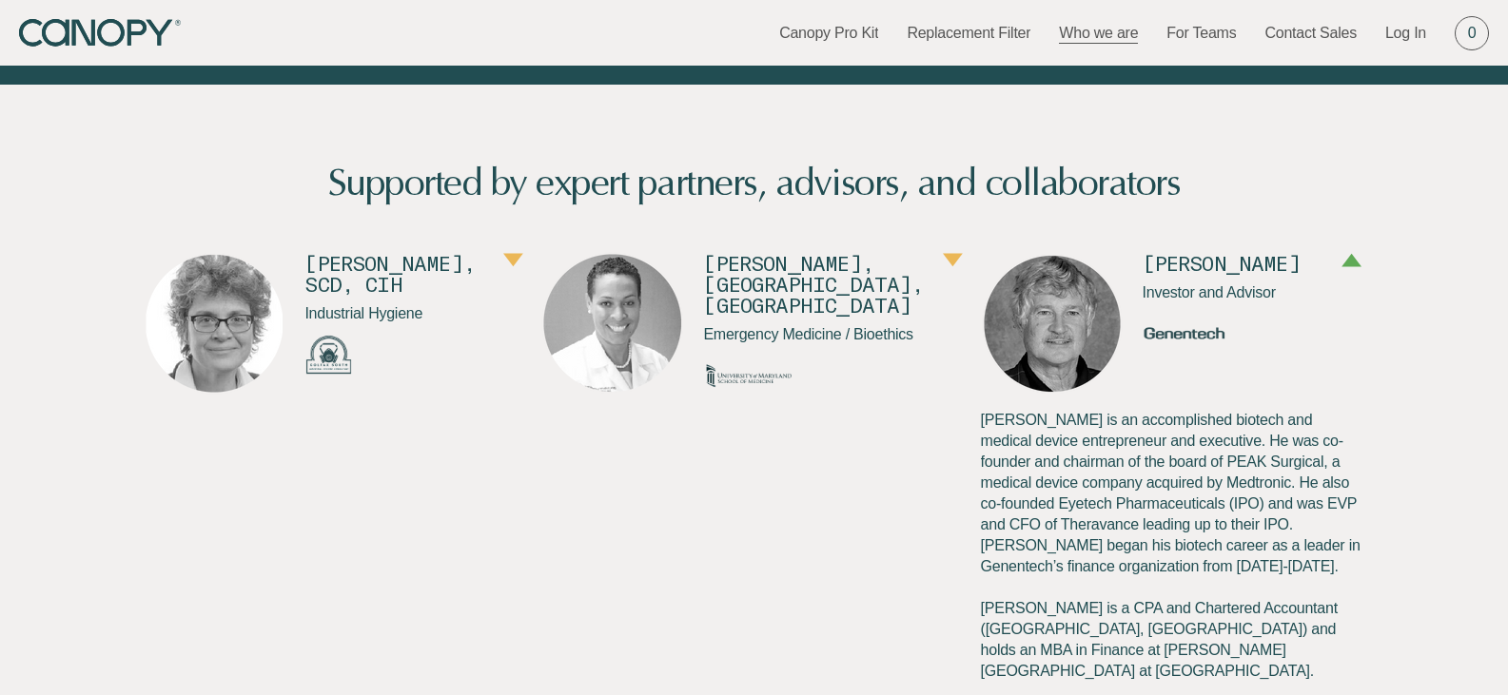
drag, startPoint x: 1118, startPoint y: 242, endPoint x: 1193, endPoint y: 233, distance: 75.6
drag, startPoint x: 1125, startPoint y: 247, endPoint x: 1264, endPoint y: 249, distance: 138.9
copy h4 "[PERSON_NAME]"
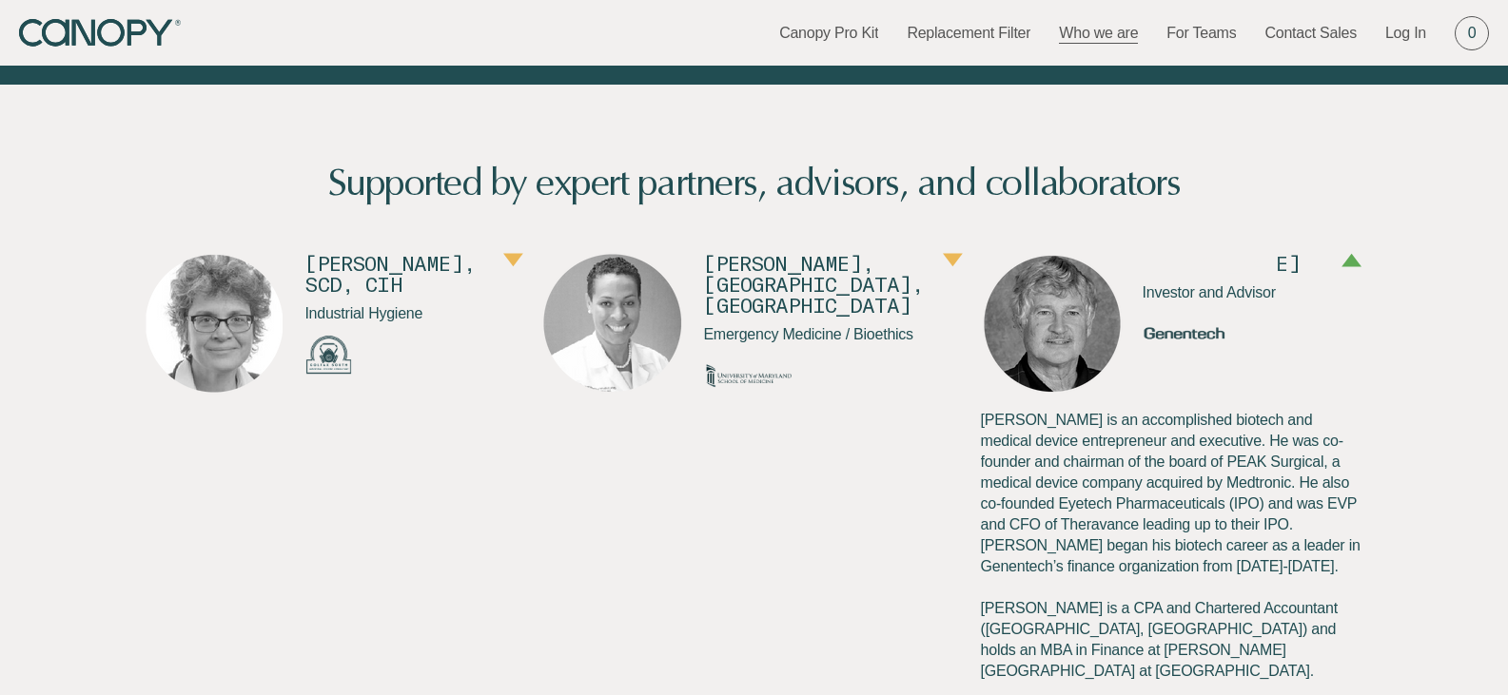
scroll to position [1522, 0]
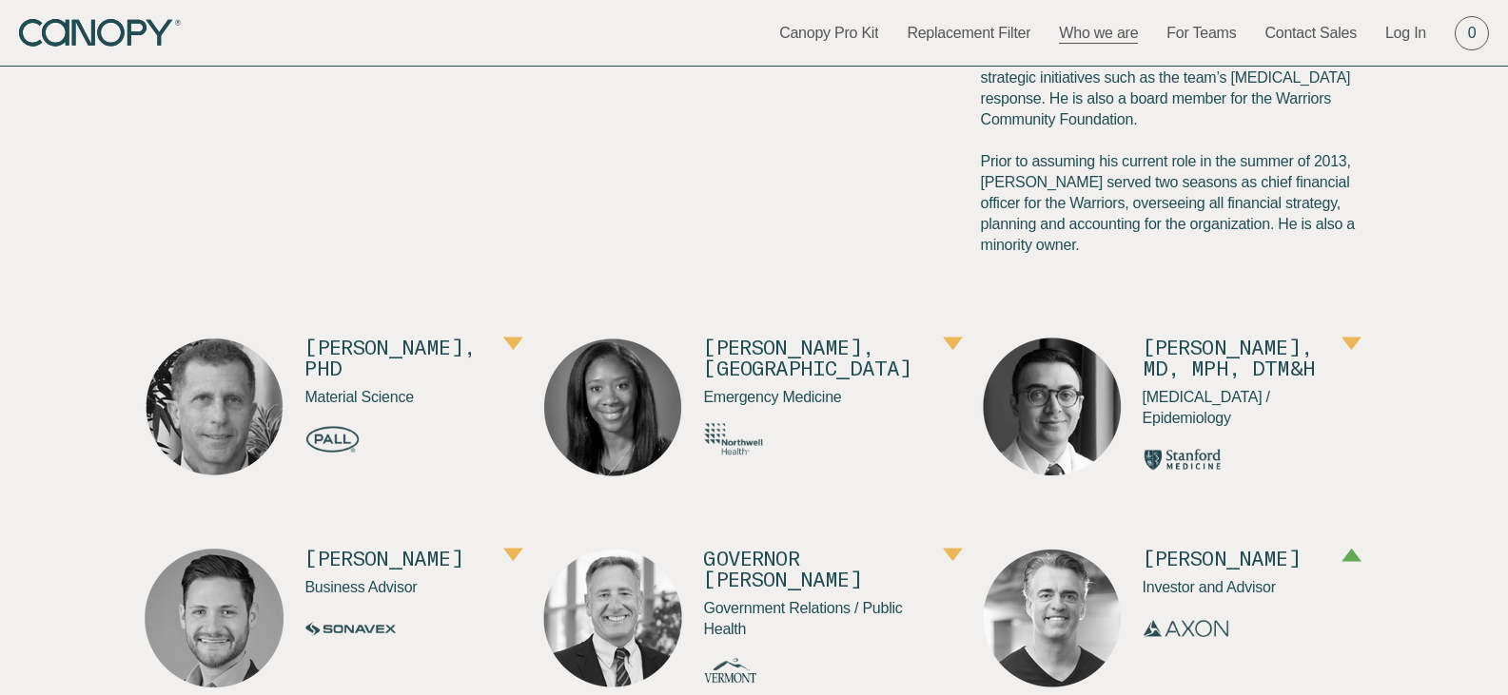
click at [983, 271] on link "LinkedIn" at bounding box center [1173, 281] width 384 height 21
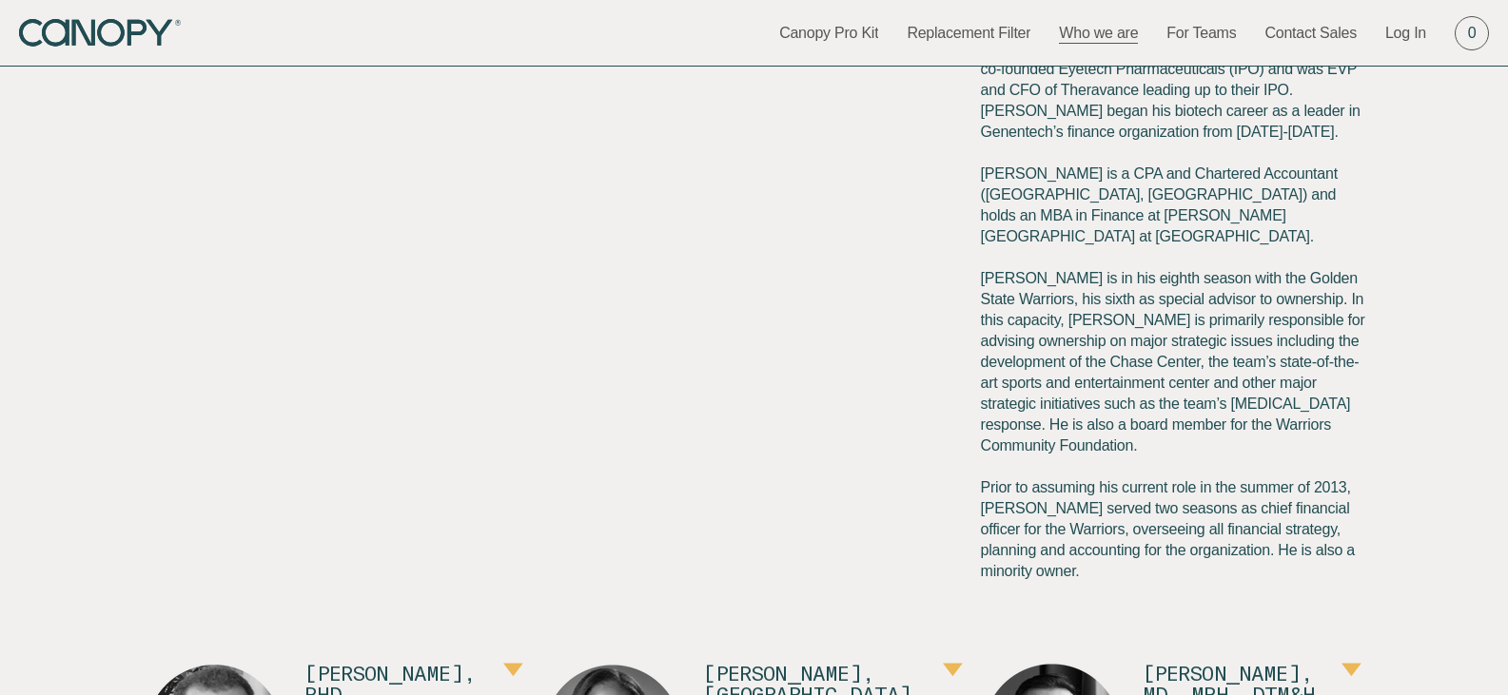
scroll to position [1015, 0]
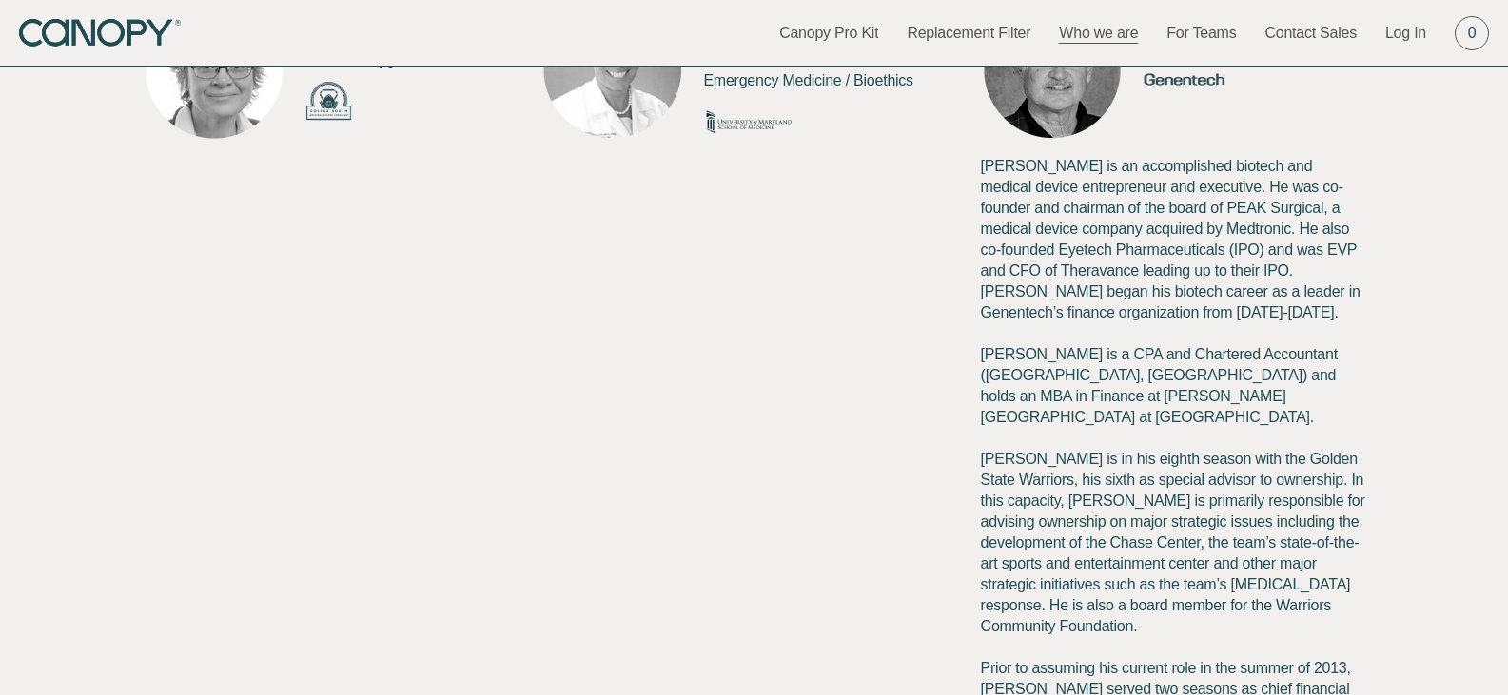
drag, startPoint x: 93, startPoint y: 372, endPoint x: 241, endPoint y: 372, distance: 147.5
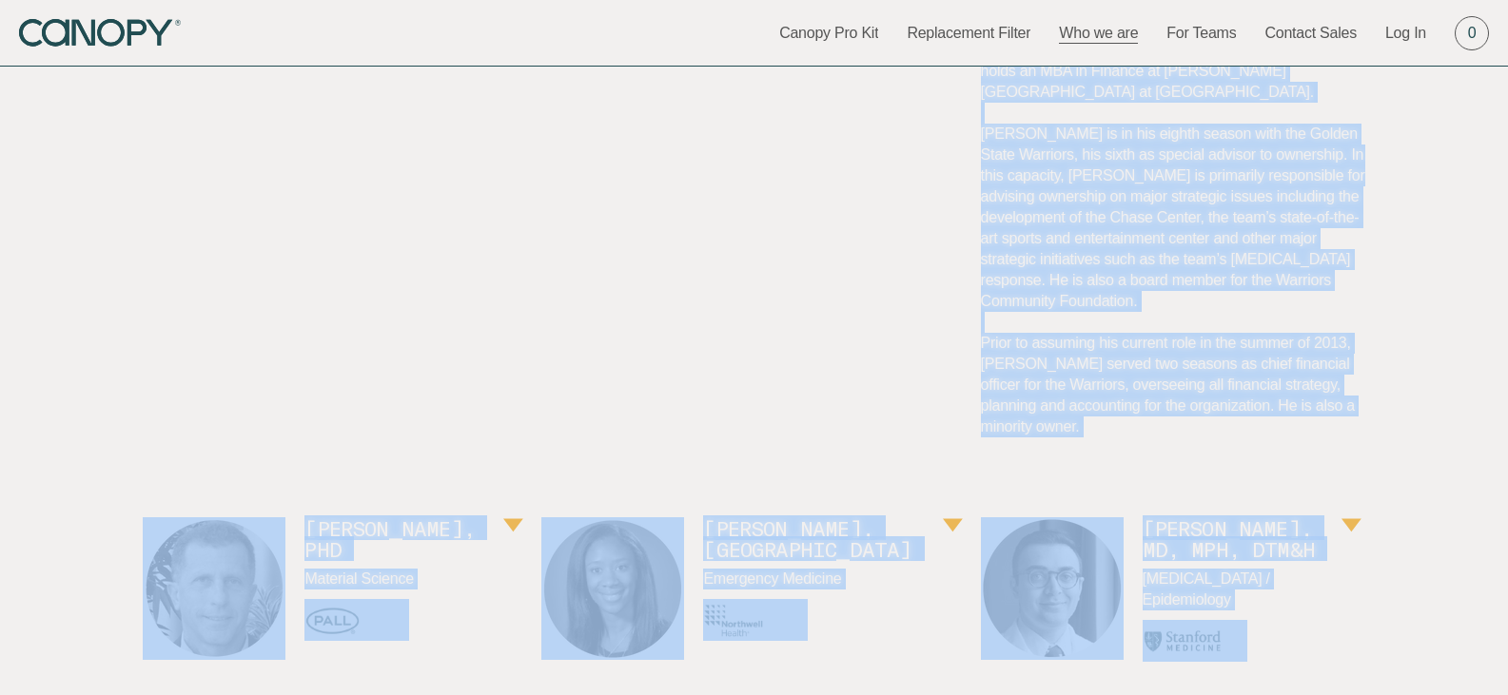
scroll to position [1346, 0]
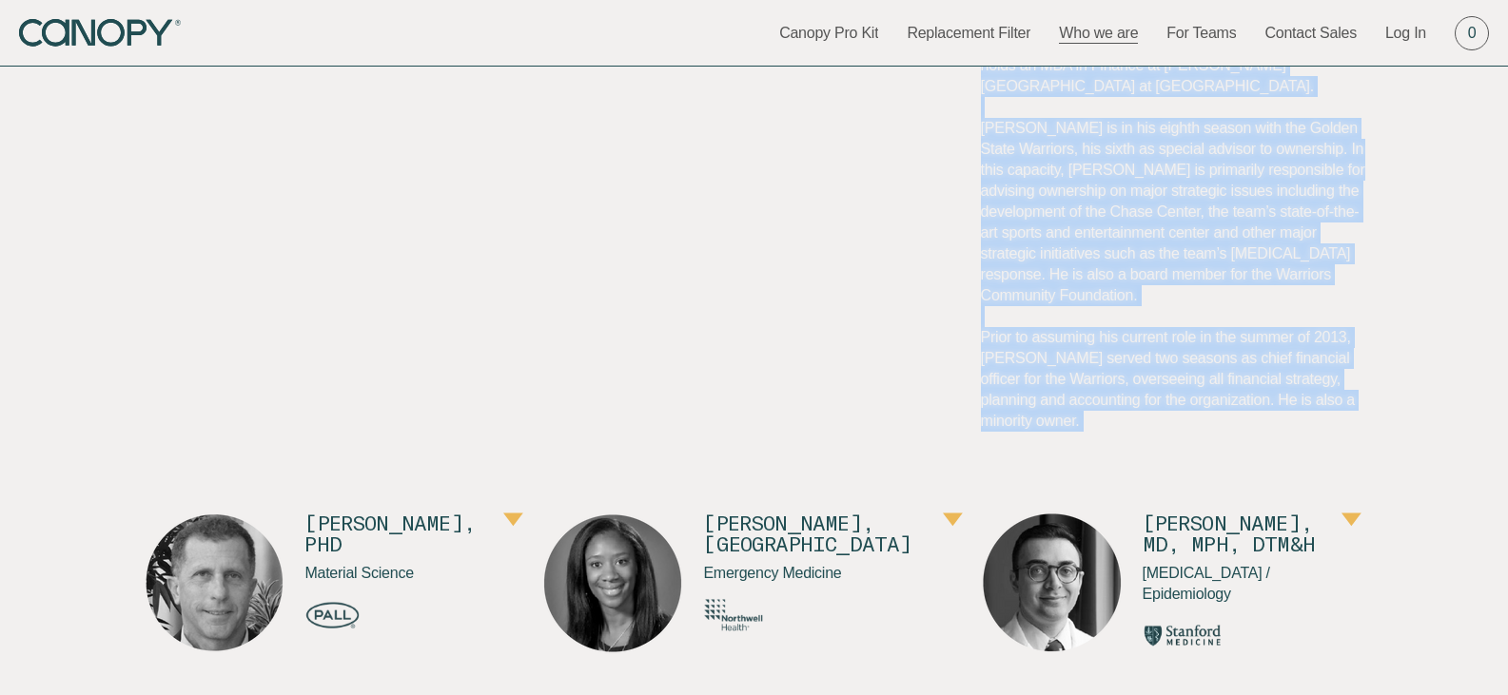
drag, startPoint x: 976, startPoint y: 420, endPoint x: 1382, endPoint y: 353, distance: 411.8
click at [1382, 353] on div "Supported by expert partners, advisors, and collaborators Lisa Brosseau, ScD, C…" at bounding box center [754, 617] width 1508 height 2235
copy div "Marty is an accomplished biotech and medical device entrepreneur and executive.…"
click at [1408, 311] on div "Supported by expert partners, advisors, and collaborators Lisa Brosseau, ScD, C…" at bounding box center [754, 617] width 1508 height 2235
click at [1341, 320] on p "Marty is an accomplished biotech and medical device entrepreneur and executive.…" at bounding box center [1173, 128] width 384 height 607
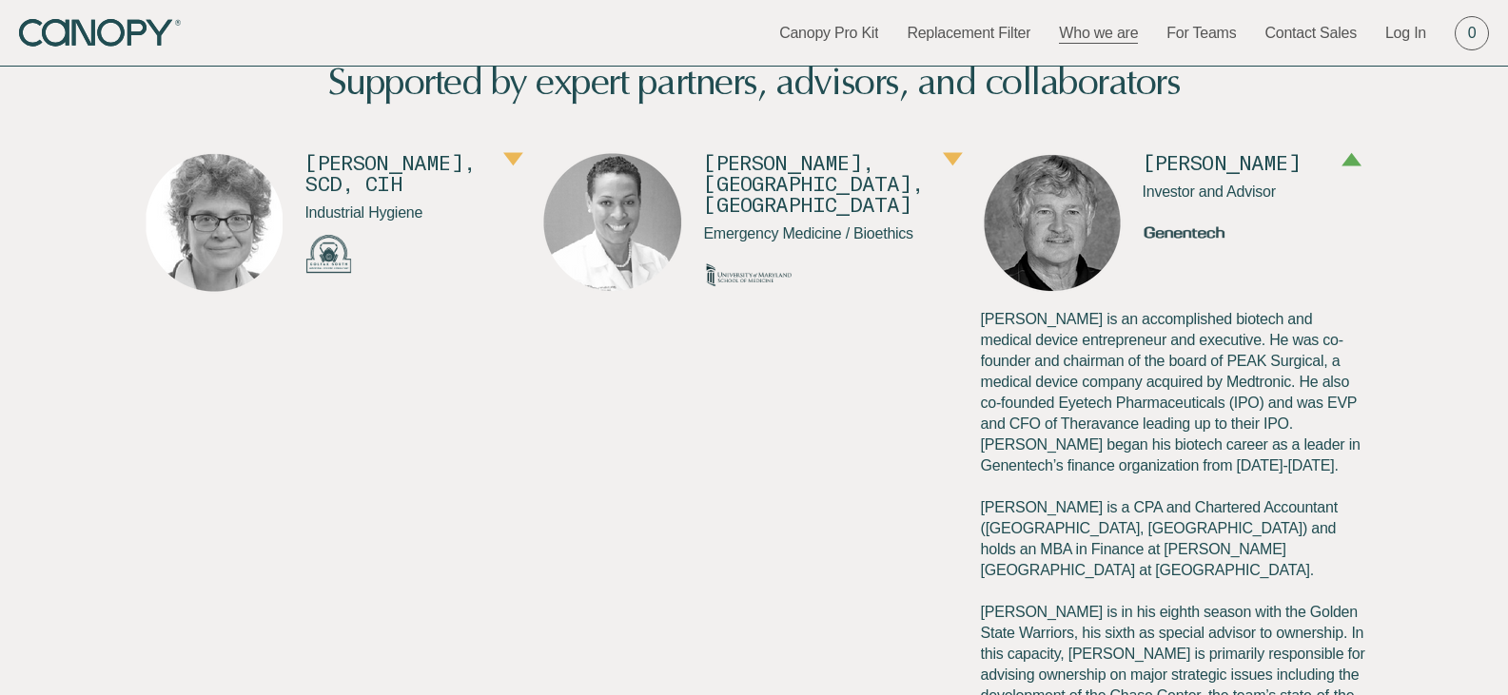
scroll to position [839, 0]
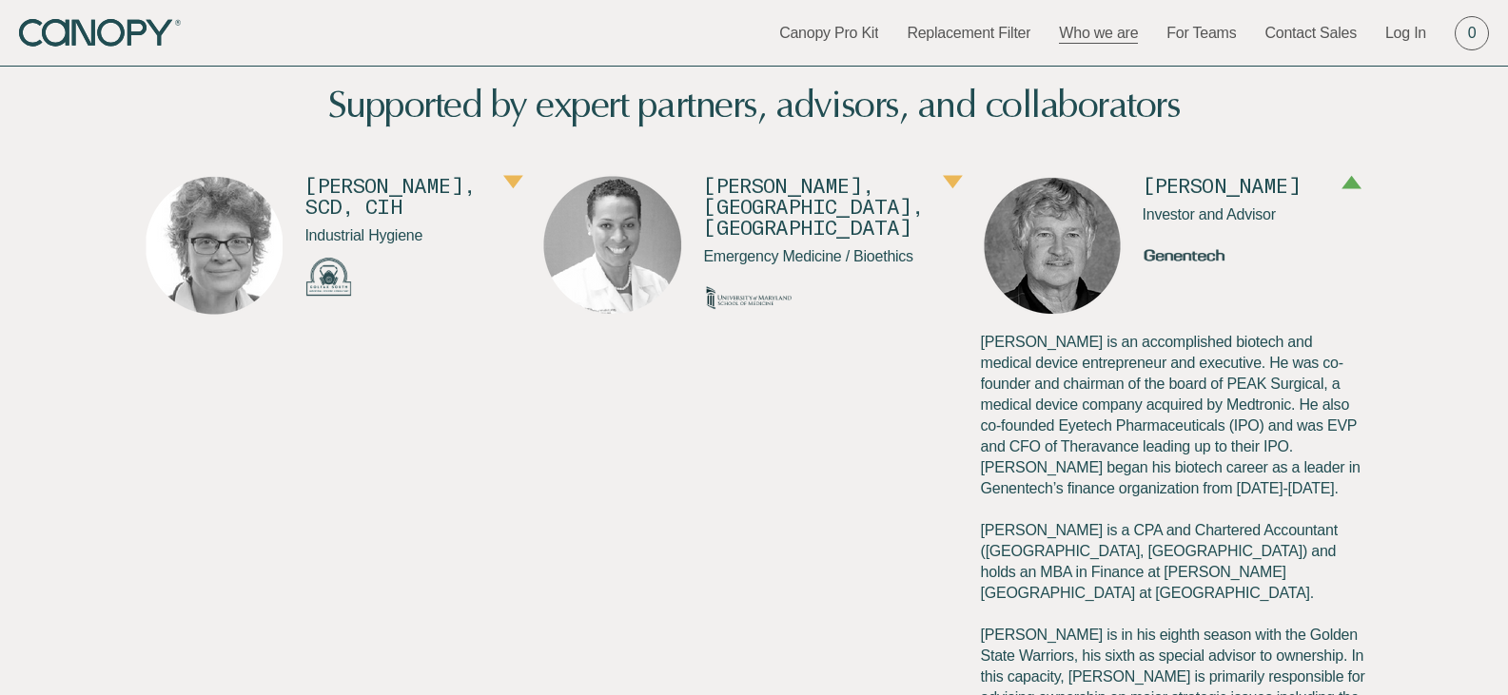
click at [1067, 557] on p "Marty is an accomplished biotech and medical device entrepreneur and executive.…" at bounding box center [1173, 635] width 384 height 607
click at [1131, 552] on p "Marty is an accomplished biotech and medical device entrepreneur and executive.…" at bounding box center [1173, 635] width 384 height 607
click at [1207, 553] on p "Marty is an accomplished biotech and medical device entrepreneur and executive.…" at bounding box center [1173, 635] width 384 height 607
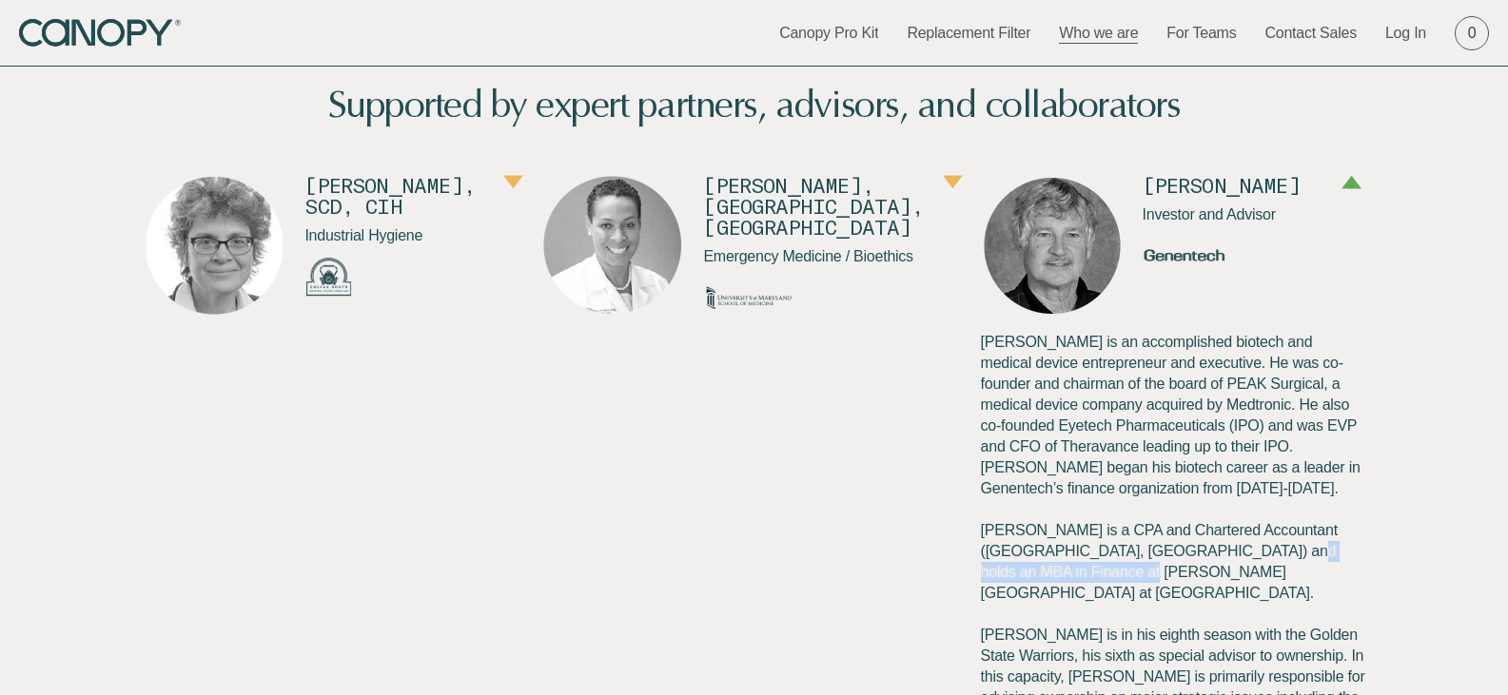
drag, startPoint x: 1207, startPoint y: 553, endPoint x: 1032, endPoint y: 582, distance: 177.5
click at [1032, 582] on p "Marty is an accomplished biotech and medical device entrepreneur and executive.…" at bounding box center [1173, 635] width 384 height 607
click at [1123, 575] on p "Marty is an accomplished biotech and medical device entrepreneur and executive.…" at bounding box center [1173, 635] width 384 height 607
drag, startPoint x: 1123, startPoint y: 575, endPoint x: 1182, endPoint y: 572, distance: 59.1
click at [1182, 572] on p "Marty is an accomplished biotech and medical device entrepreneur and executive.…" at bounding box center [1173, 635] width 384 height 607
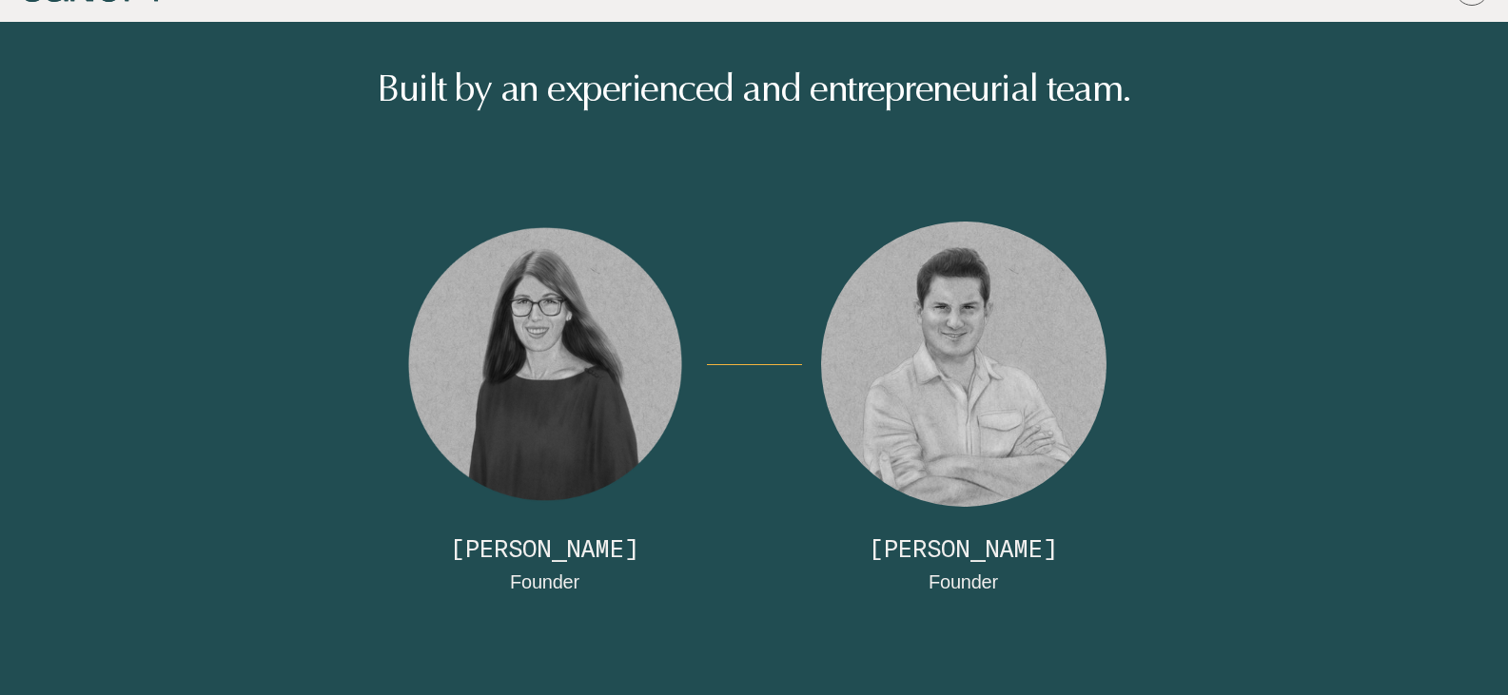
scroll to position [0, 0]
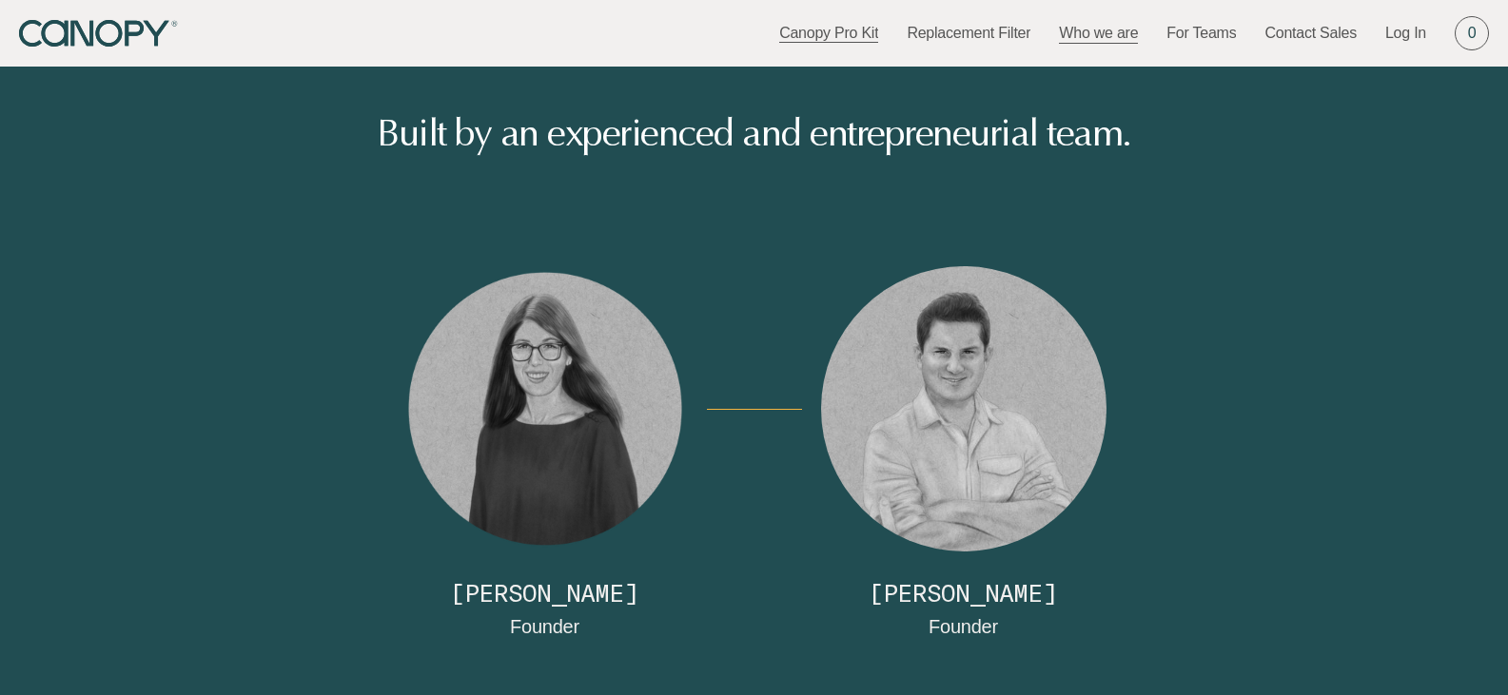
click at [811, 35] on link "Canopy Pro Kit" at bounding box center [828, 33] width 99 height 21
